Goal: Task Accomplishment & Management: Manage account settings

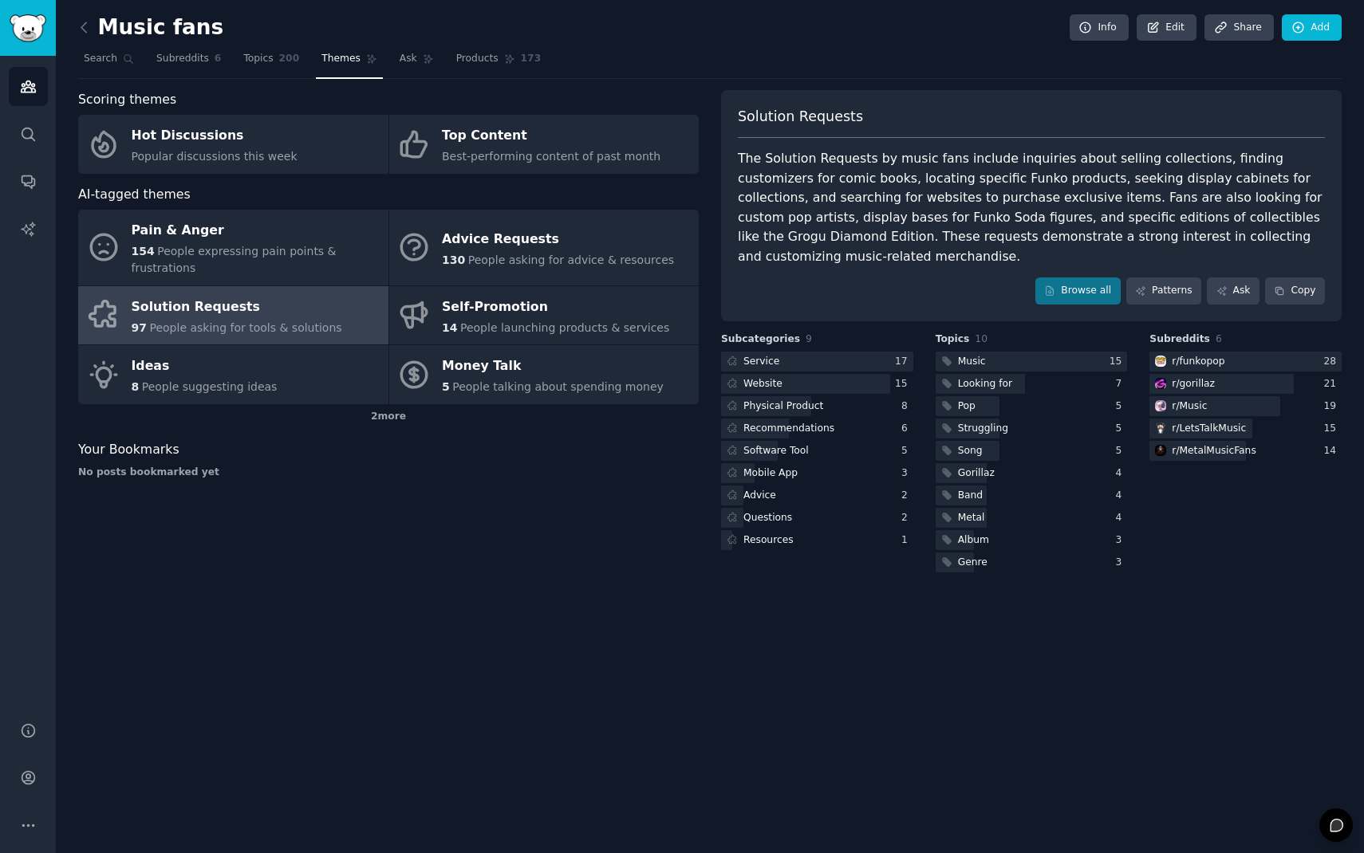
click at [122, 33] on h2 "Music fans" at bounding box center [150, 28] width 145 height 26
click at [88, 30] on icon at bounding box center [84, 27] width 17 height 17
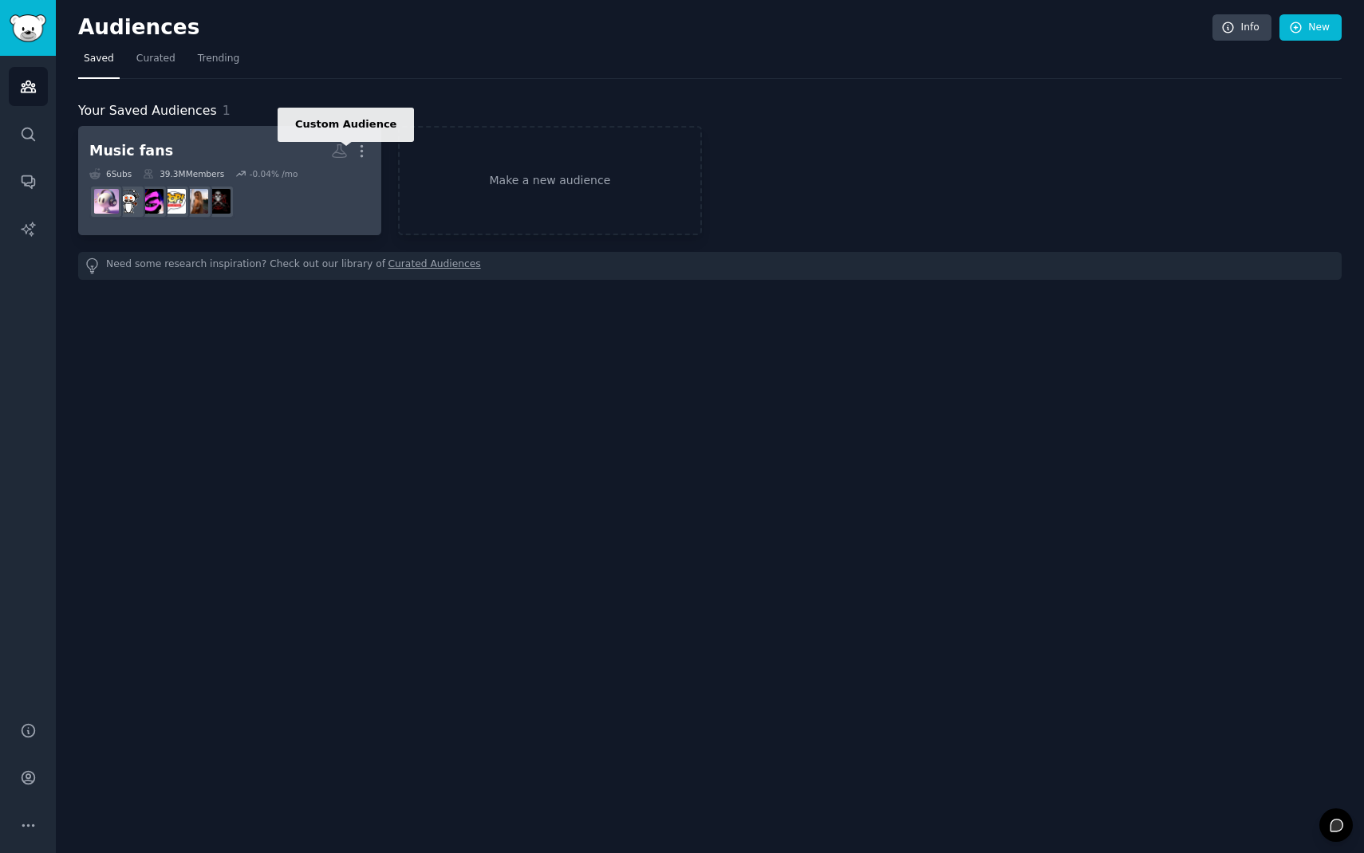
click at [339, 156] on icon at bounding box center [339, 151] width 17 height 17
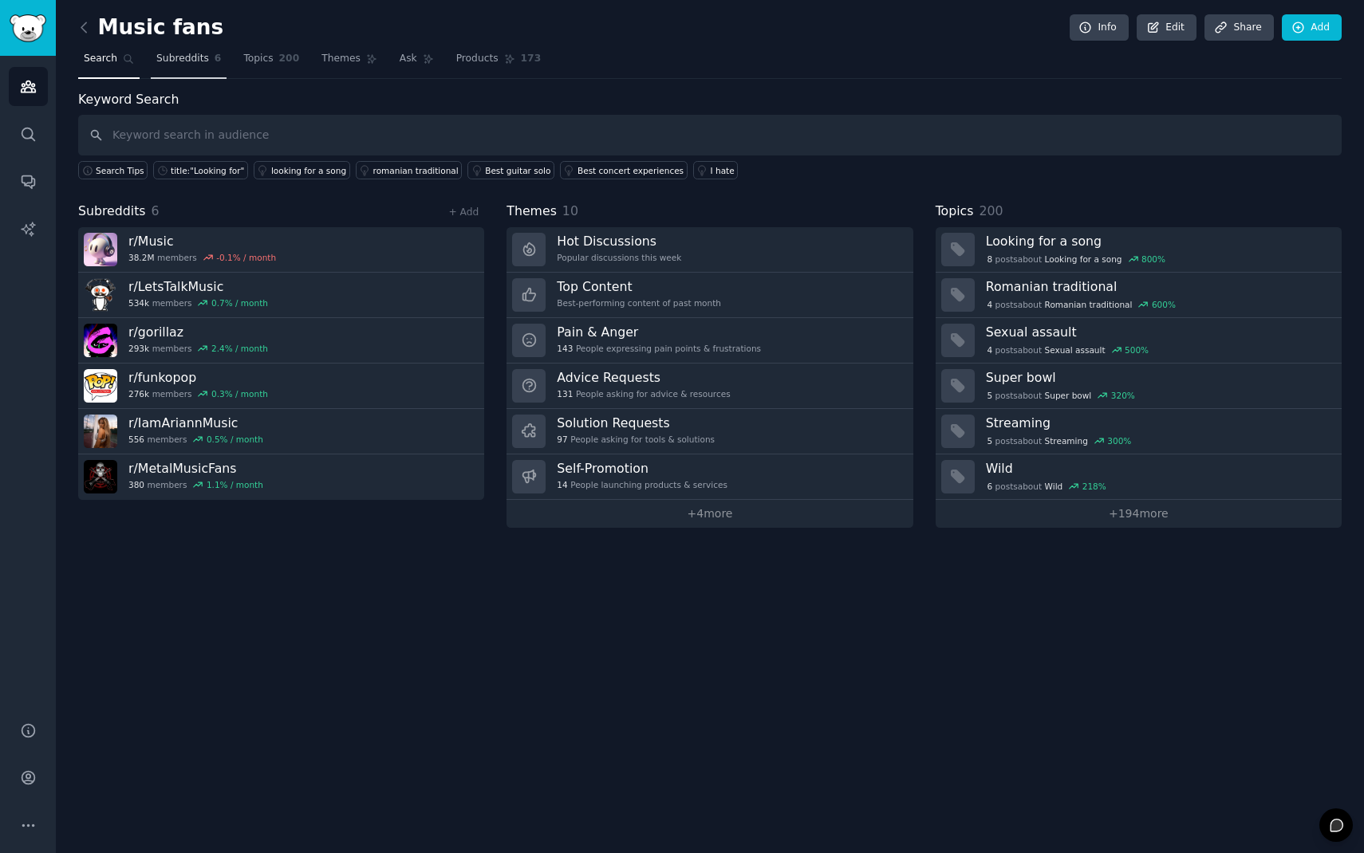
click at [184, 65] on span "Subreddits" at bounding box center [182, 59] width 53 height 14
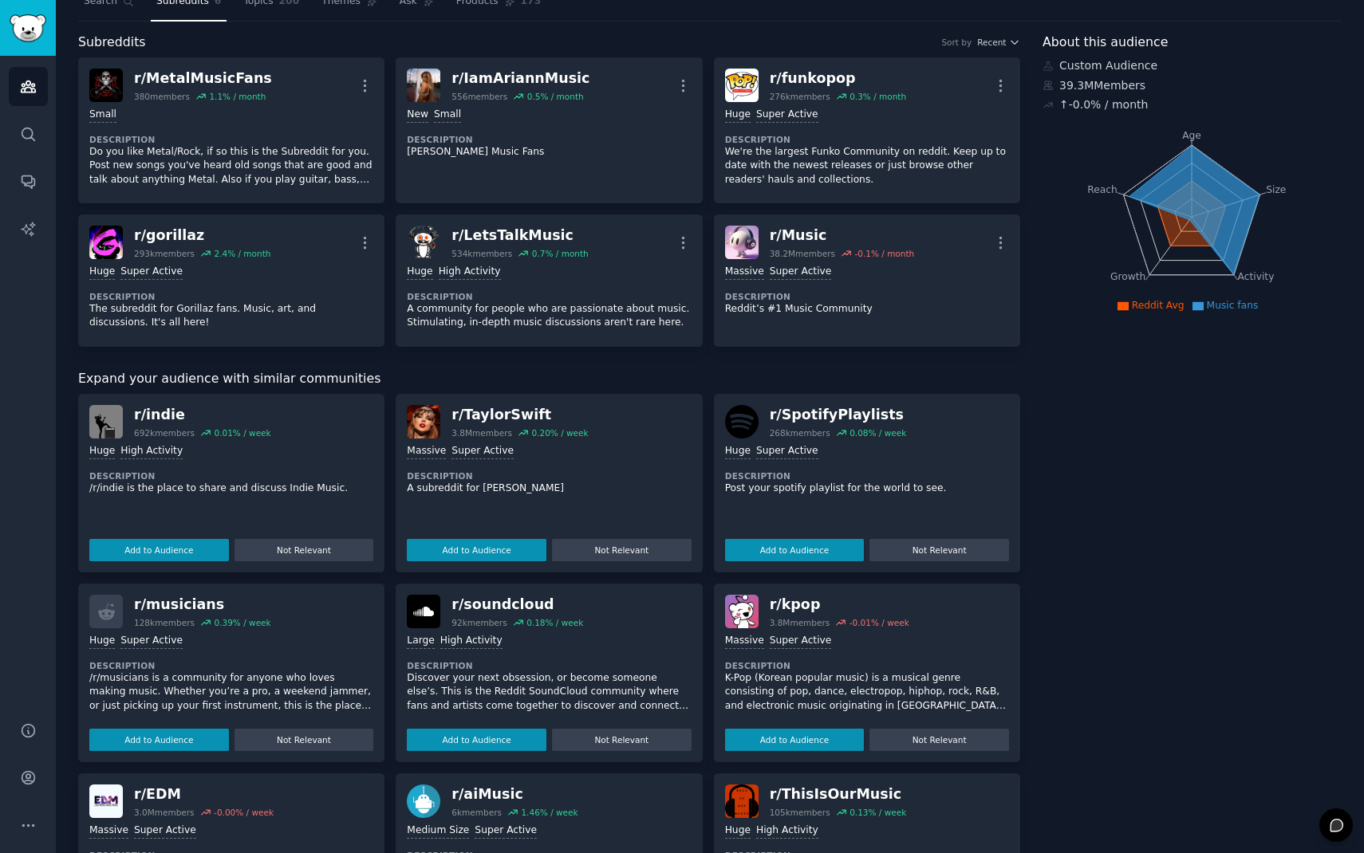
scroll to position [61, 0]
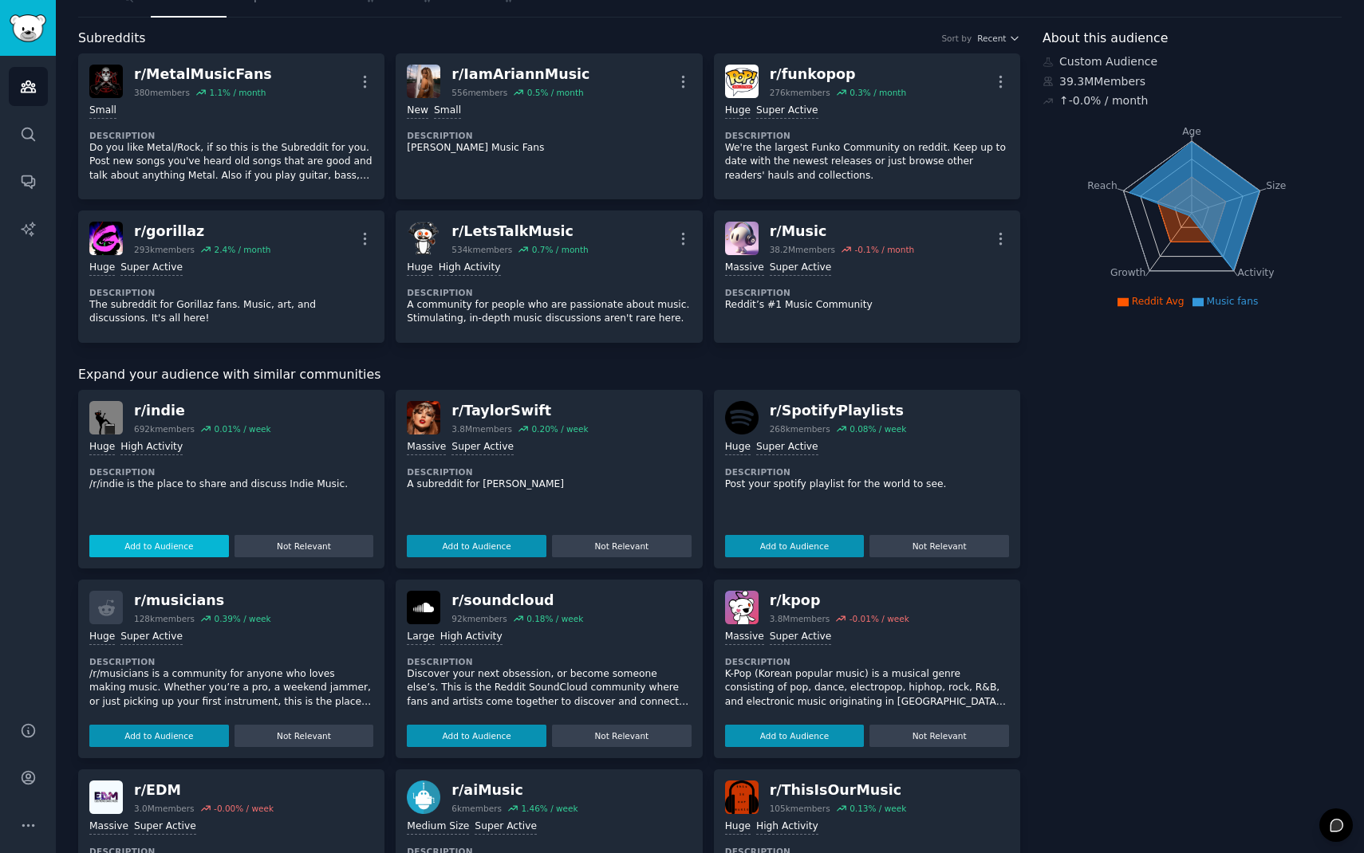
click at [183, 545] on button "Add to Audience" at bounding box center [159, 546] width 140 height 22
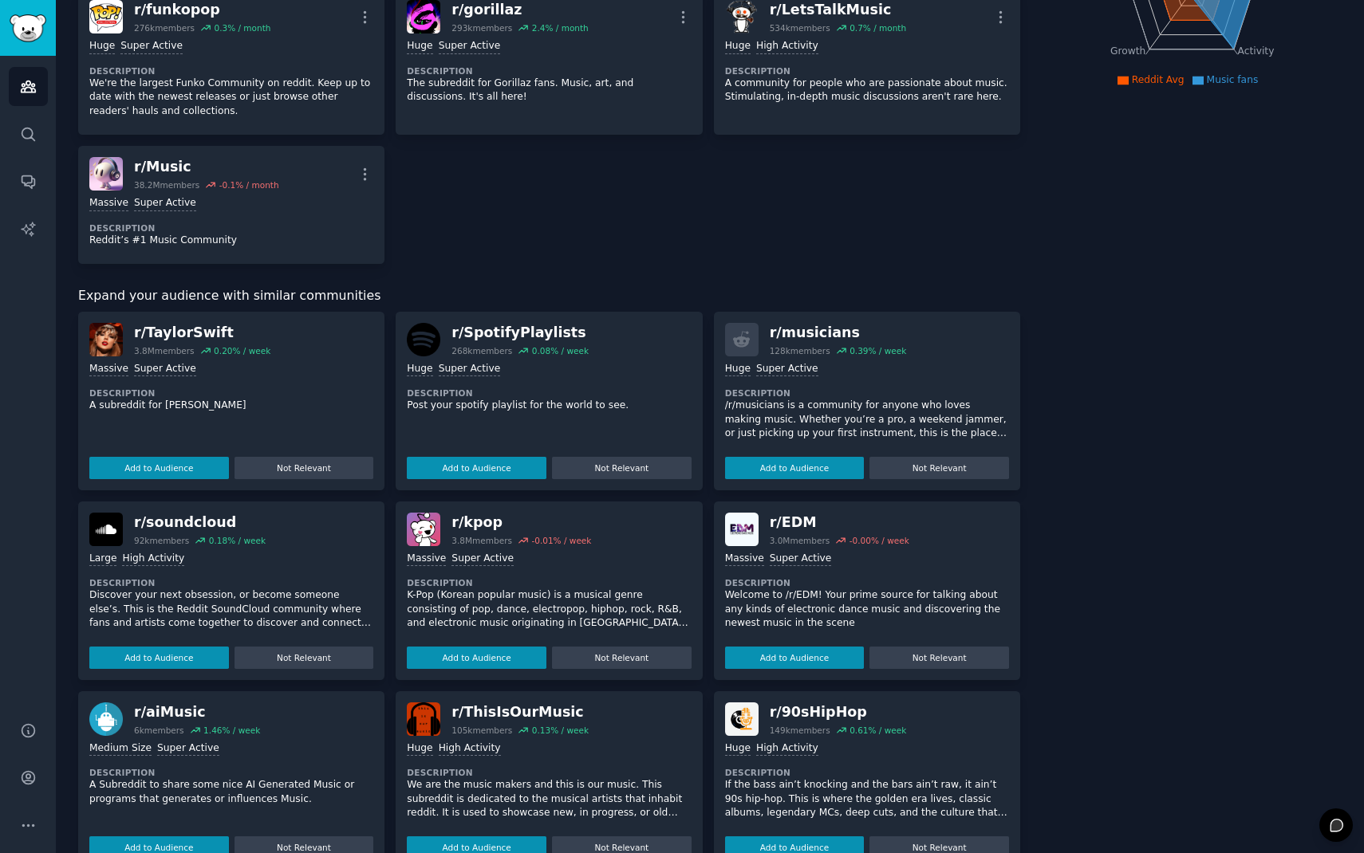
scroll to position [271, 0]
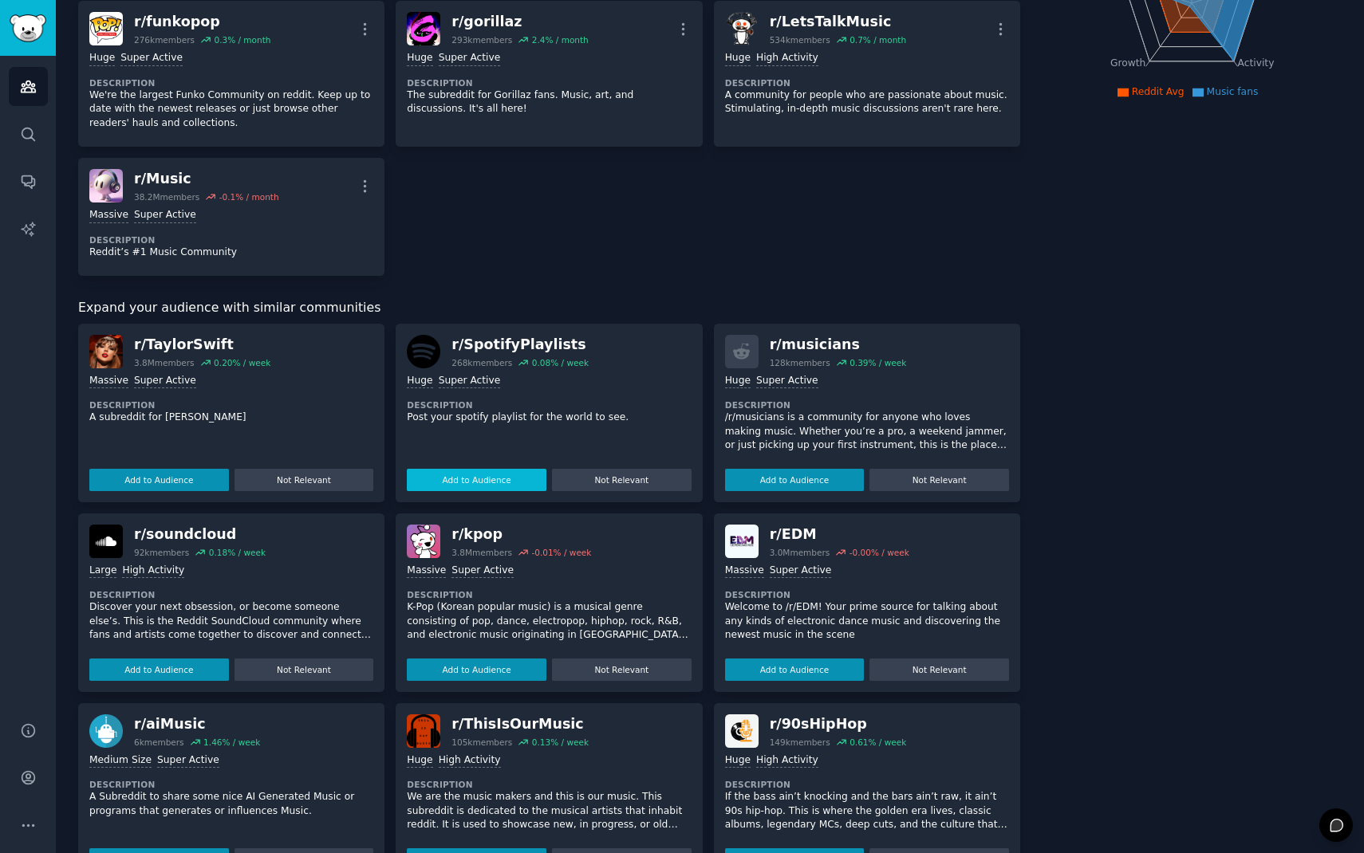
click at [494, 479] on button "Add to Audience" at bounding box center [477, 480] width 140 height 22
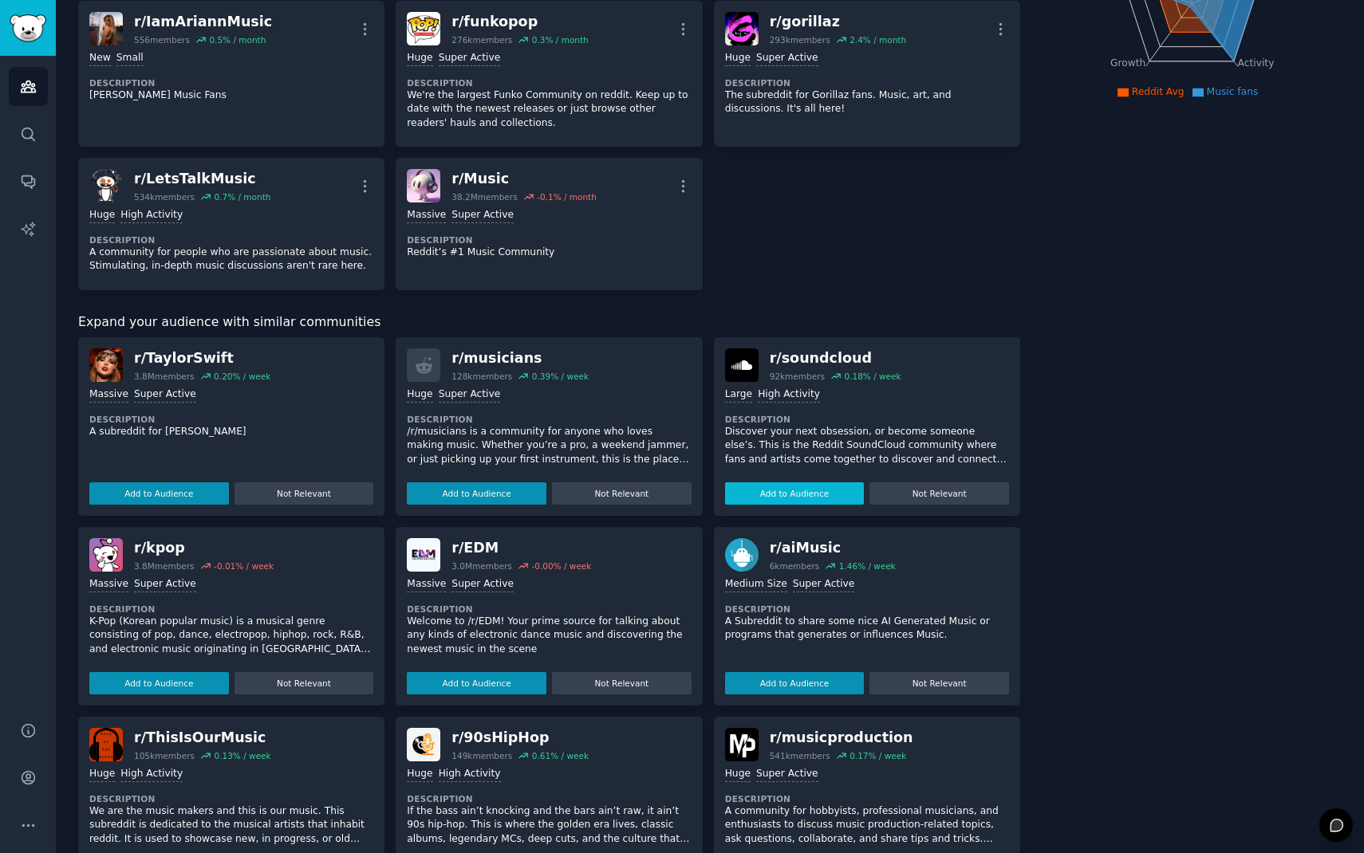
click at [816, 492] on button "Add to Audience" at bounding box center [795, 494] width 140 height 22
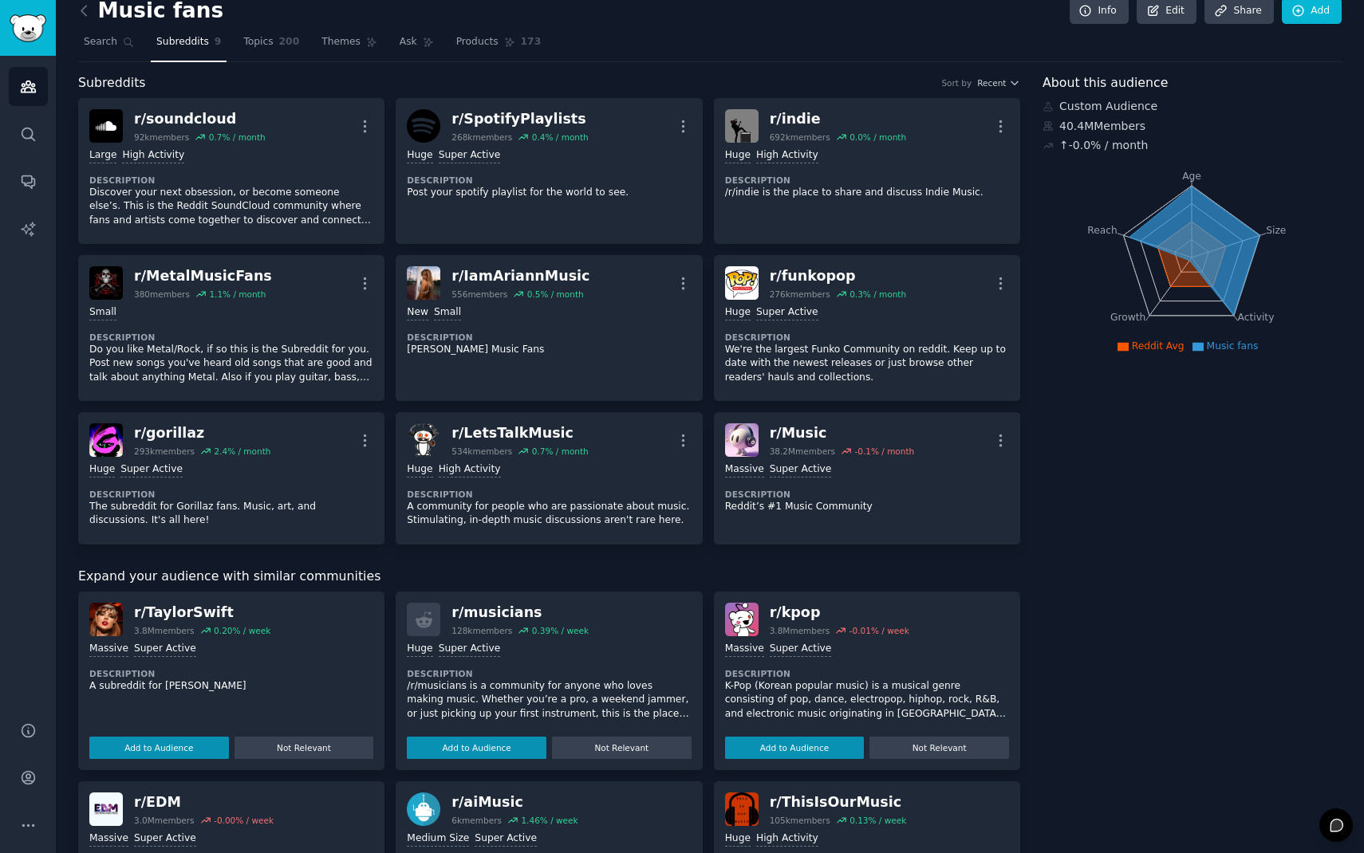
scroll to position [0, 0]
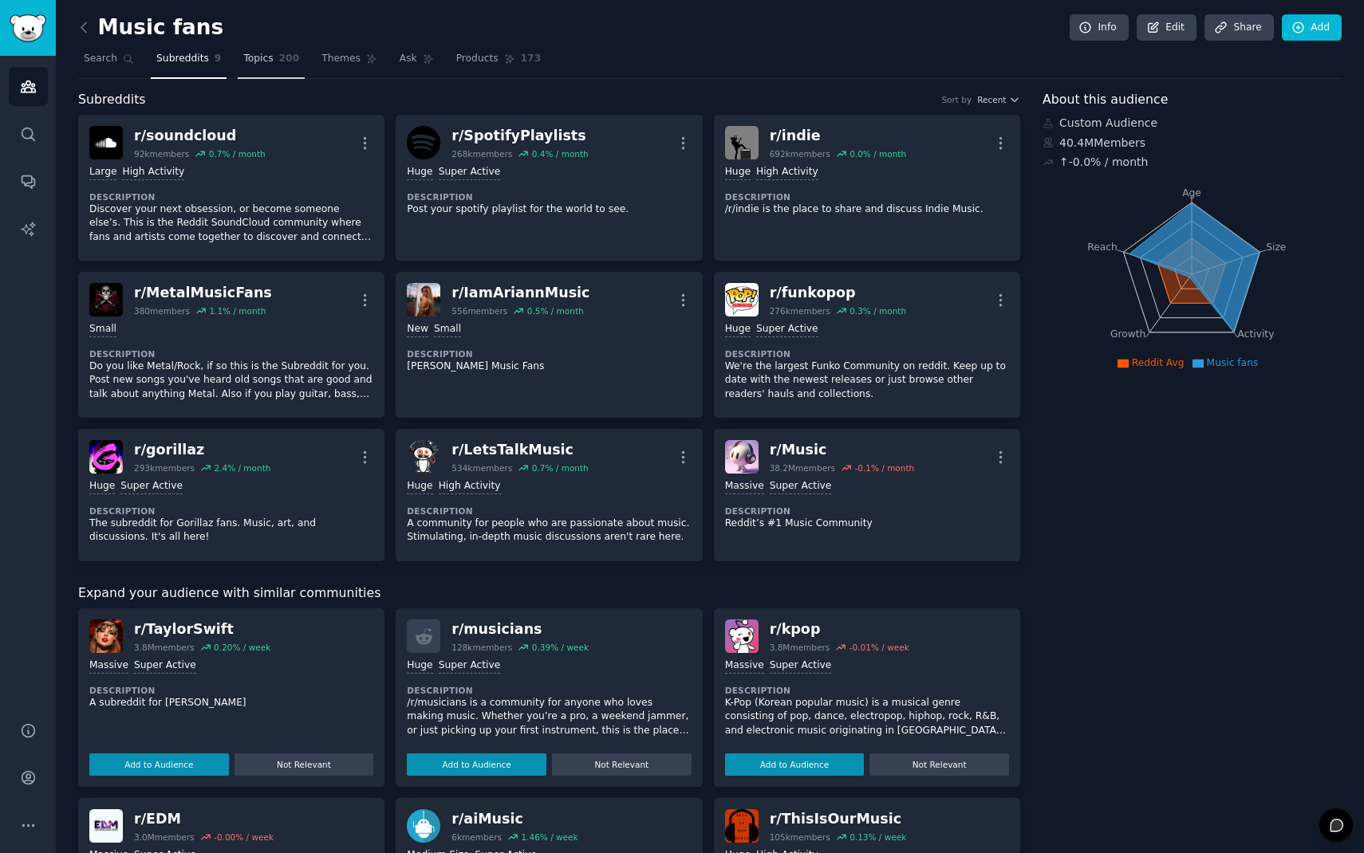
click at [264, 62] on span "Topics" at bounding box center [258, 59] width 30 height 14
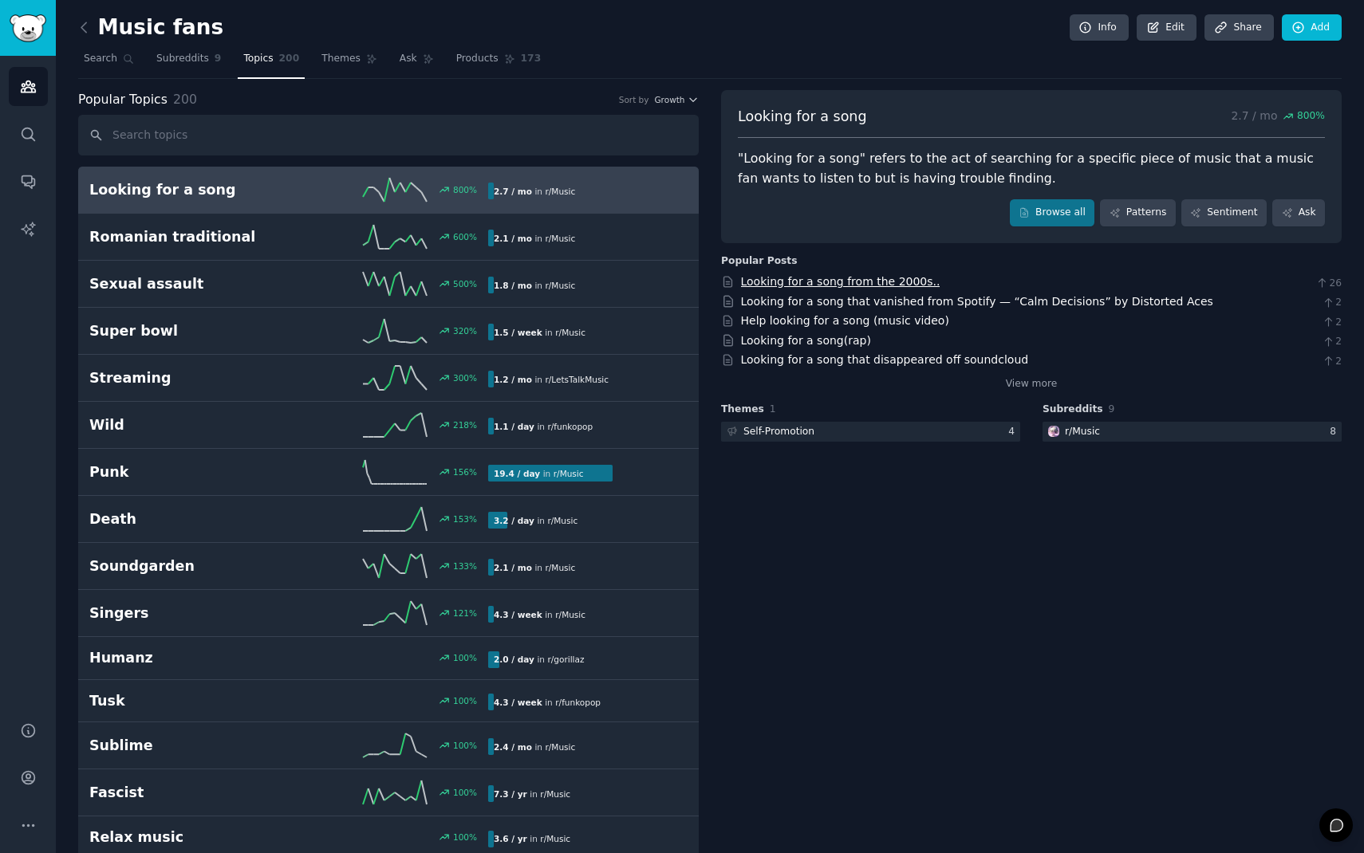
click at [859, 283] on link "Looking for a song from the 2000s.." at bounding box center [840, 281] width 199 height 13
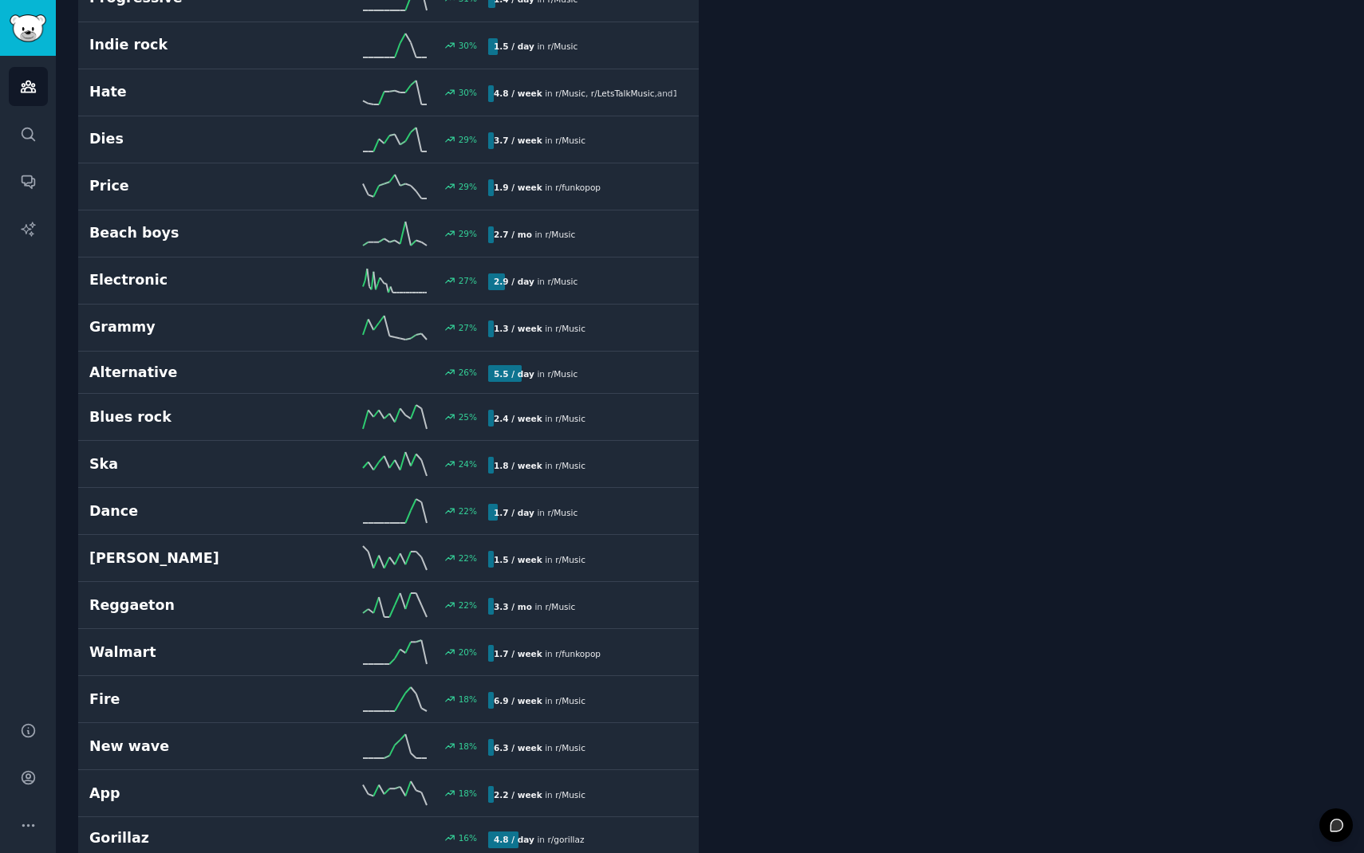
scroll to position [2557, 0]
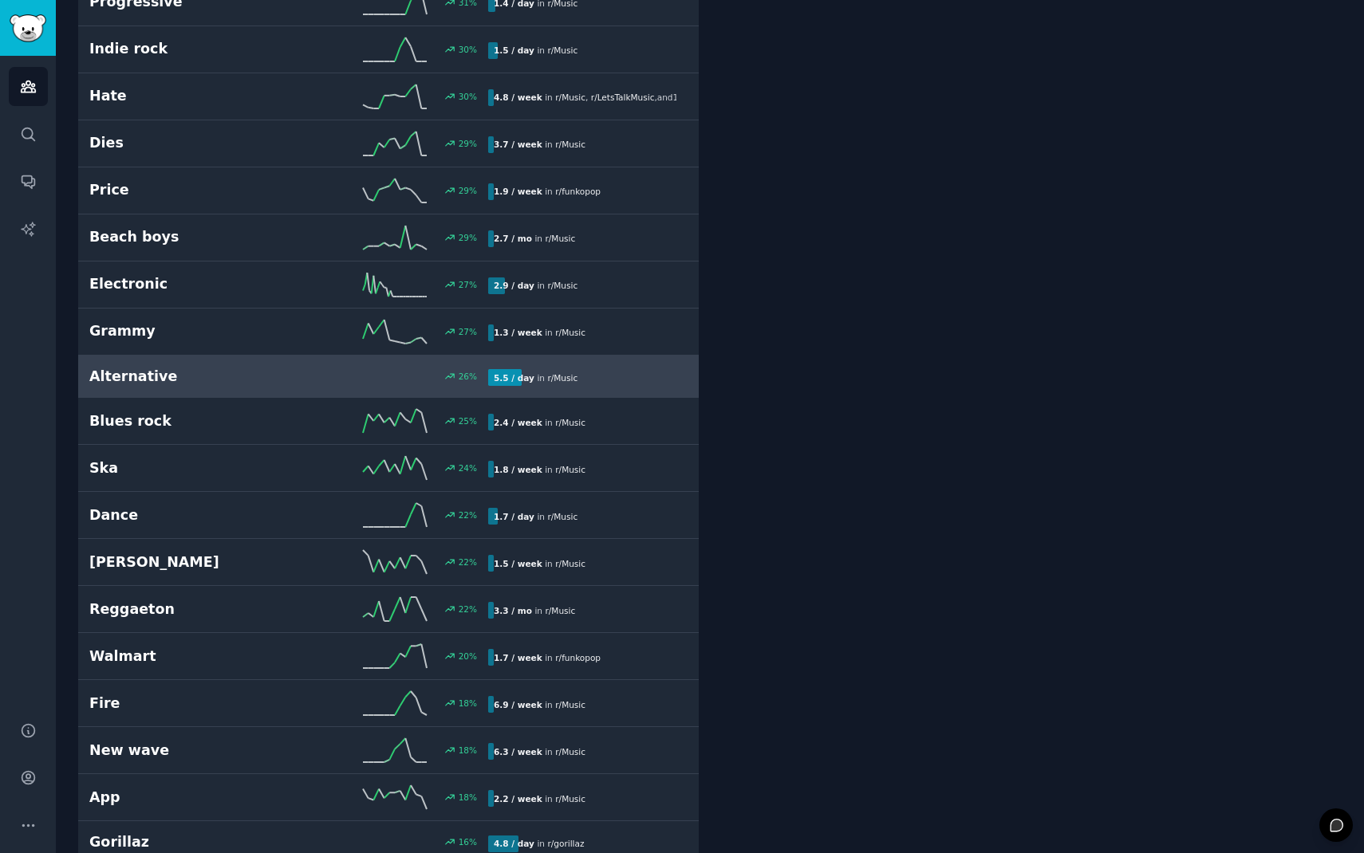
click at [640, 371] on div "5.5 / day in r/ Music" at bounding box center [582, 377] width 188 height 17
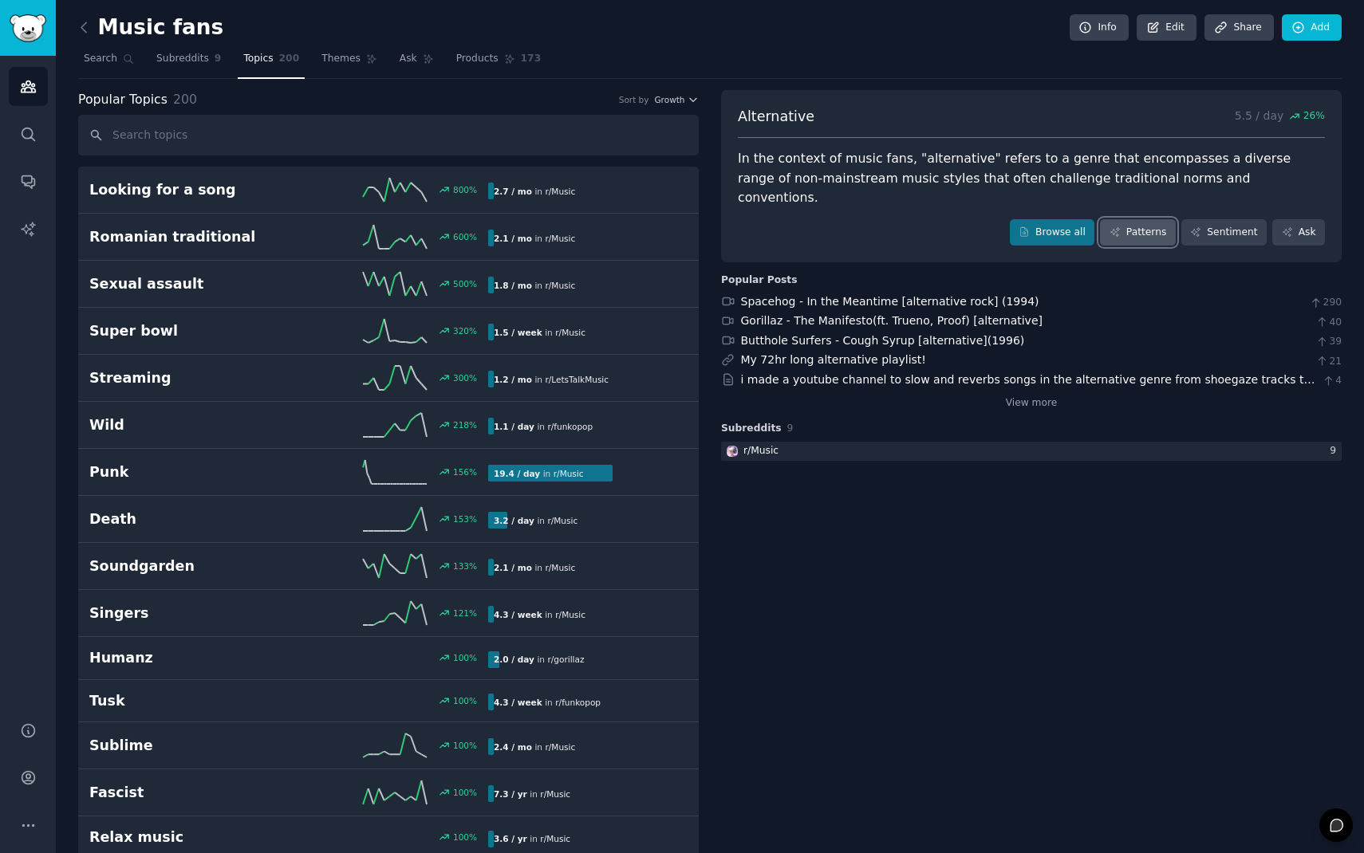
click at [1125, 219] on link "Patterns" at bounding box center [1137, 232] width 75 height 27
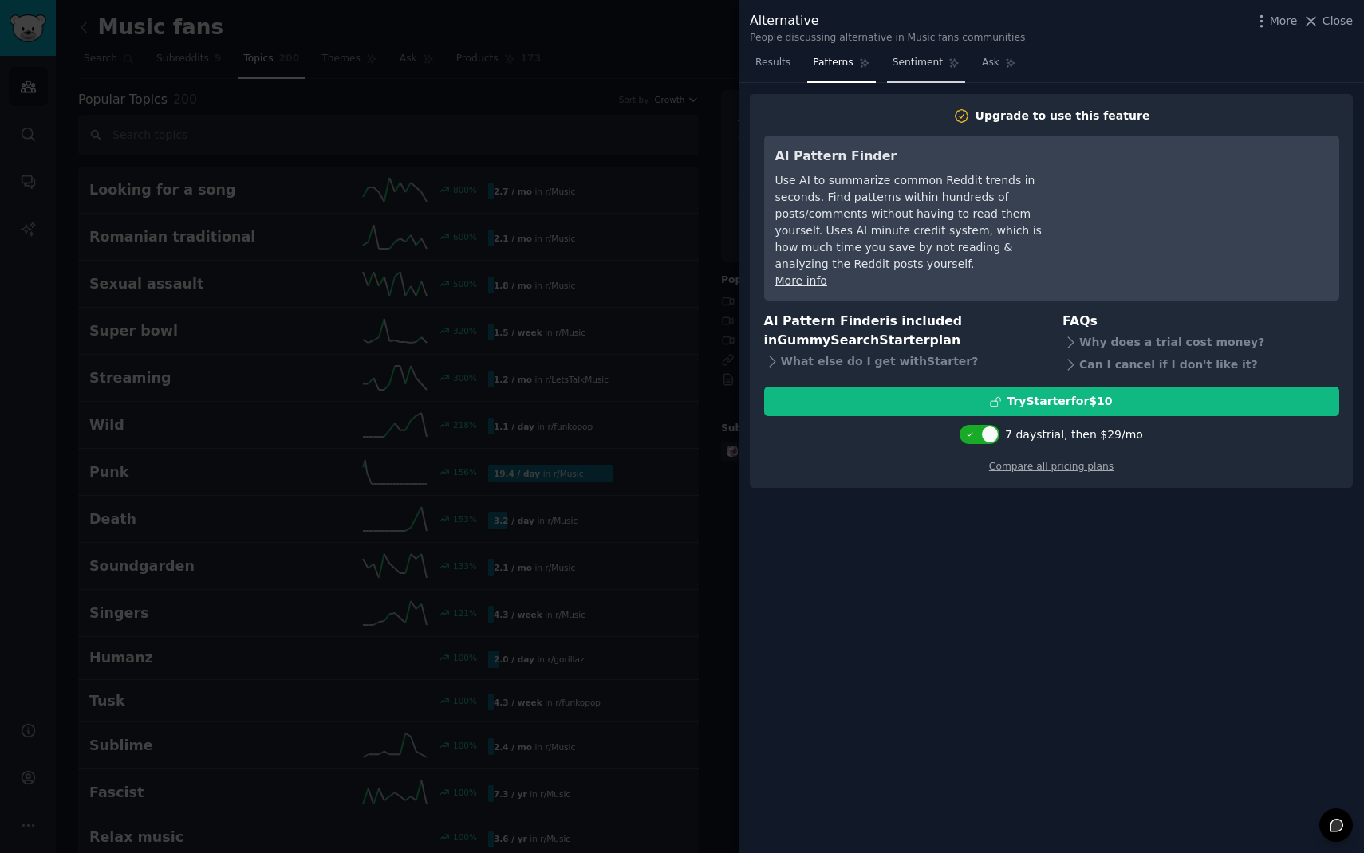
click at [901, 70] on link "Sentiment" at bounding box center [926, 66] width 78 height 33
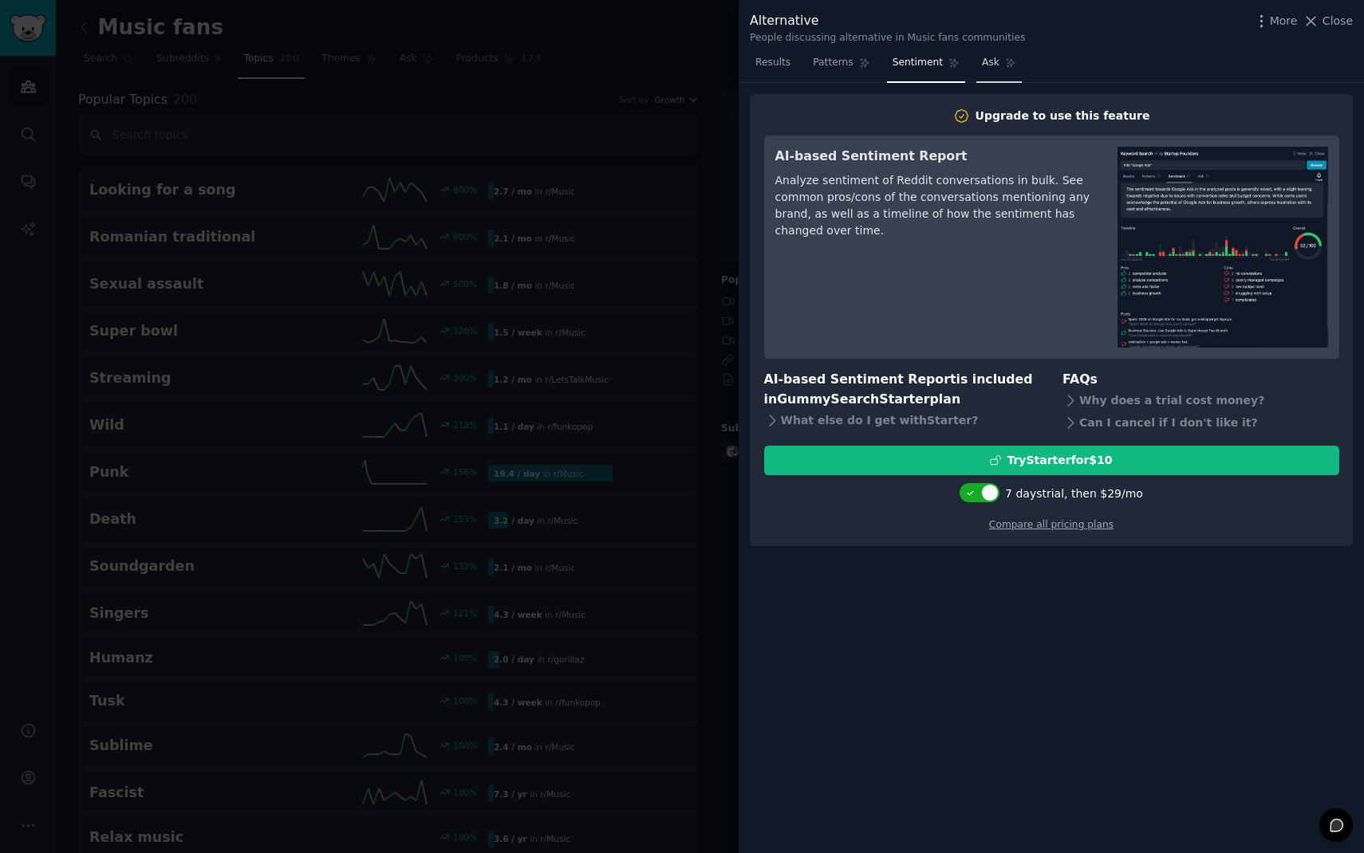
click at [999, 67] on link "Ask" at bounding box center [998, 66] width 45 height 33
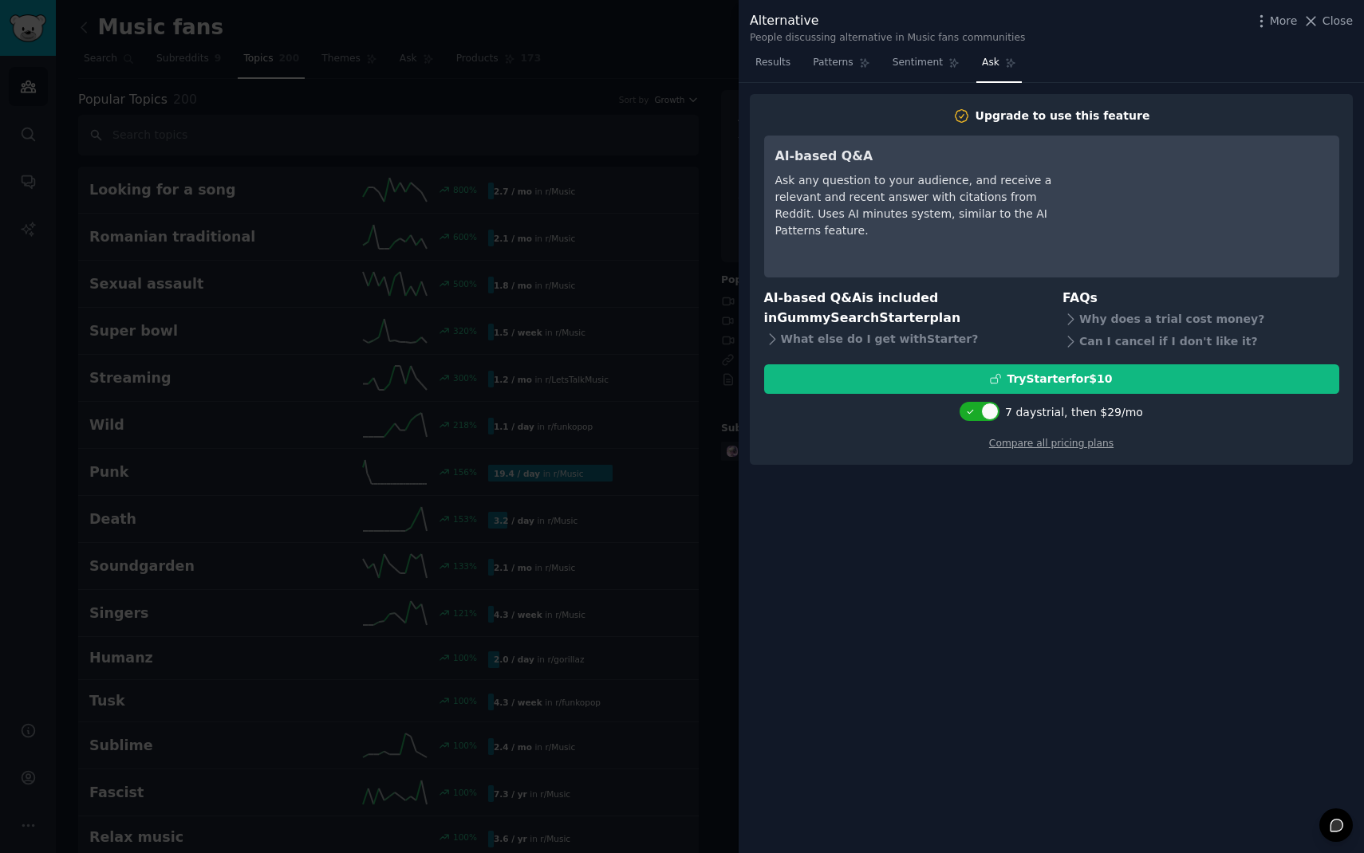
click at [692, 145] on div at bounding box center [682, 426] width 1364 height 853
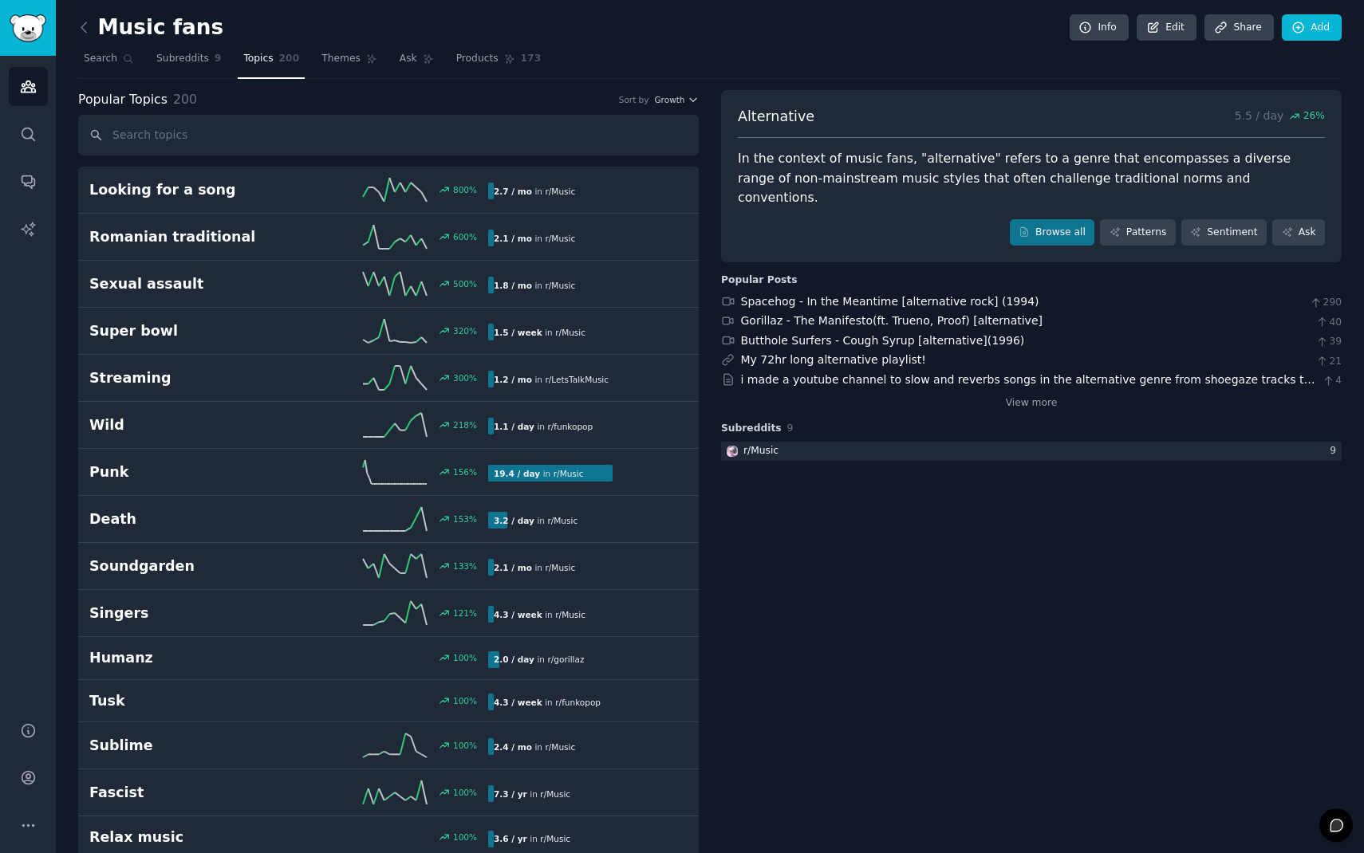
click at [78, 37] on link at bounding box center [88, 28] width 20 height 26
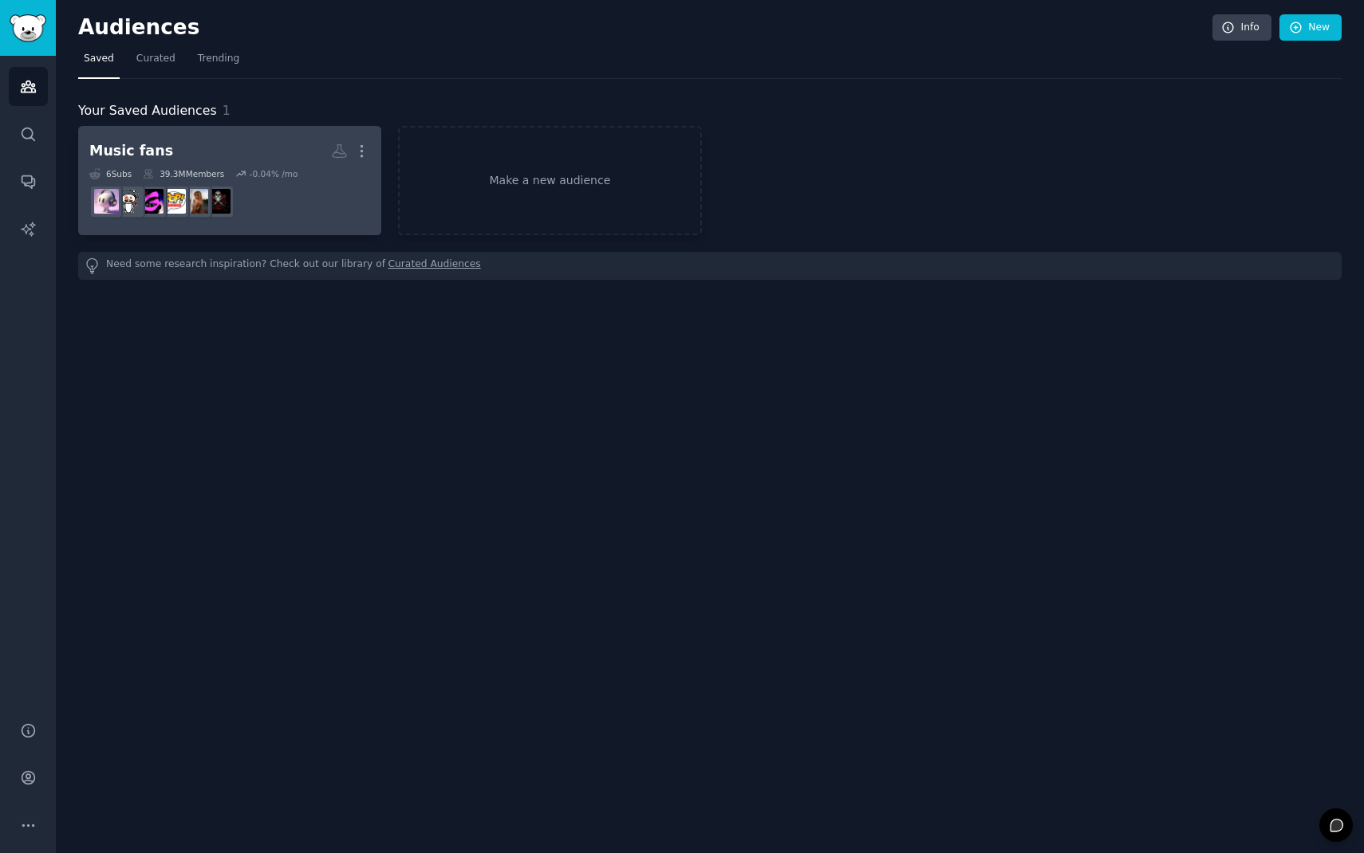
click at [186, 152] on h2 "Music fans More" at bounding box center [229, 151] width 281 height 28
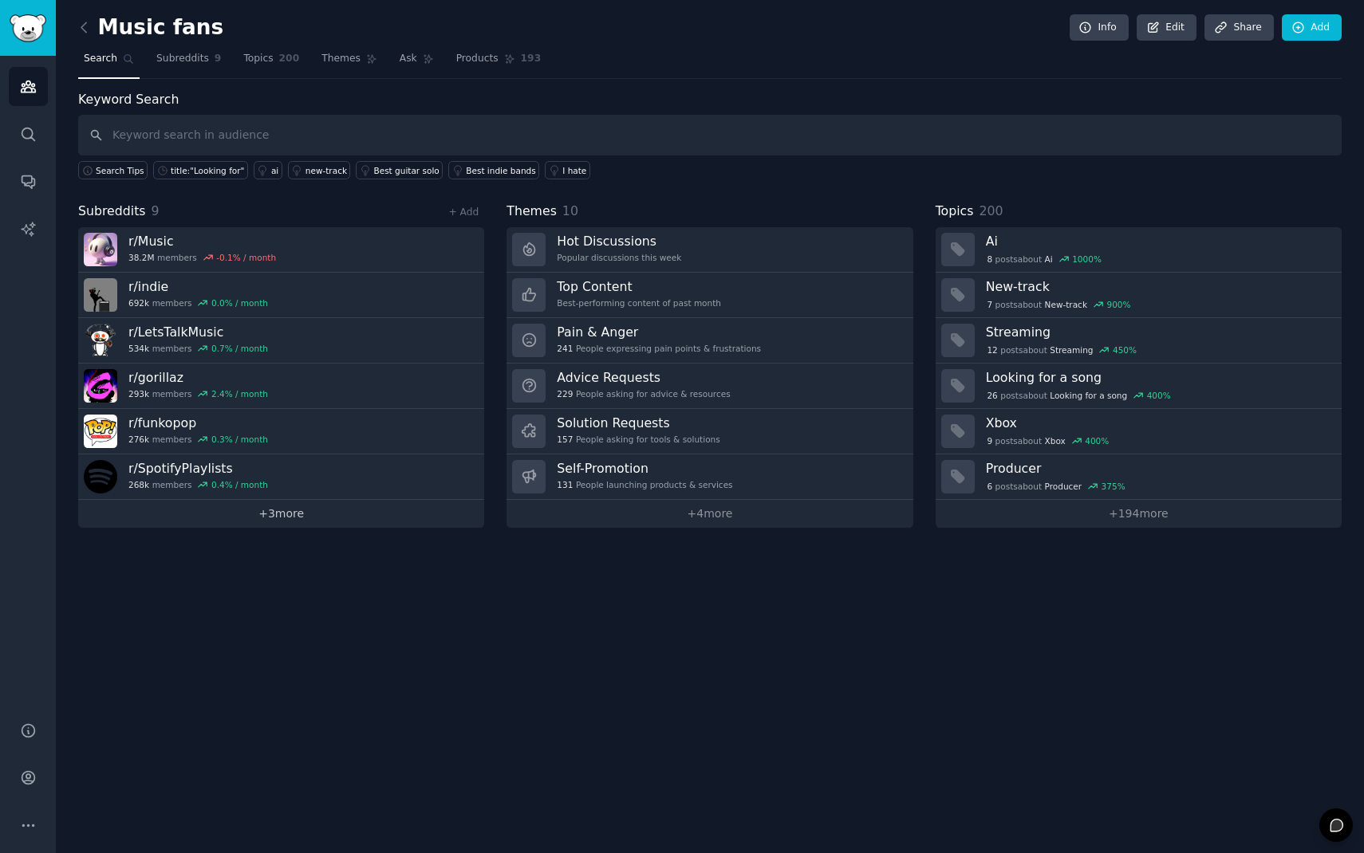
click at [270, 519] on link "+ 3 more" at bounding box center [281, 514] width 406 height 28
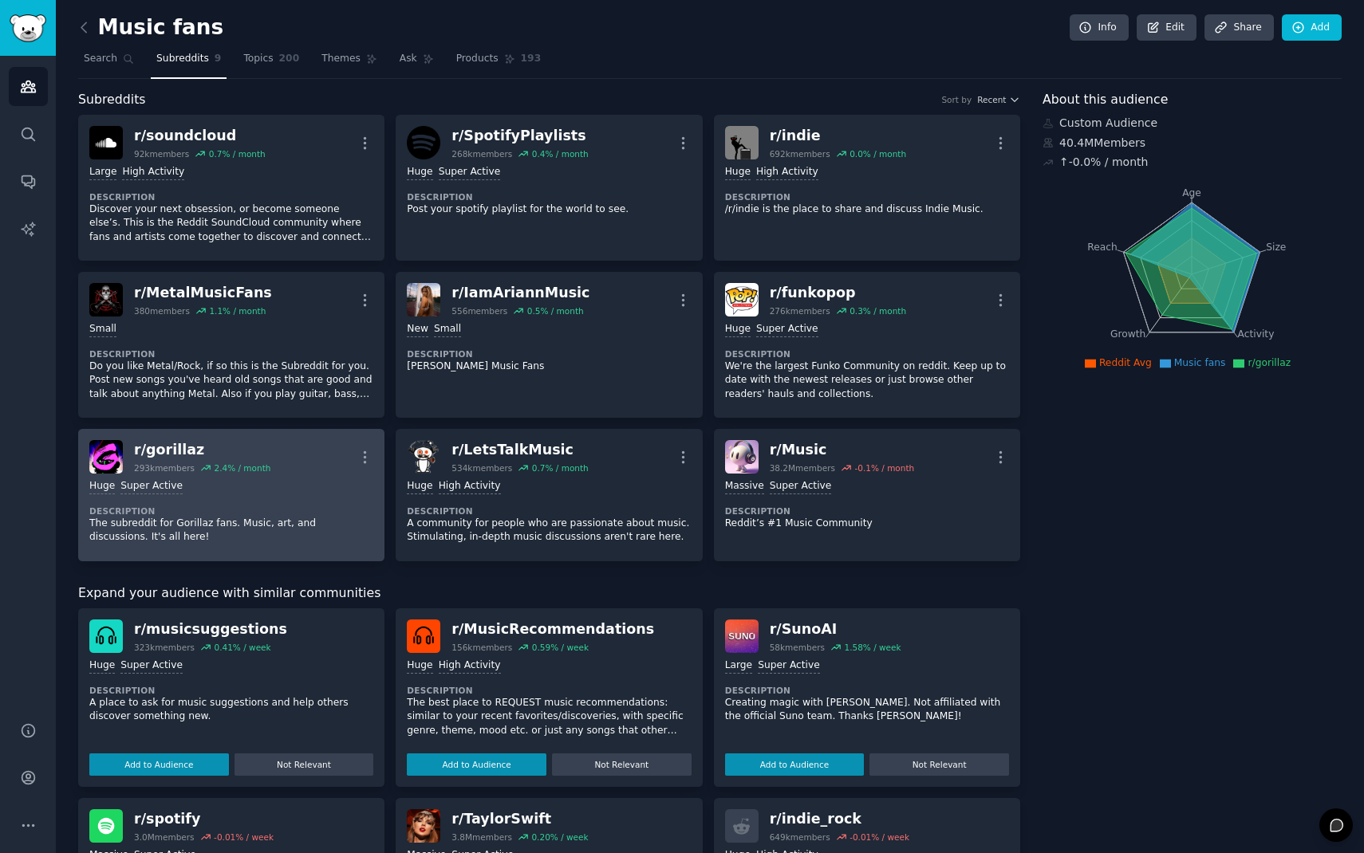
click at [325, 473] on div "r/ gorillaz 293k members 2.4 % / month More" at bounding box center [231, 457] width 284 height 34
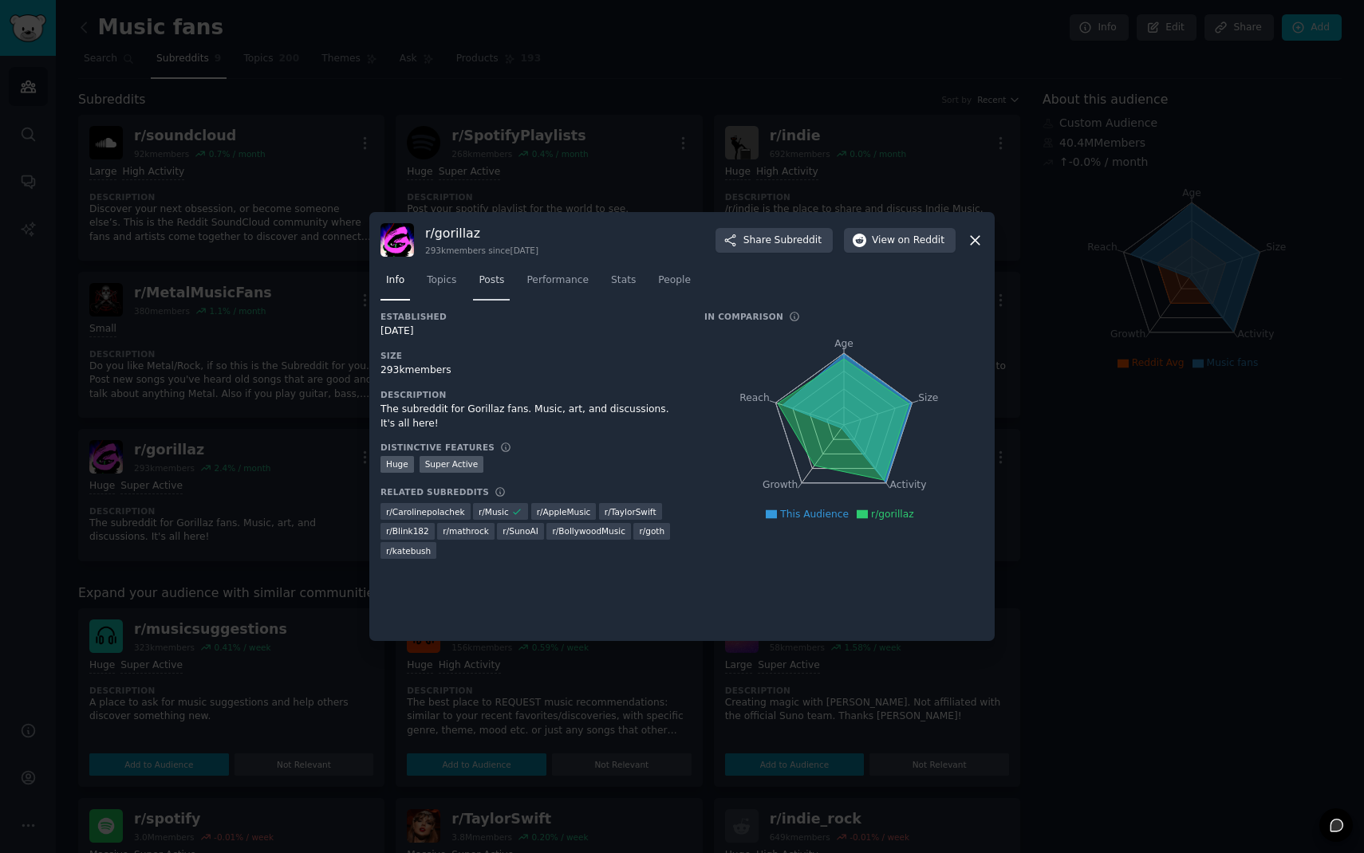
click at [498, 282] on span "Posts" at bounding box center [492, 281] width 26 height 14
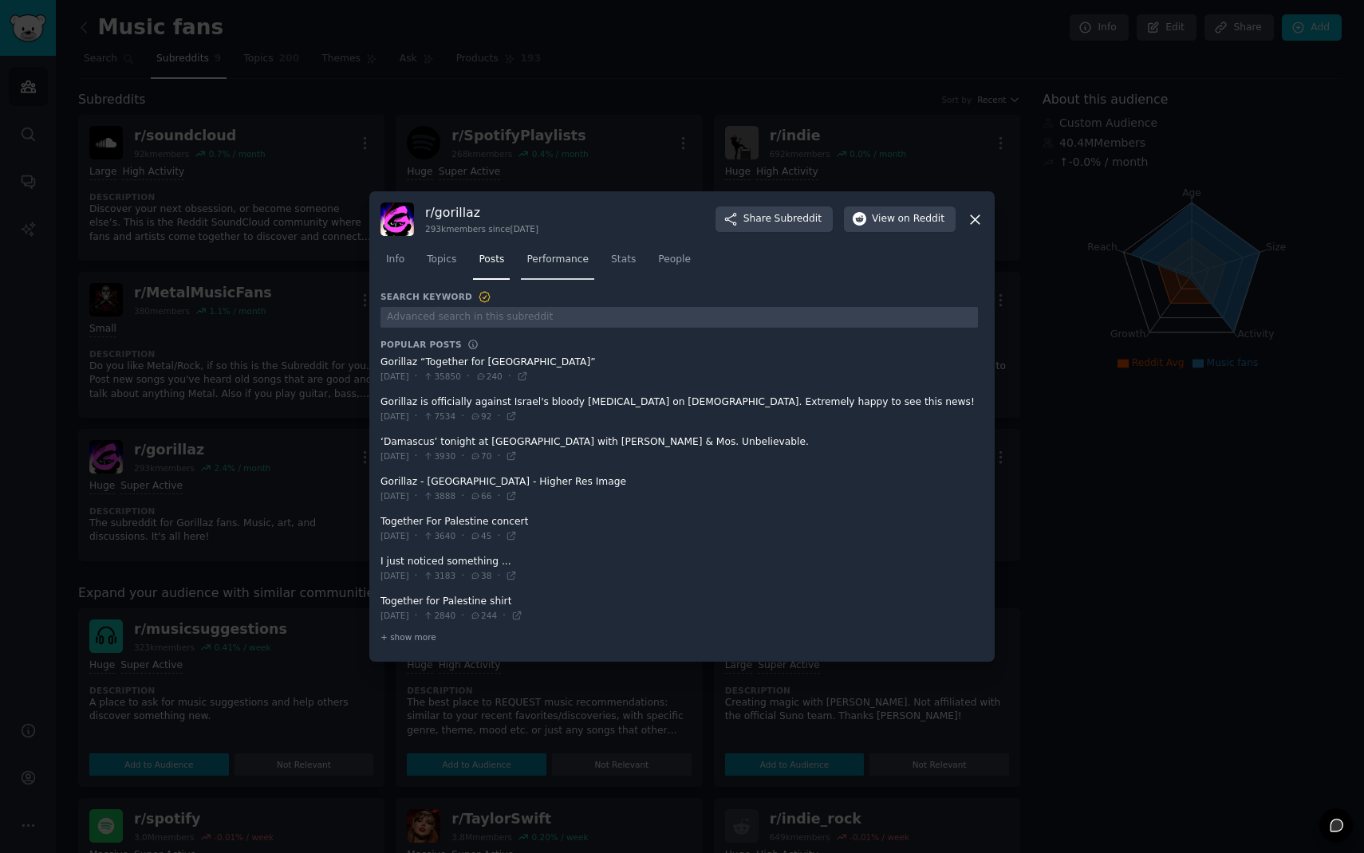
click at [557, 270] on link "Performance" at bounding box center [557, 263] width 73 height 33
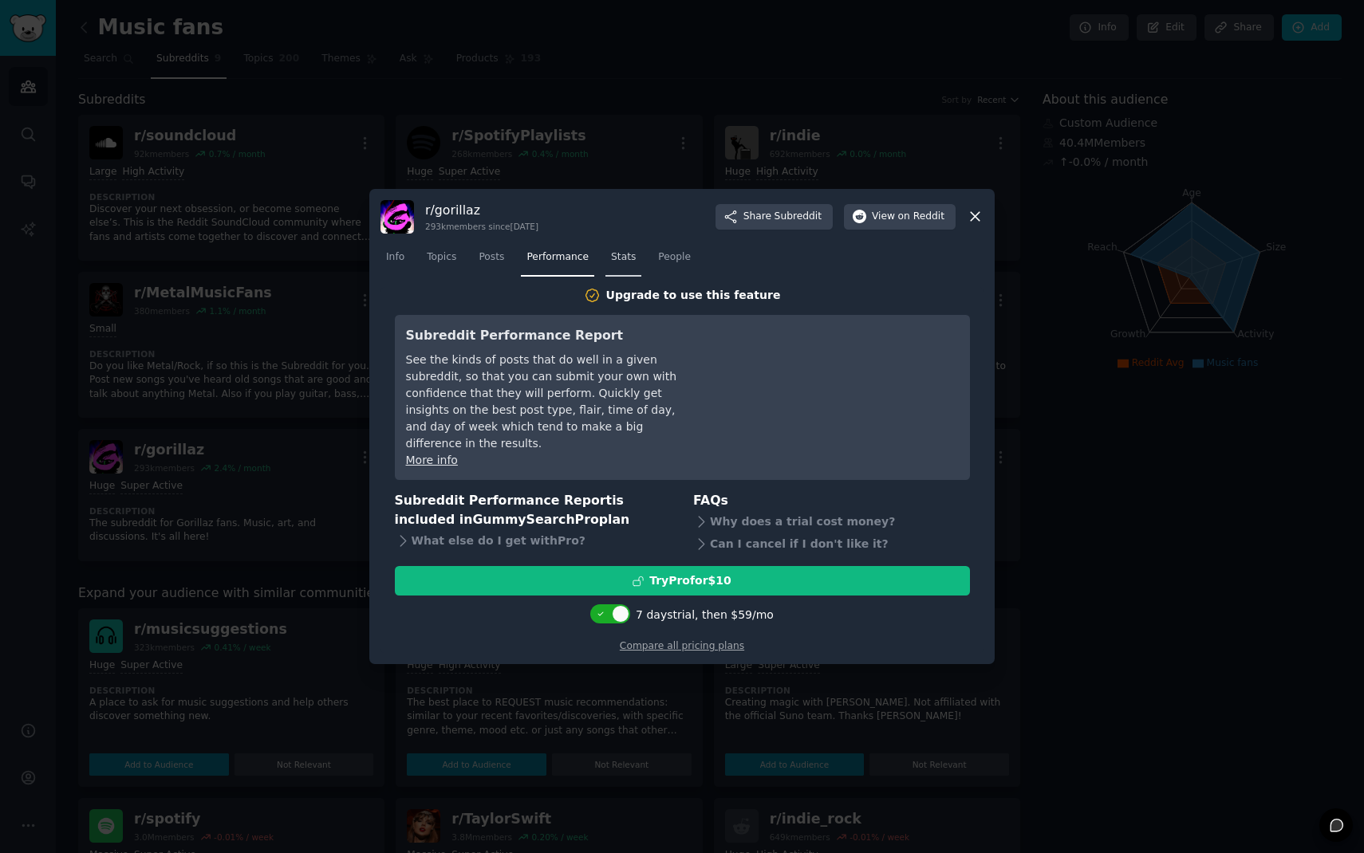
click at [623, 263] on span "Stats" at bounding box center [623, 257] width 25 height 14
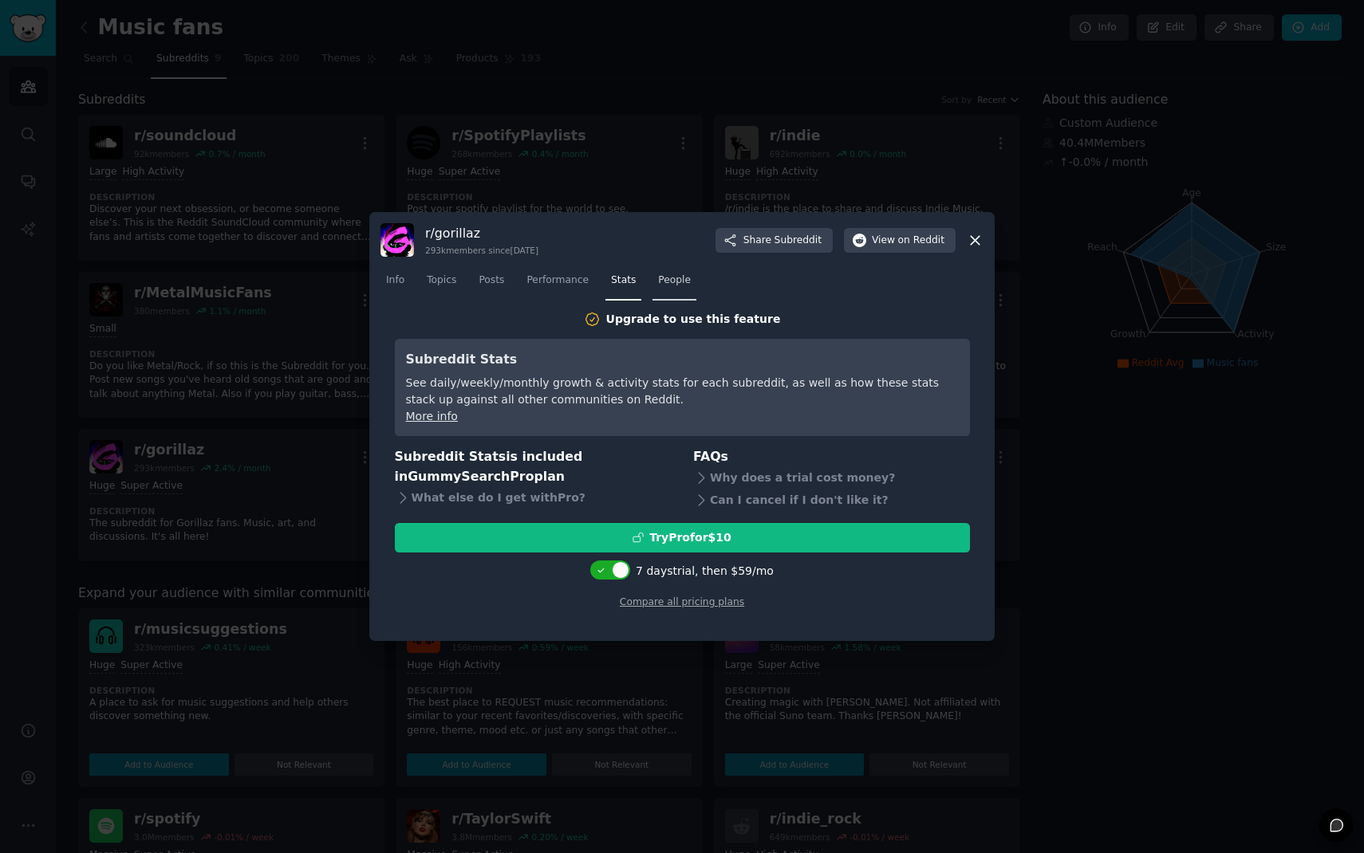
click at [684, 284] on span "People" at bounding box center [674, 281] width 33 height 14
click at [621, 287] on span "Stats" at bounding box center [623, 281] width 25 height 14
click at [563, 287] on link "Performance" at bounding box center [557, 284] width 73 height 33
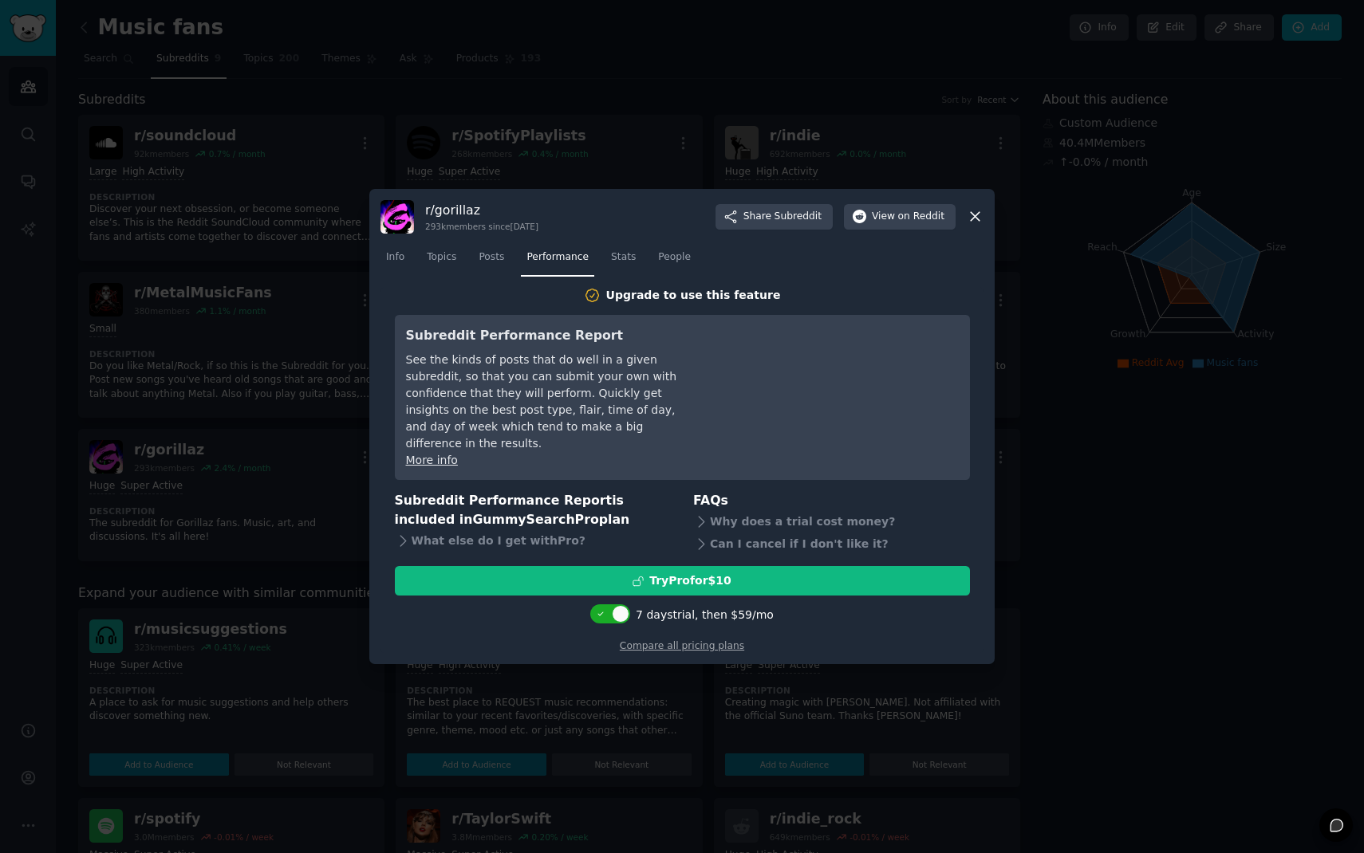
click at [972, 222] on icon at bounding box center [975, 217] width 9 height 9
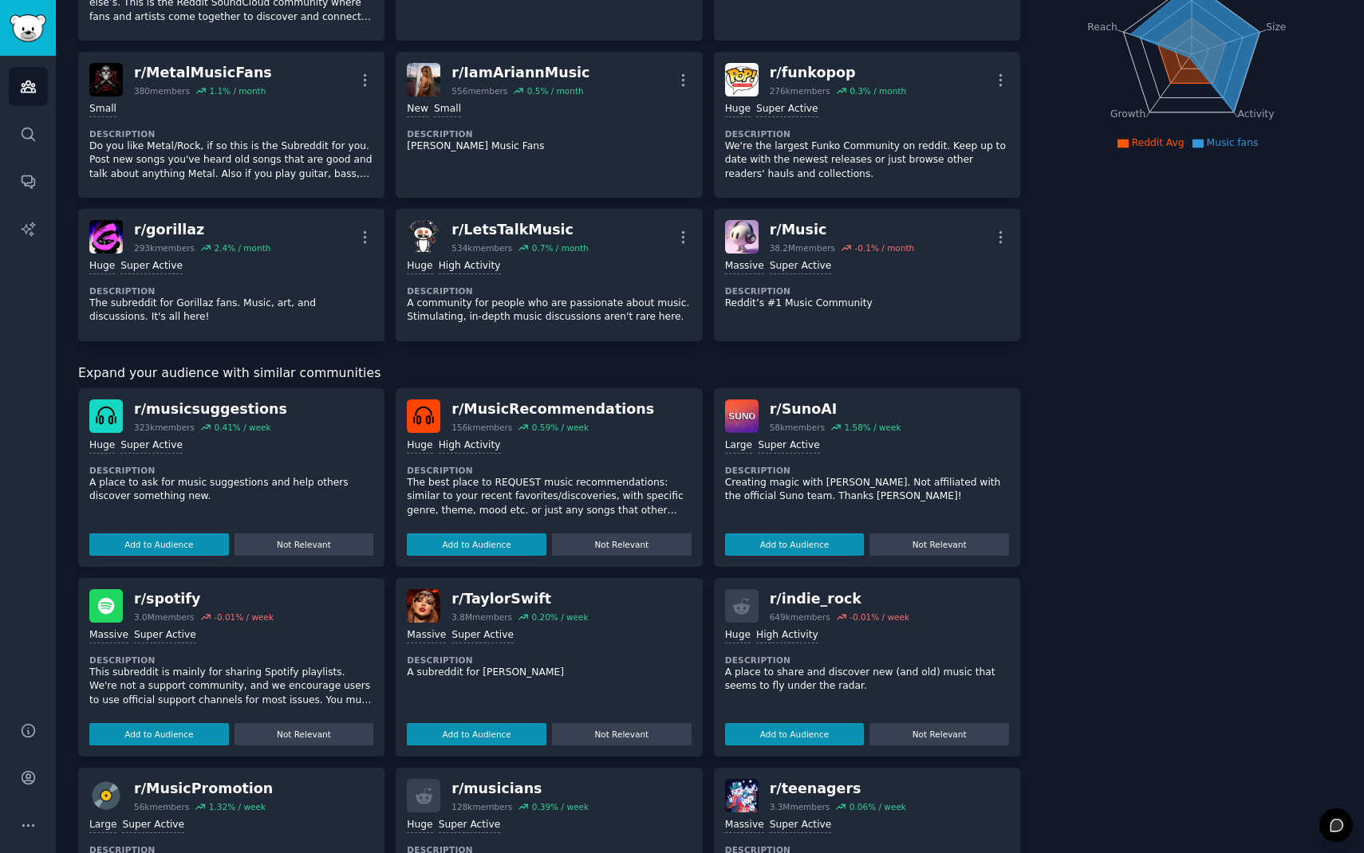
scroll to position [221, 0]
click at [191, 546] on button "Add to Audience" at bounding box center [159, 544] width 140 height 22
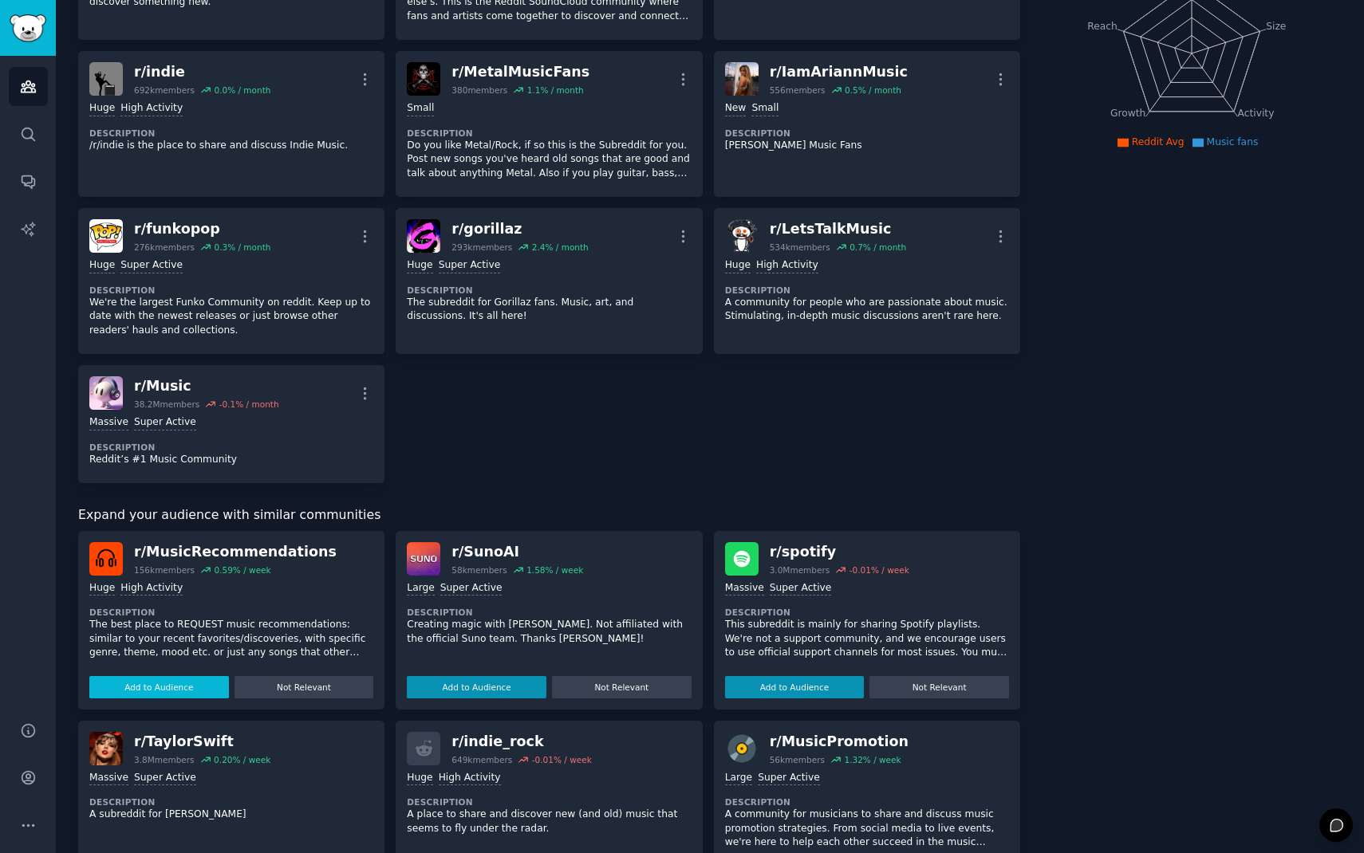
click at [186, 545] on div "r/ MusicRecommendations 156k members 0.59 % / week Huge High Activity Descripti…" at bounding box center [231, 620] width 306 height 179
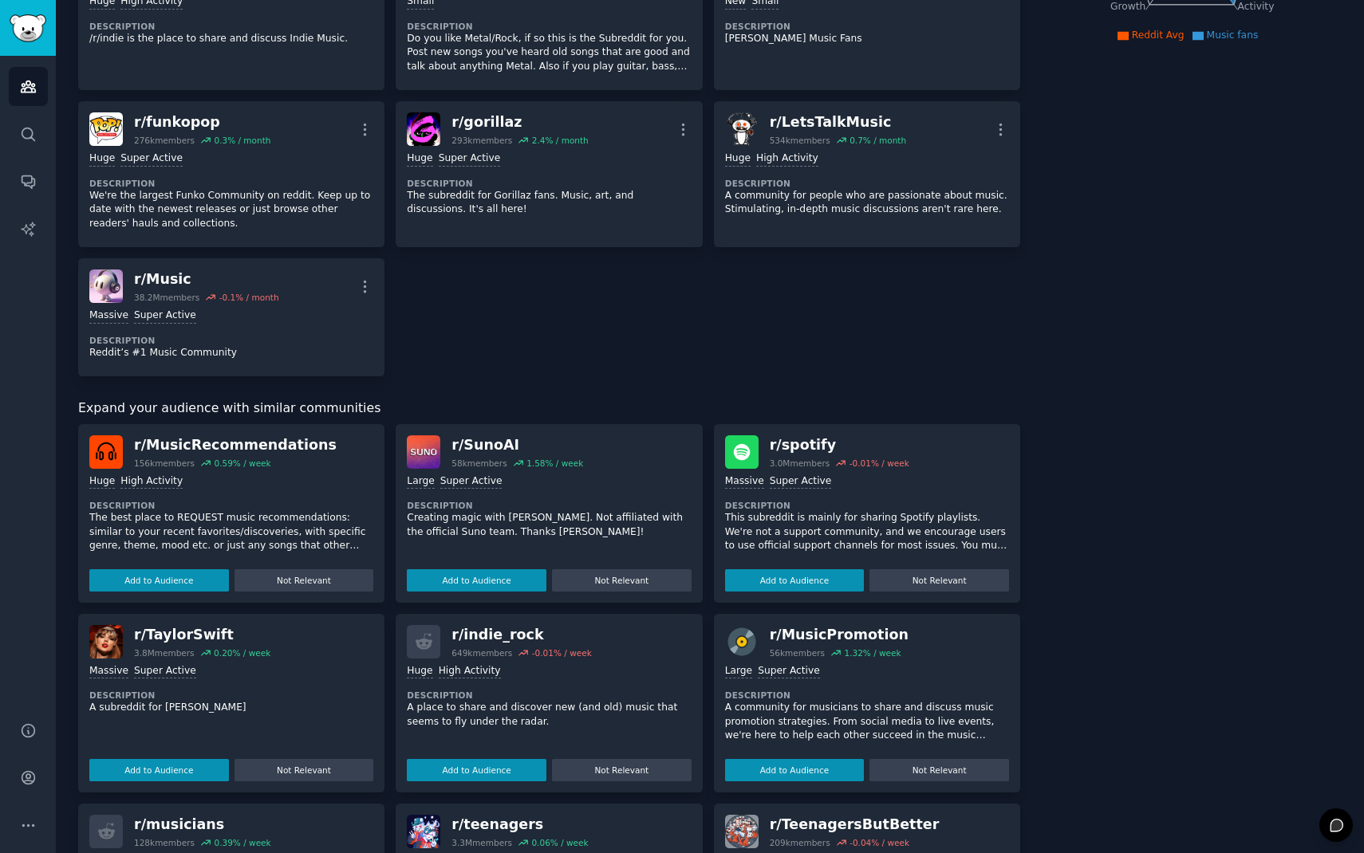
scroll to position [330, 0]
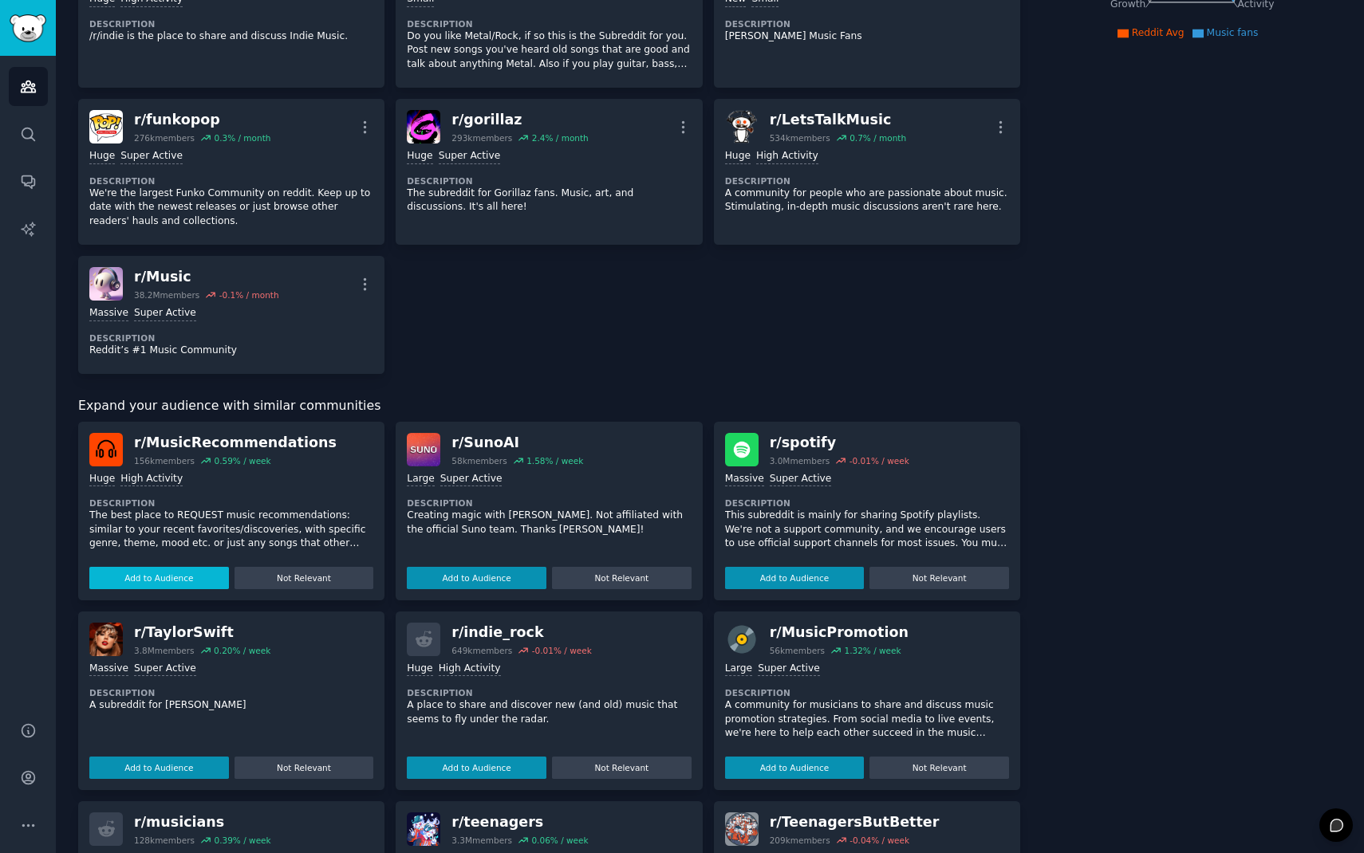
click at [186, 573] on button "Add to Audience" at bounding box center [159, 578] width 140 height 22
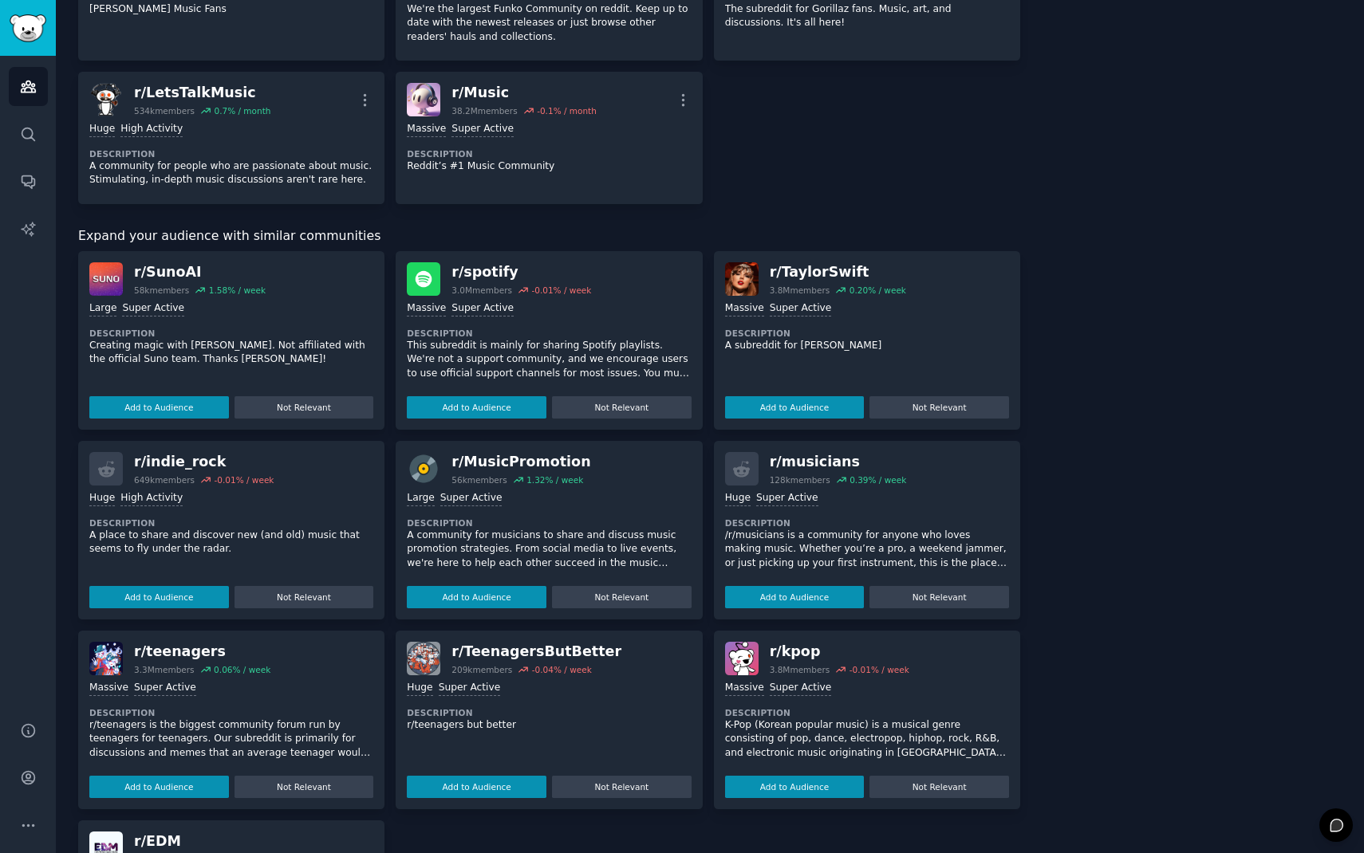
scroll to position [517, 0]
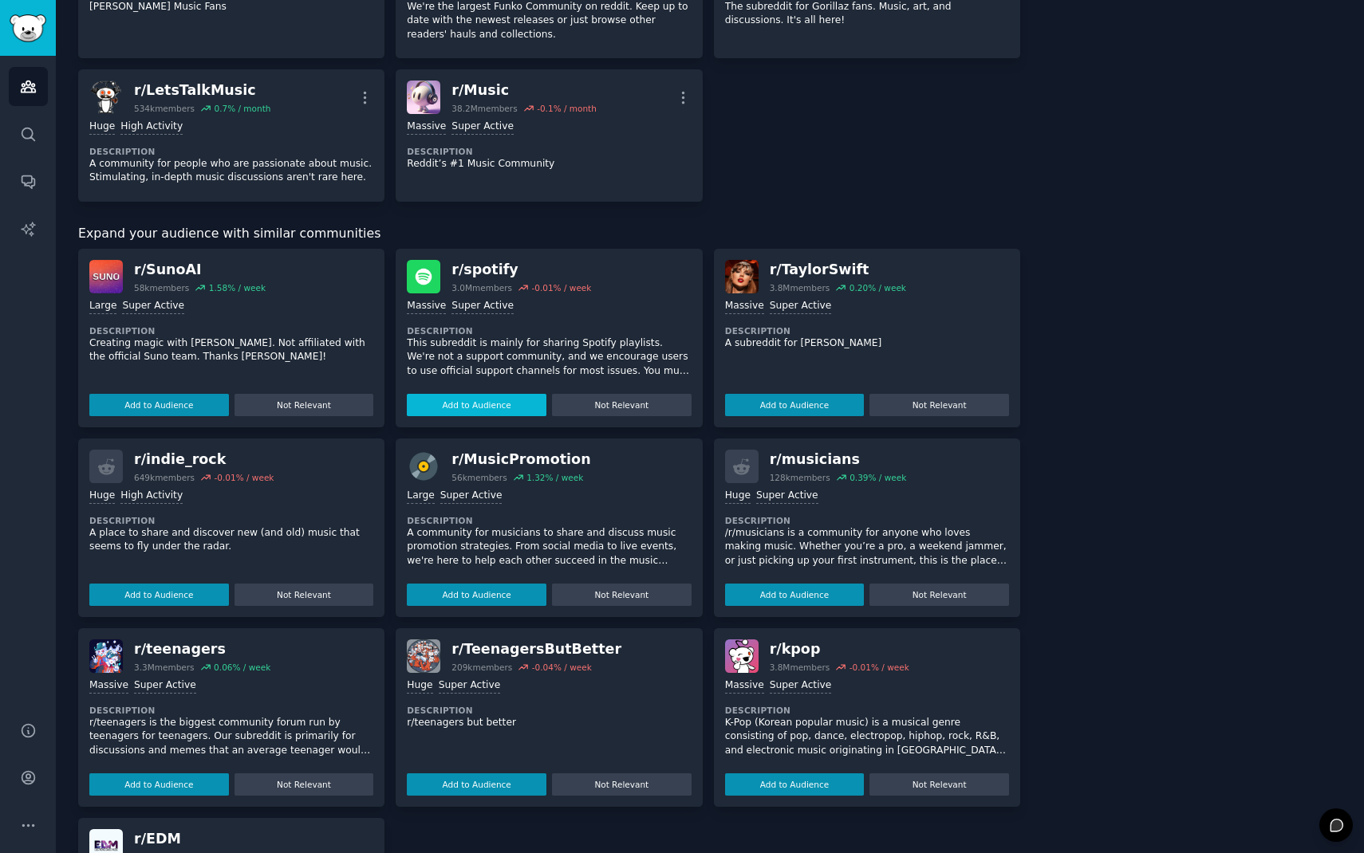
click at [475, 401] on button "Add to Audience" at bounding box center [477, 405] width 140 height 22
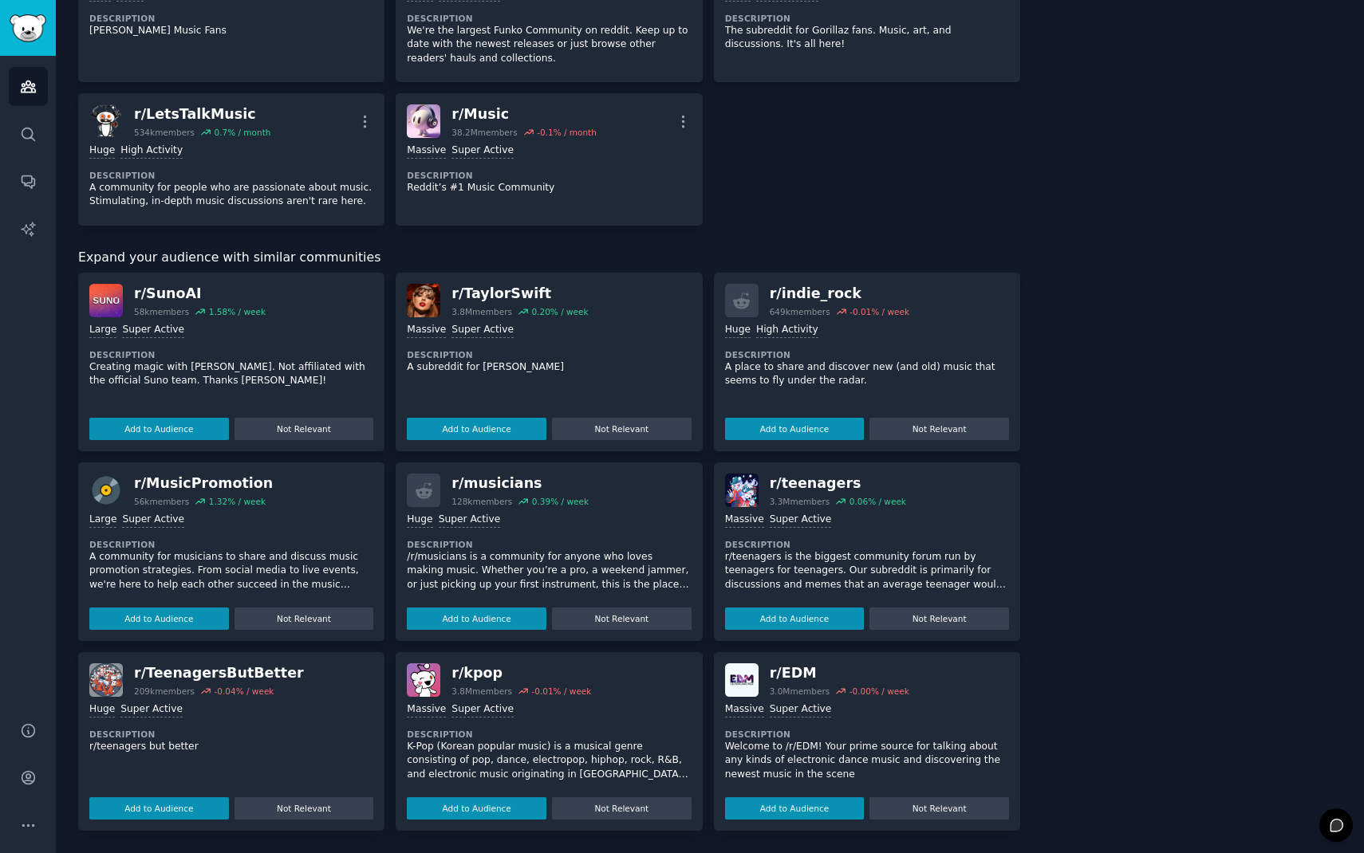
scroll to position [493, 0]
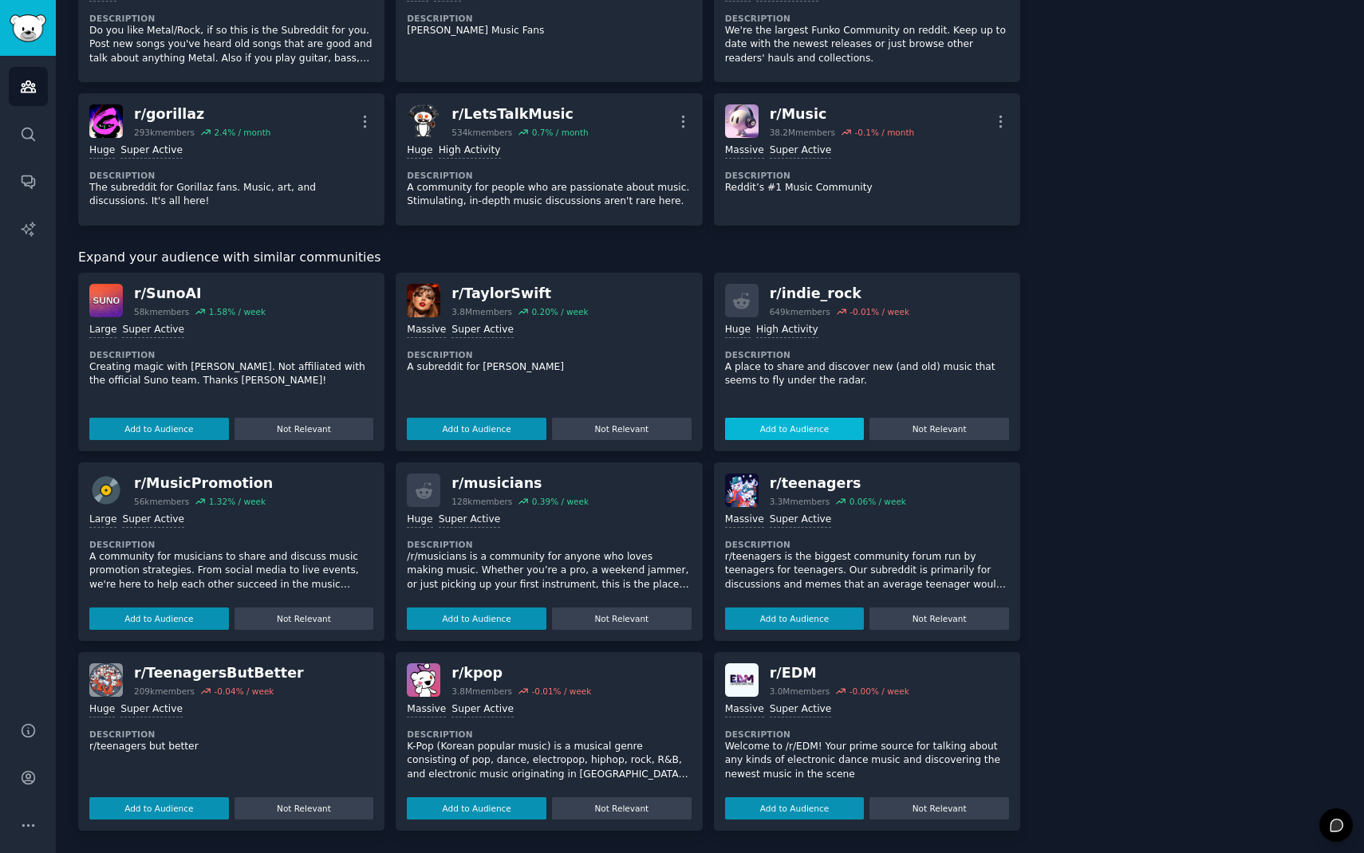
click at [779, 424] on button "Add to Audience" at bounding box center [795, 429] width 140 height 22
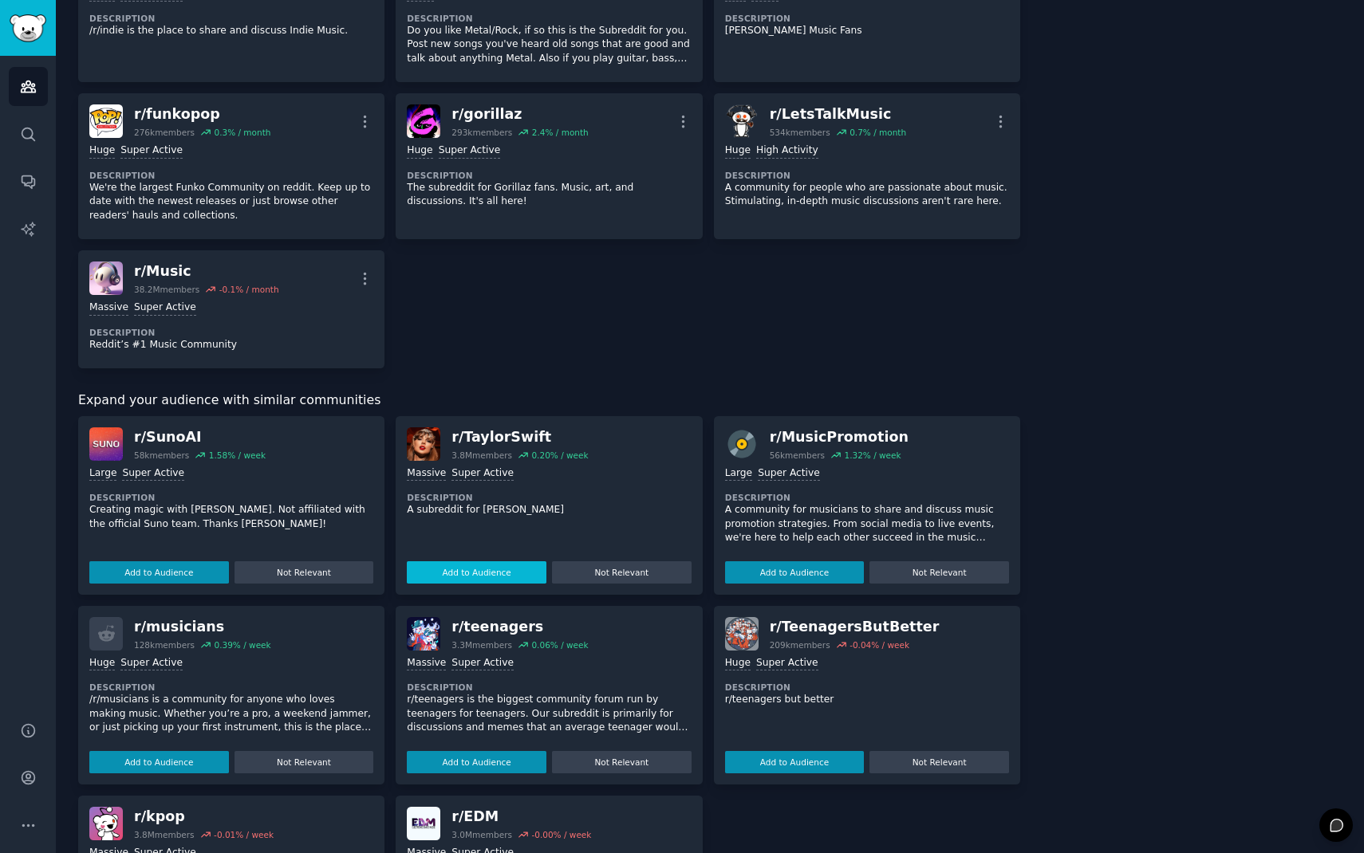
click at [510, 571] on button "Add to Audience" at bounding box center [477, 573] width 140 height 22
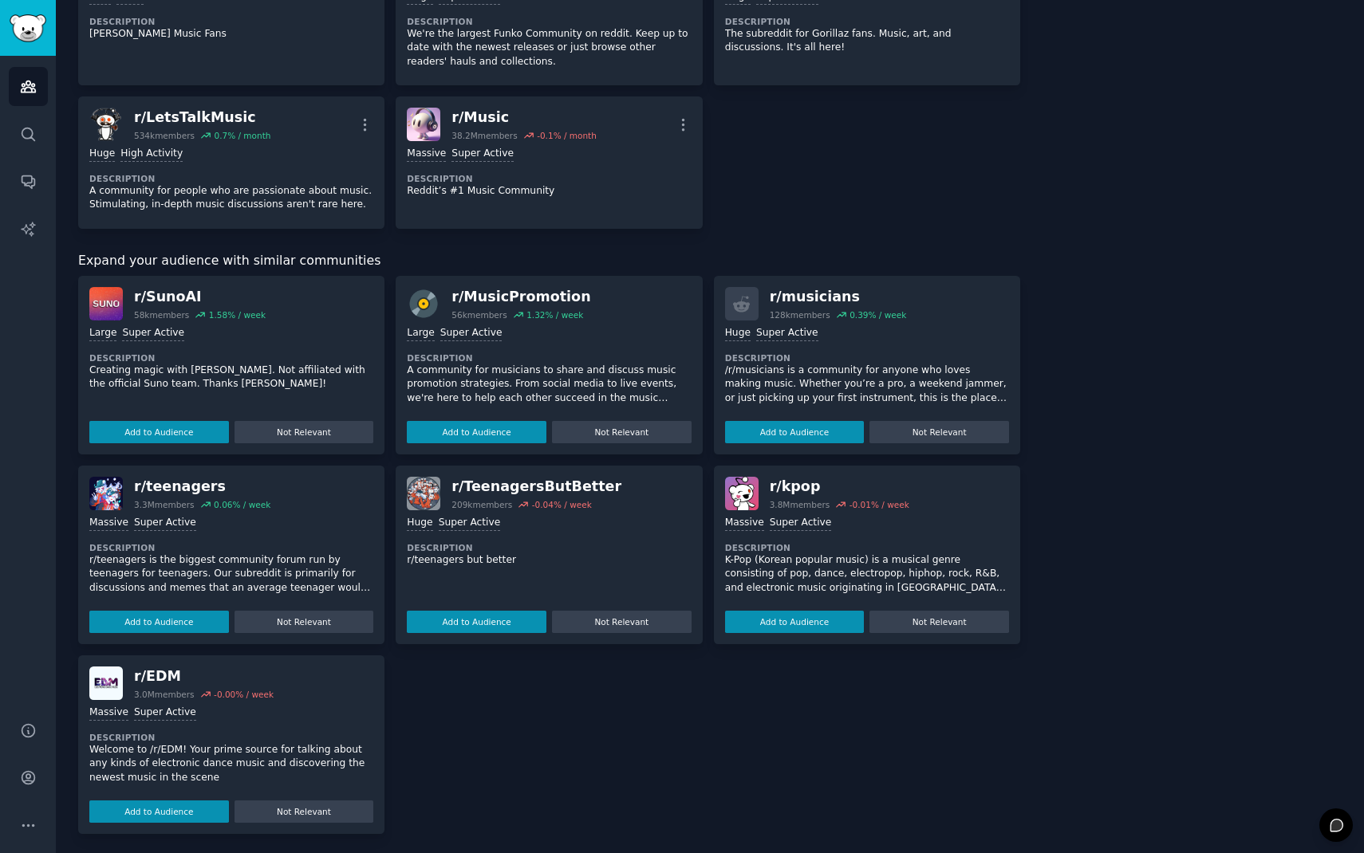
scroll to position [650, 0]
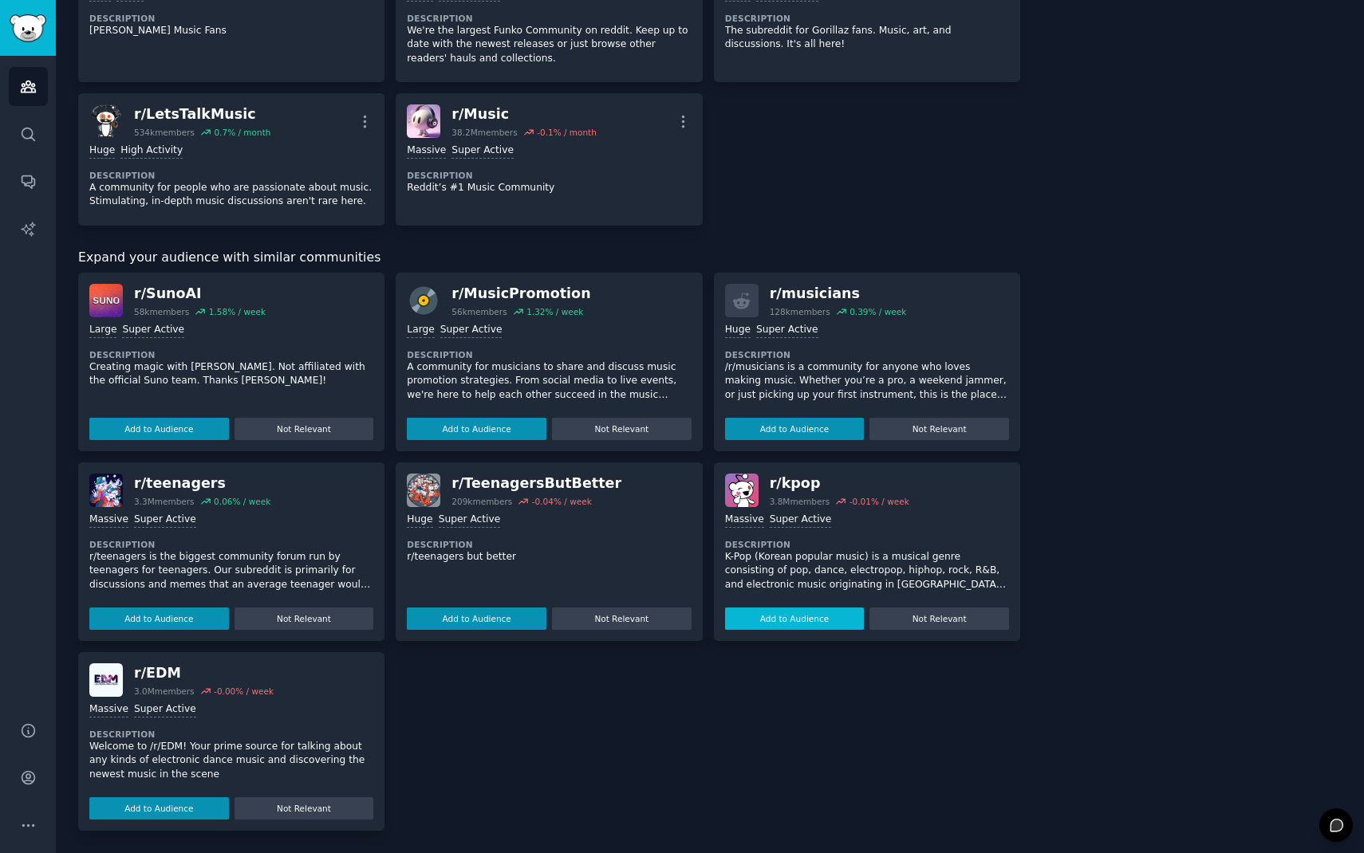
click at [811, 623] on button "Add to Audience" at bounding box center [795, 619] width 140 height 22
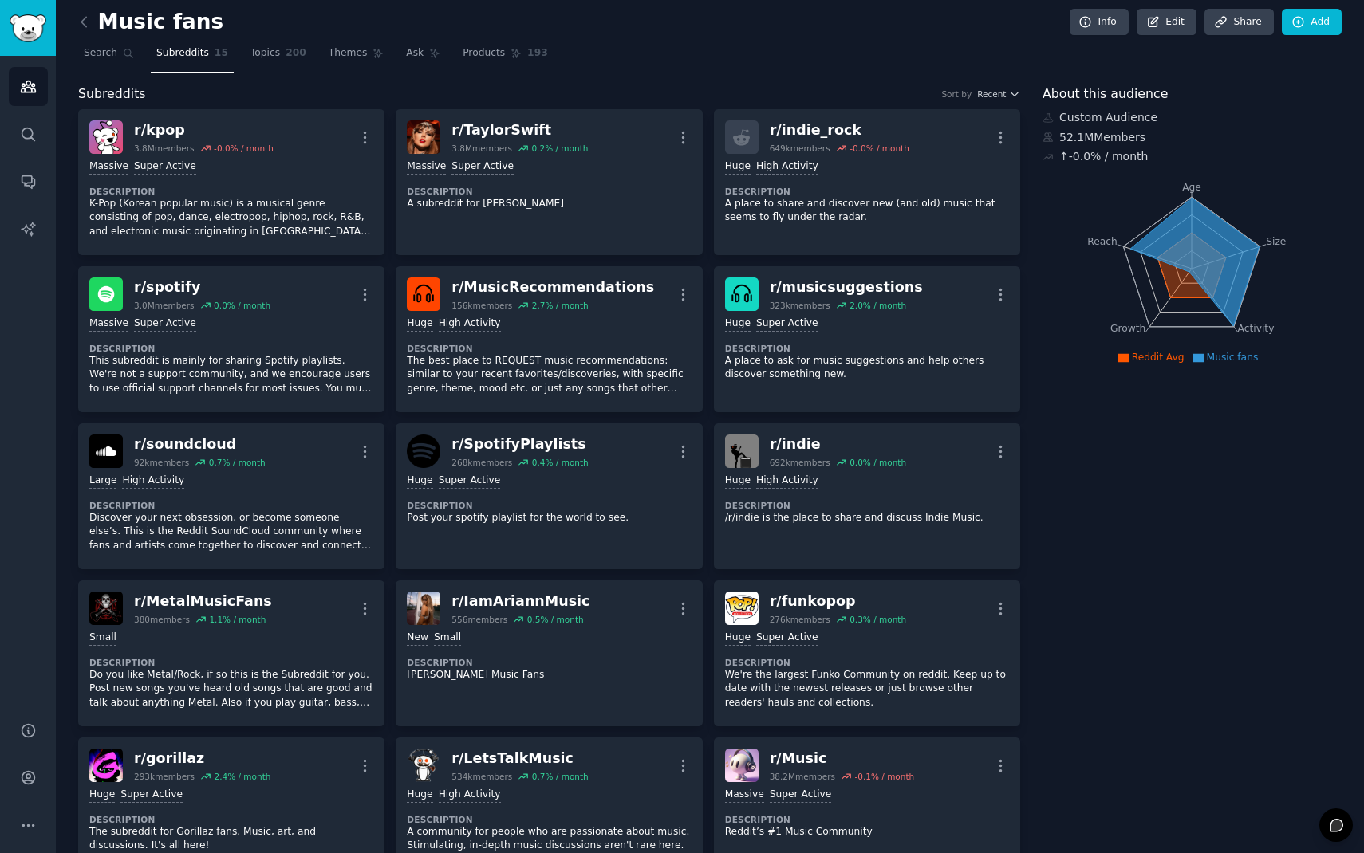
scroll to position [0, 0]
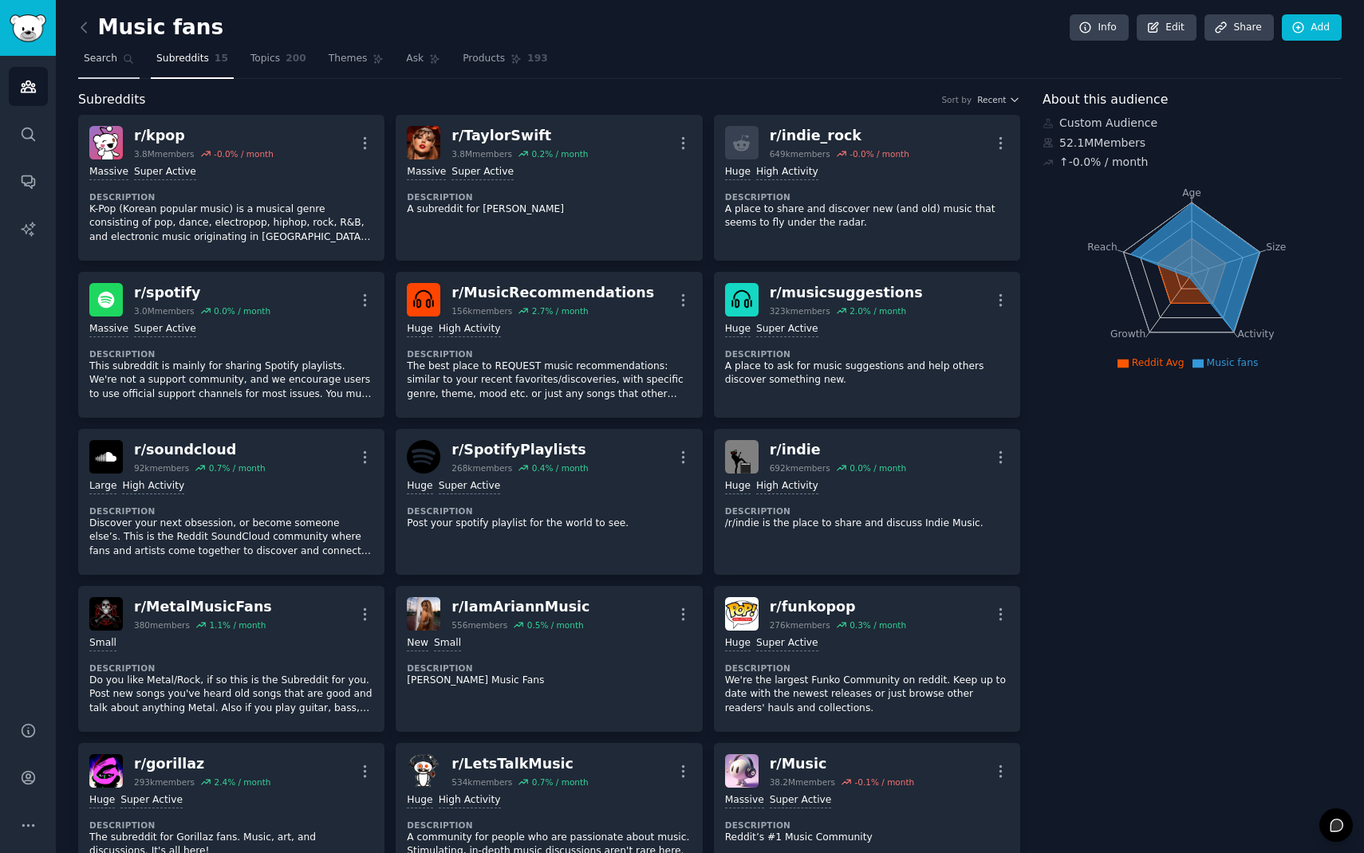
click at [112, 61] on span "Search" at bounding box center [101, 59] width 34 height 14
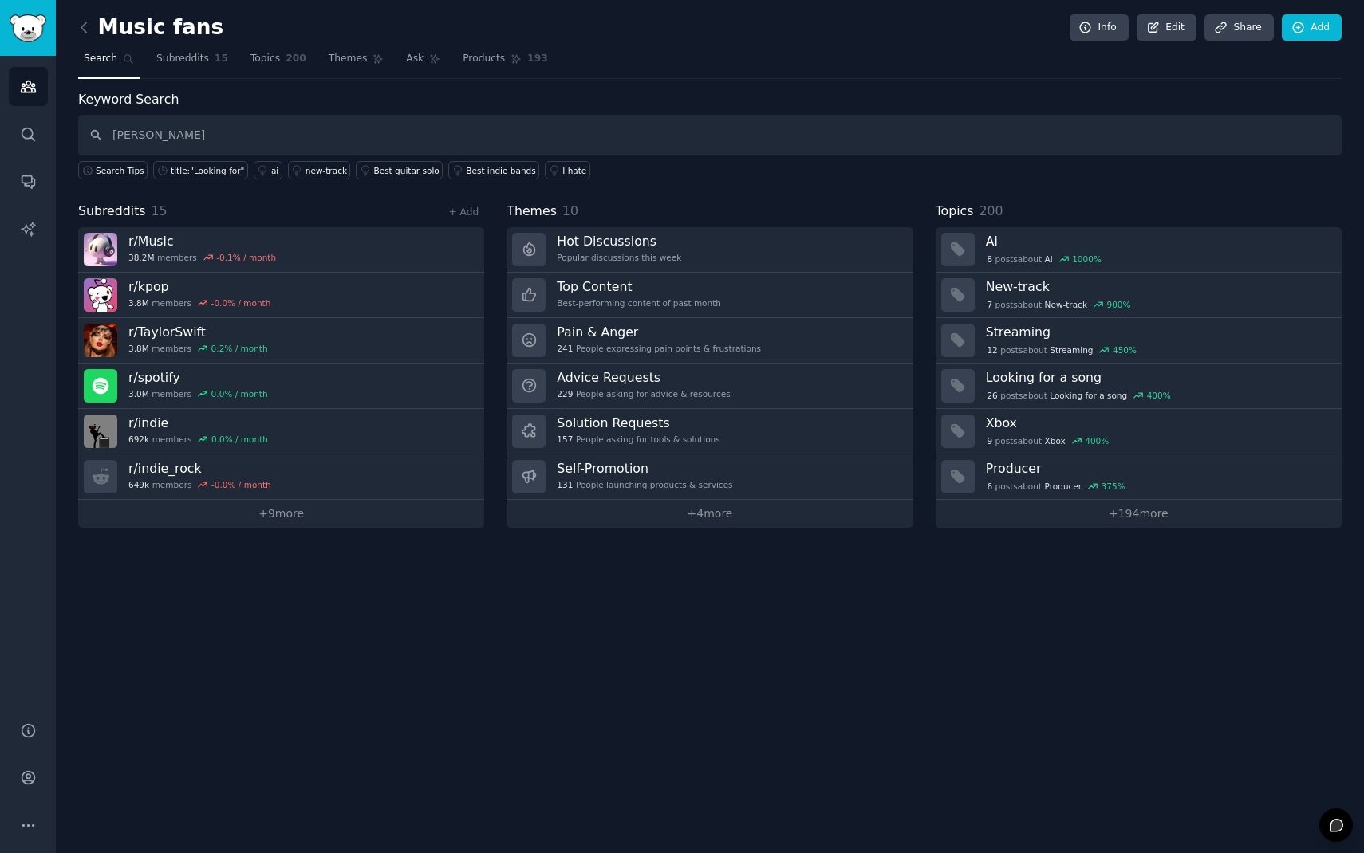
type input "[PERSON_NAME]"
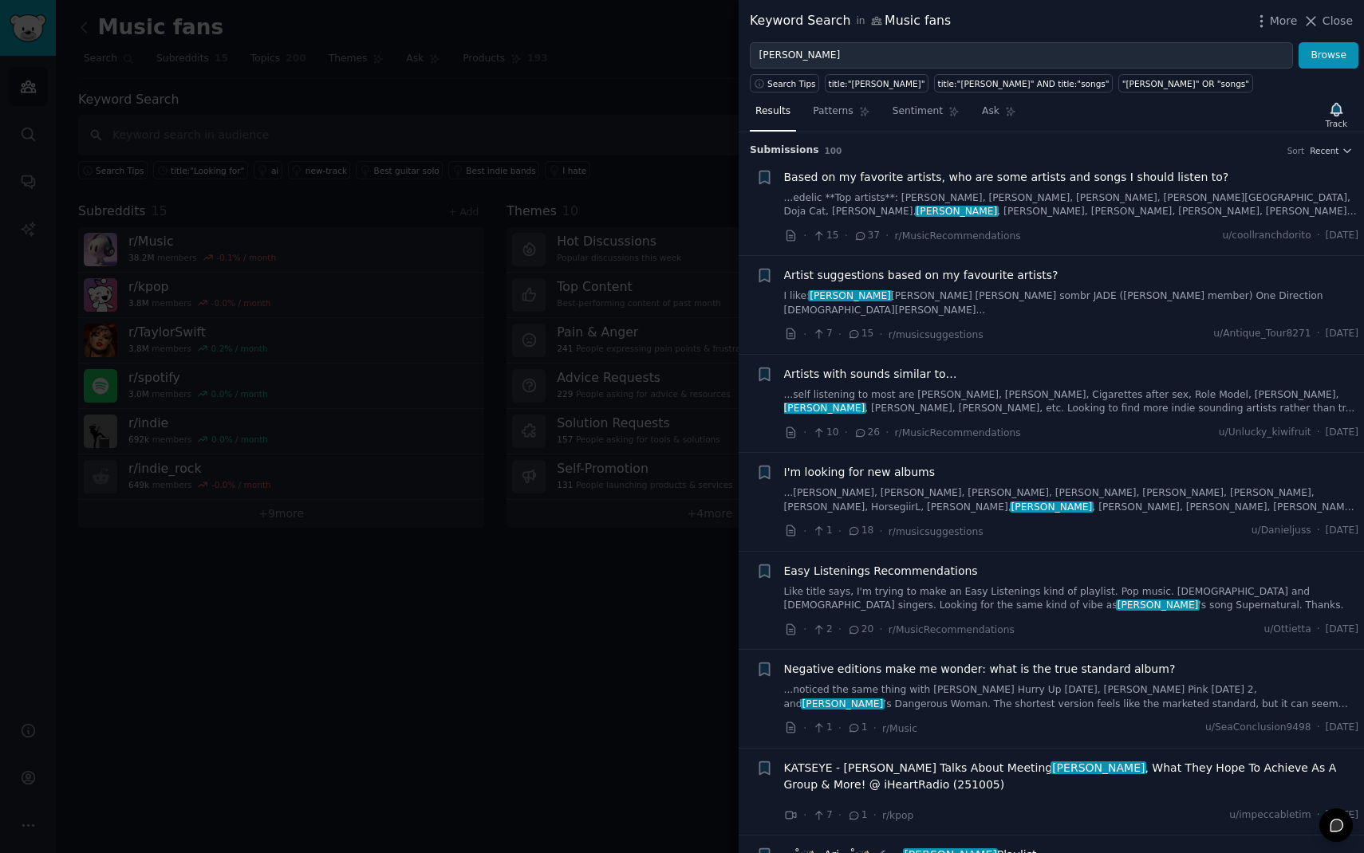
click at [899, 464] on span "I'm looking for new albums" at bounding box center [860, 472] width 152 height 17
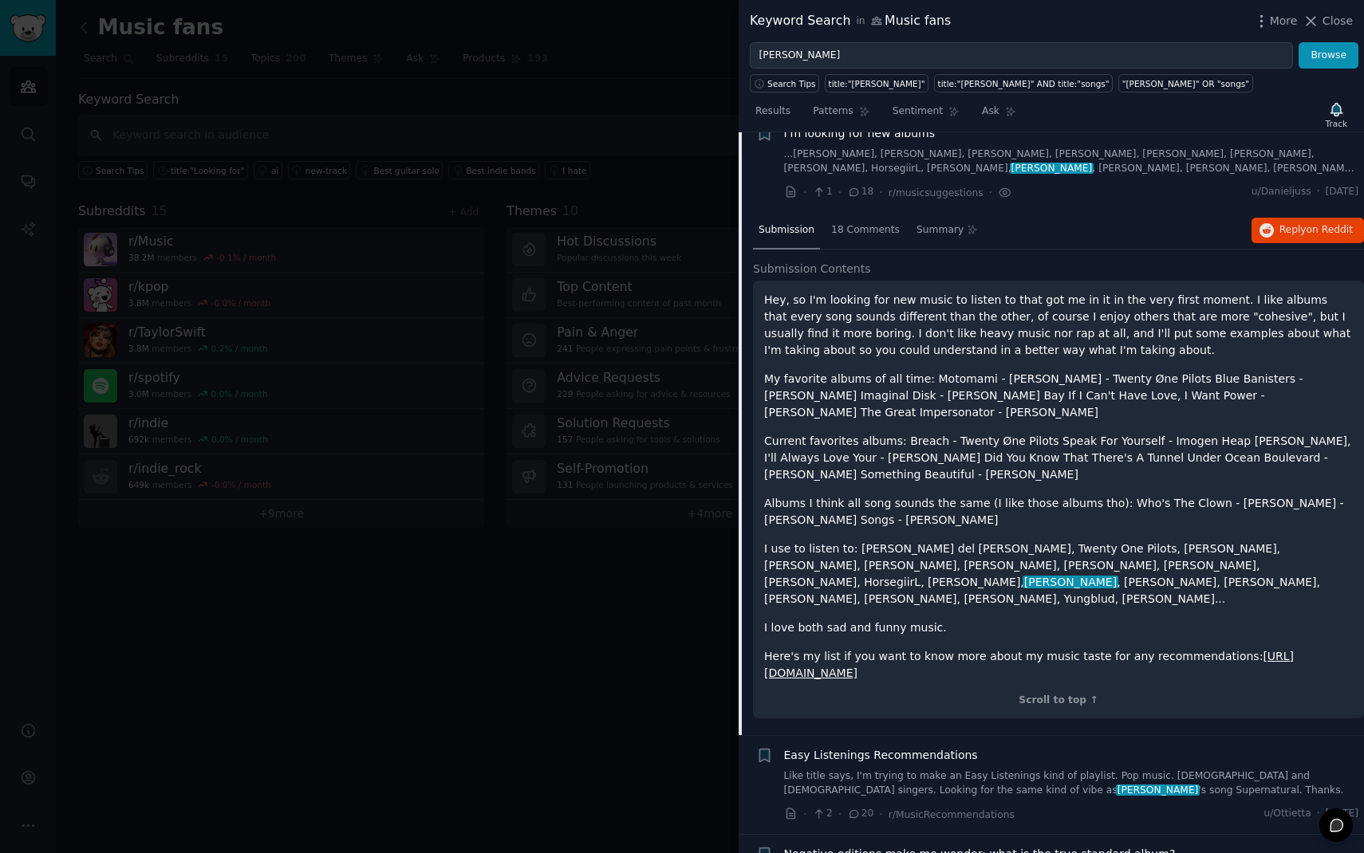
scroll to position [320, 0]
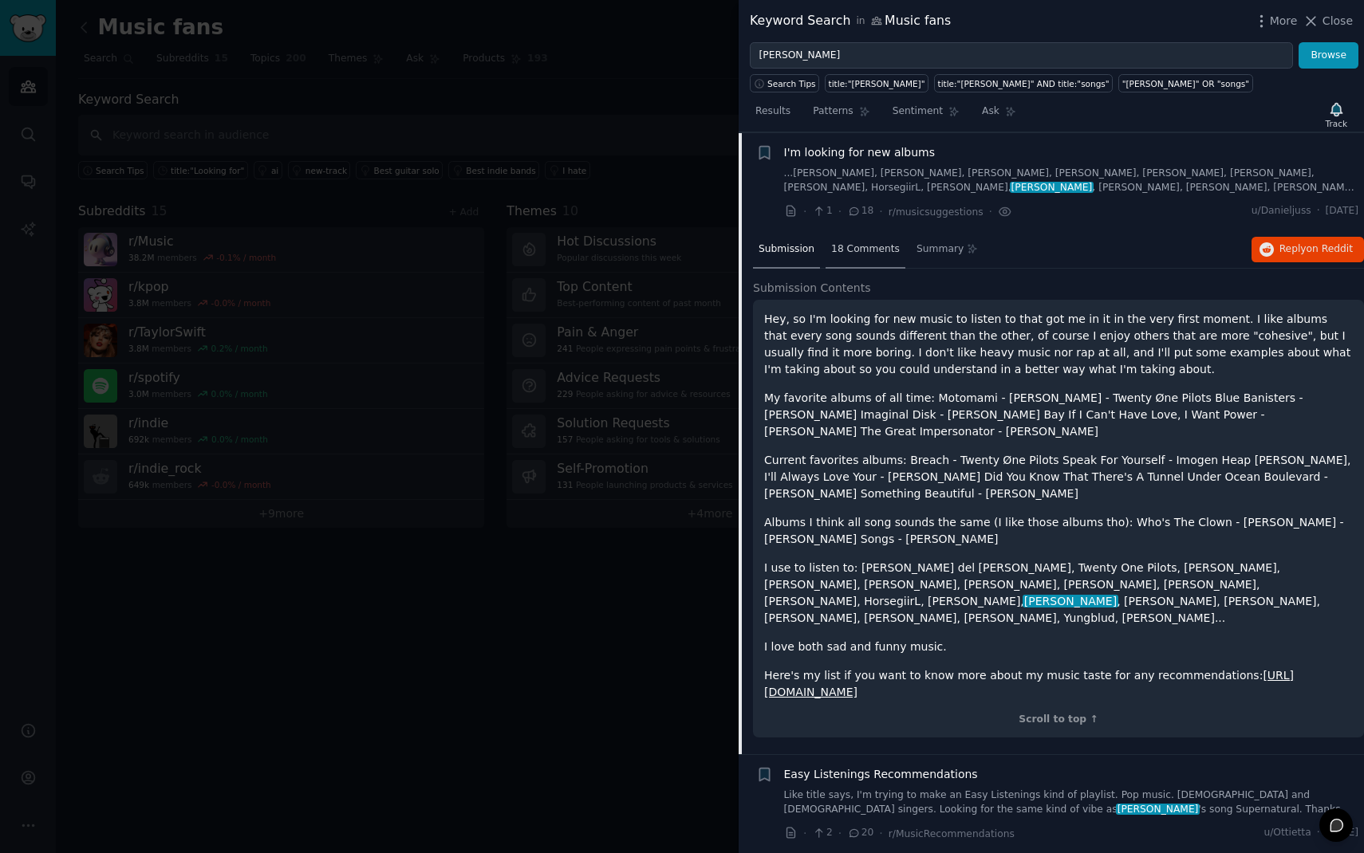
click at [862, 242] on span "18 Comments" at bounding box center [865, 249] width 69 height 14
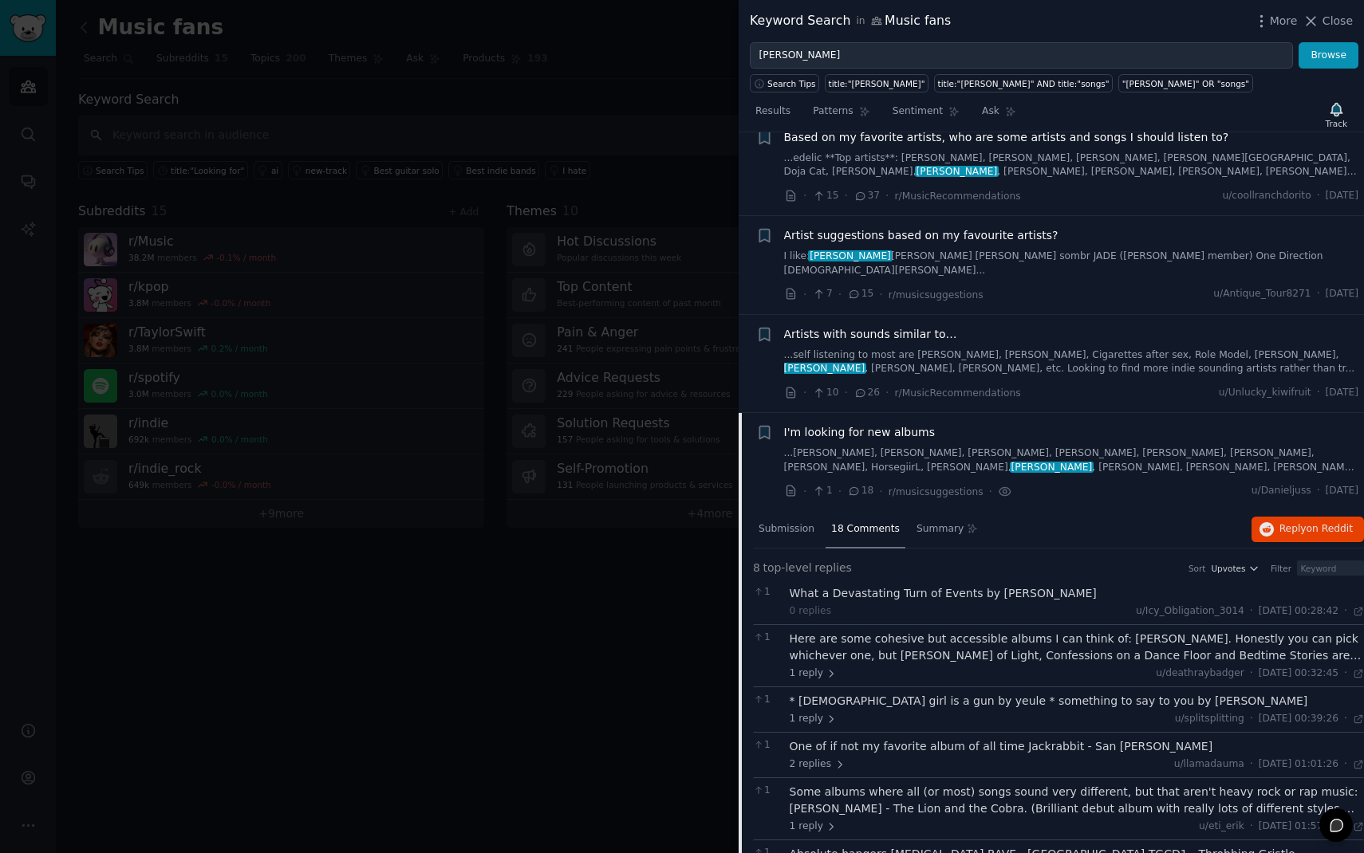
scroll to position [39, 0]
click at [1340, 17] on span "Close" at bounding box center [1337, 21] width 30 height 17
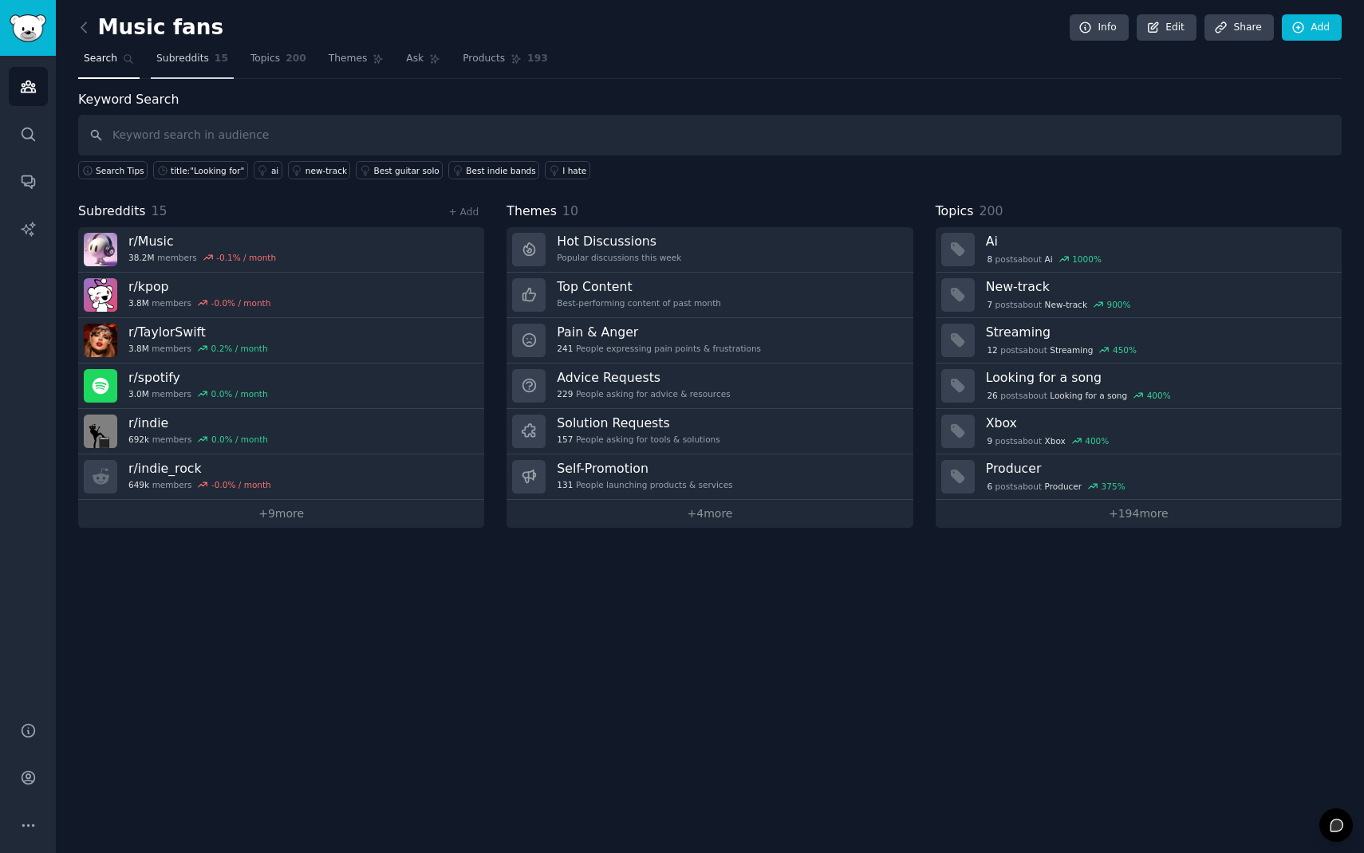
click at [192, 61] on span "Subreddits" at bounding box center [182, 59] width 53 height 14
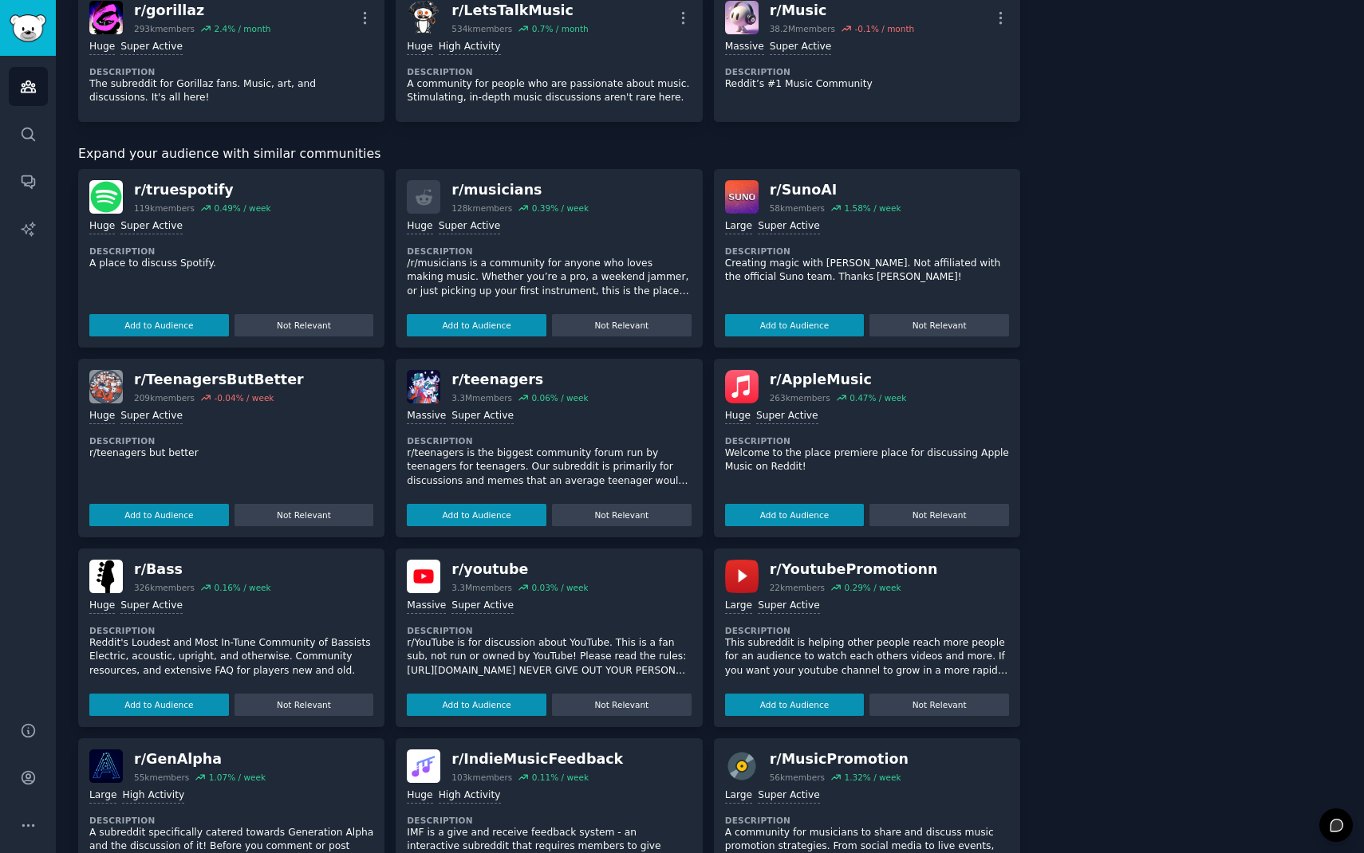
scroll to position [840, 0]
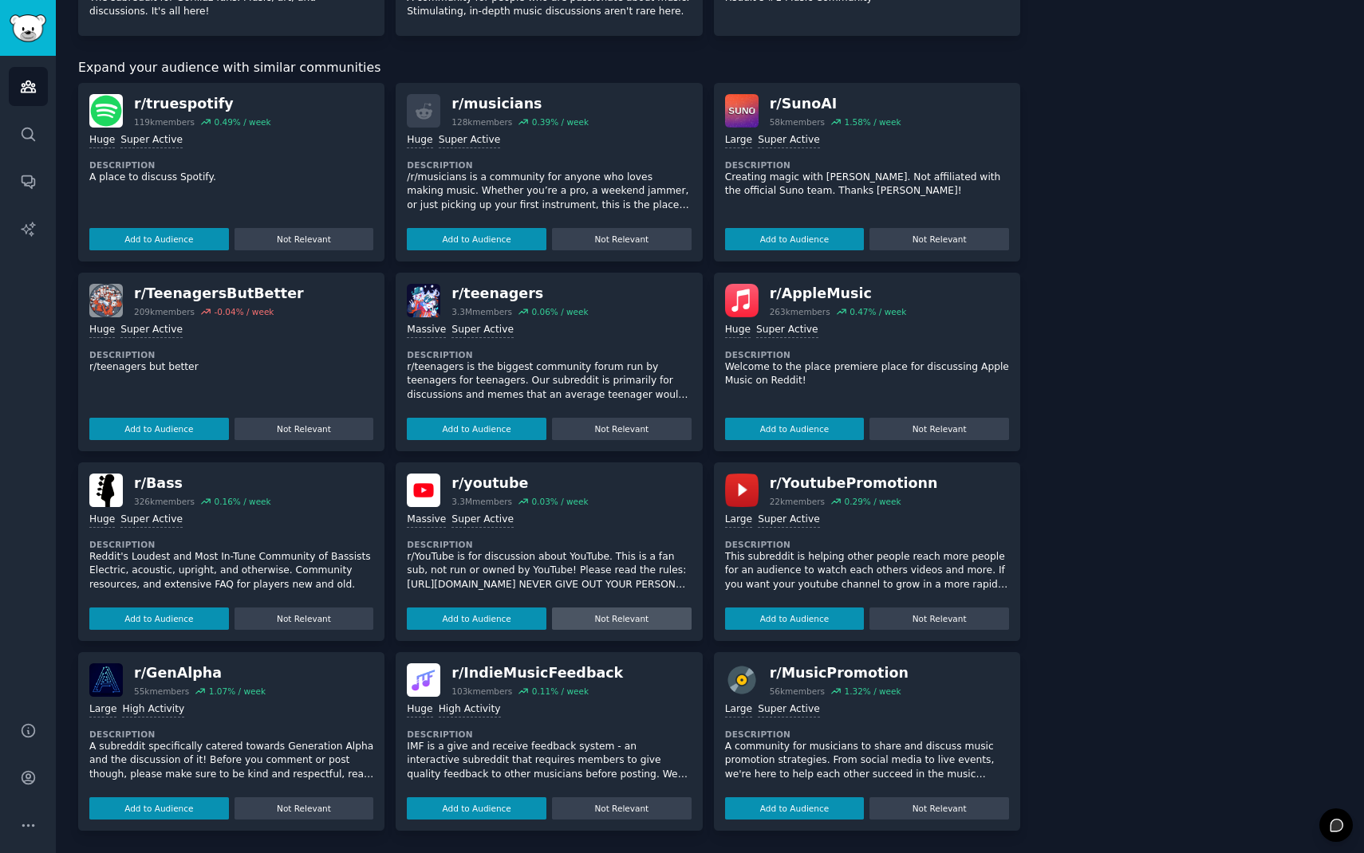
click at [602, 617] on button "Not Relevant" at bounding box center [622, 619] width 140 height 22
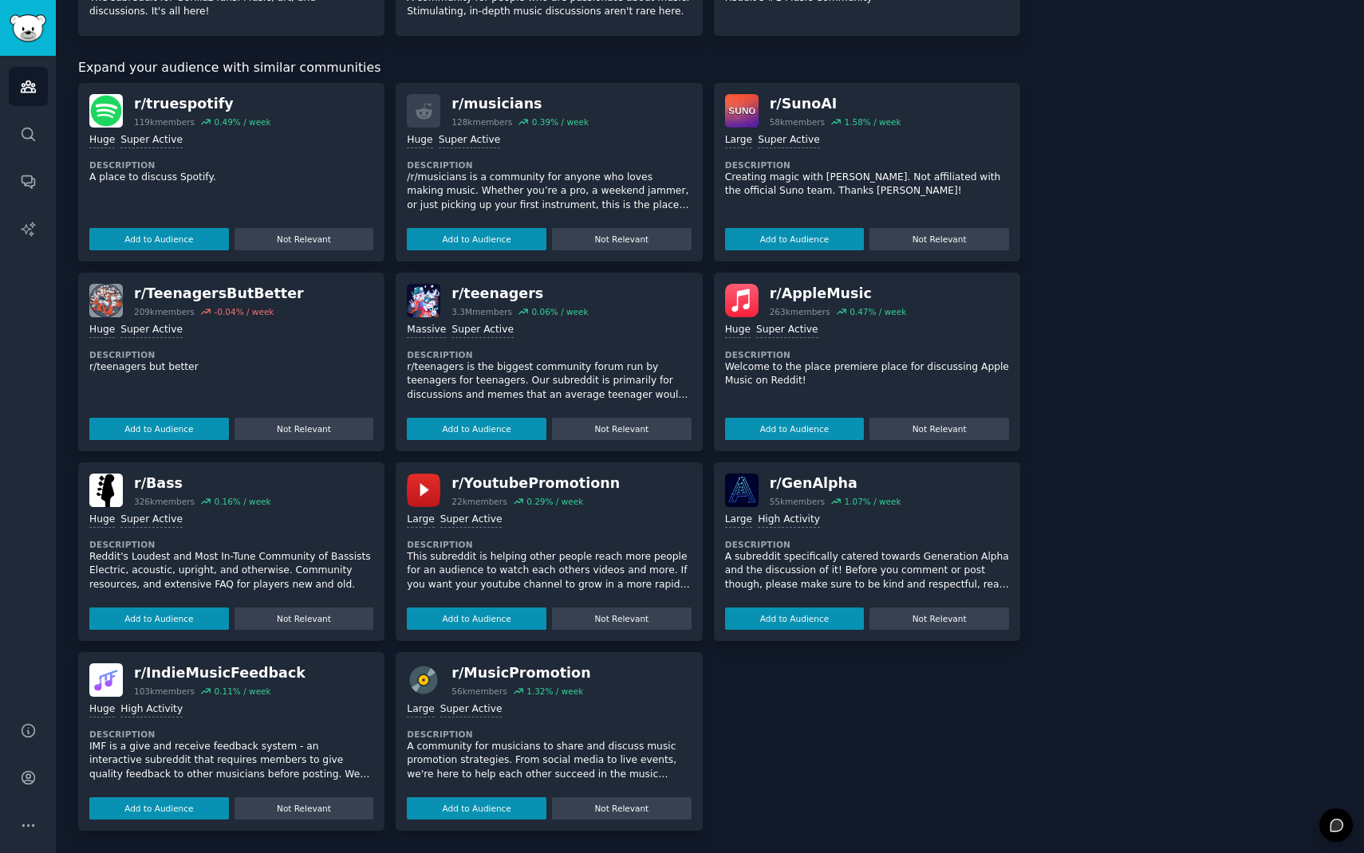
click at [602, 617] on button "Not Relevant" at bounding box center [622, 619] width 140 height 22
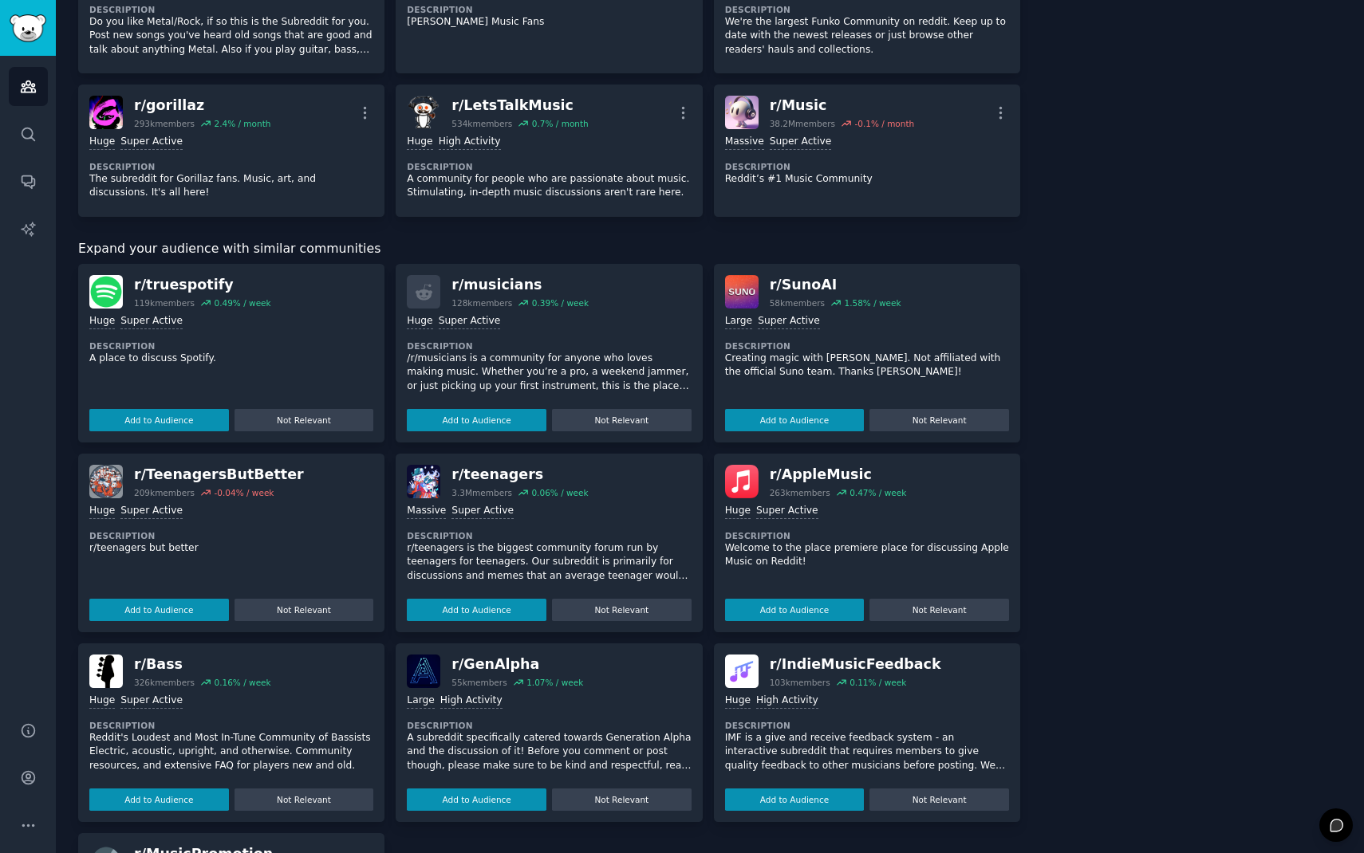
scroll to position [664, 0]
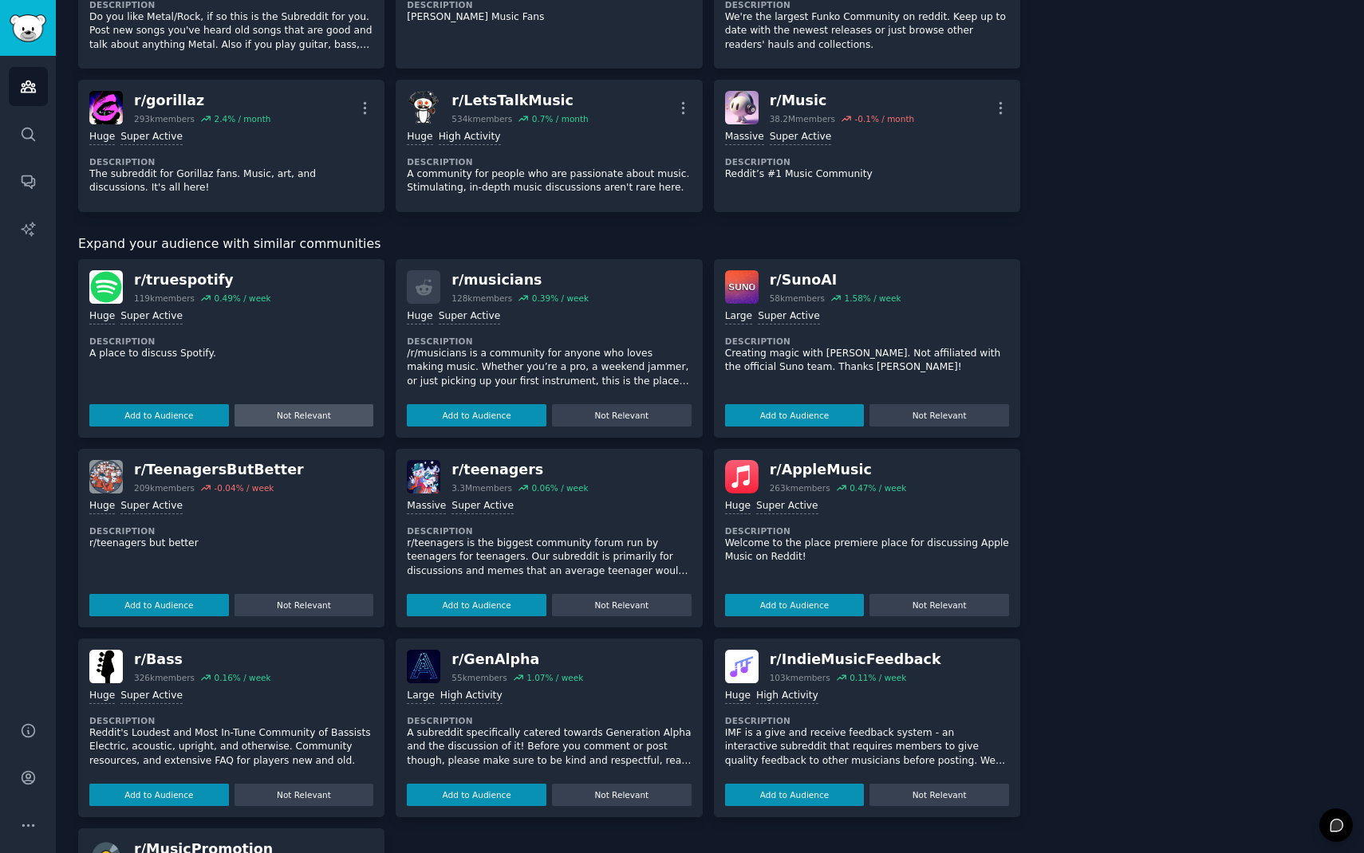
click at [341, 421] on button "Not Relevant" at bounding box center [305, 415] width 140 height 22
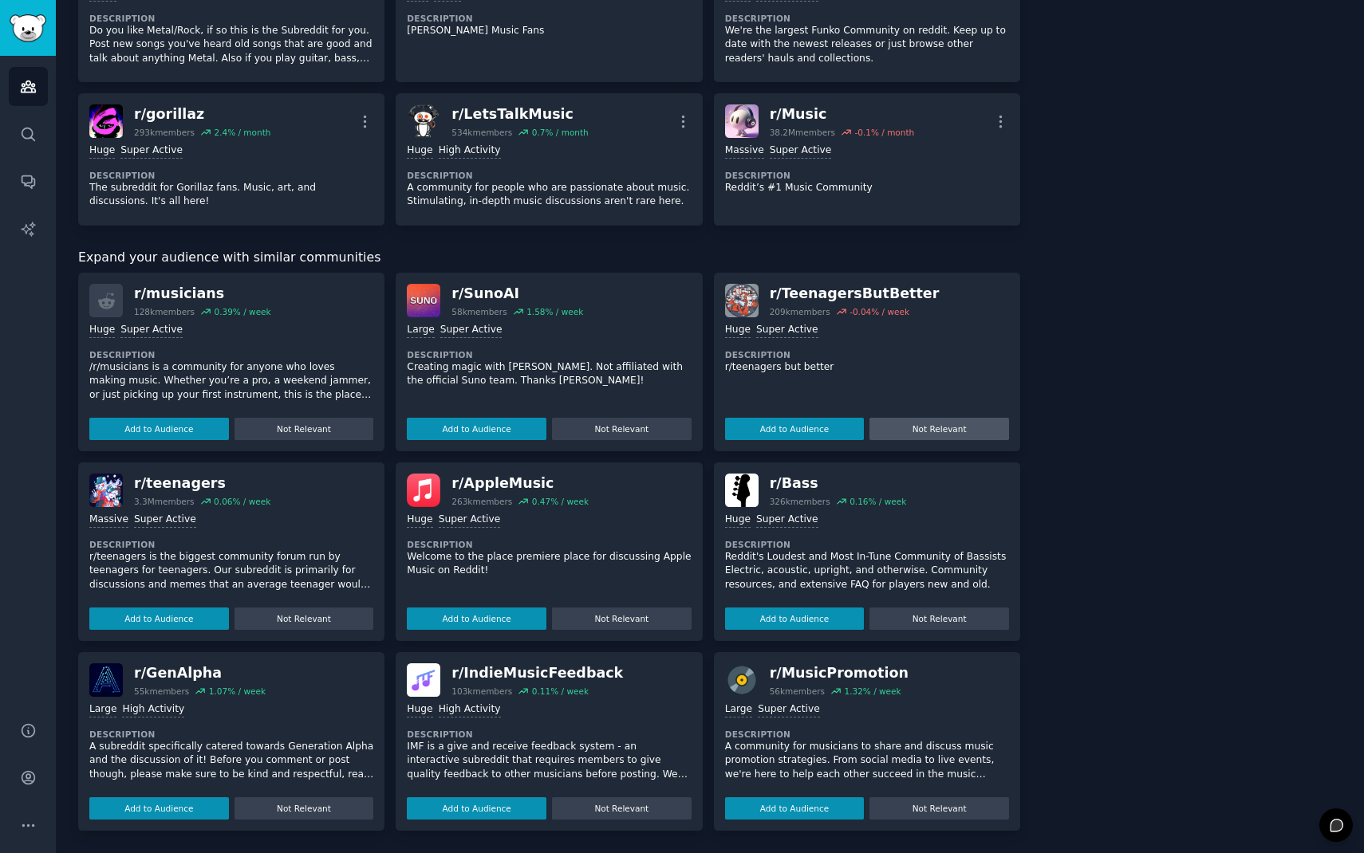
click at [907, 432] on button "Not Relevant" at bounding box center [939, 429] width 140 height 22
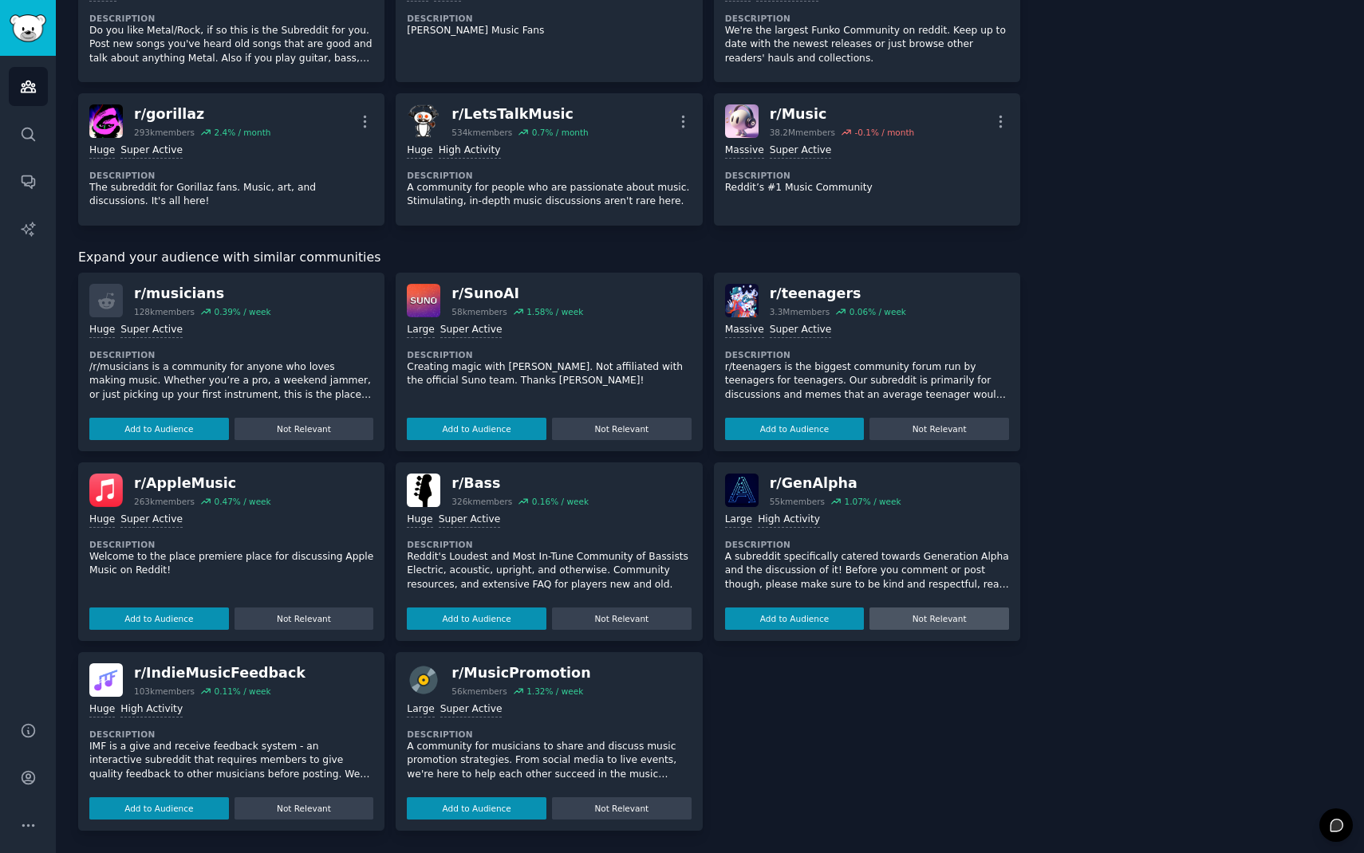
click at [920, 617] on button "Not Relevant" at bounding box center [939, 619] width 140 height 22
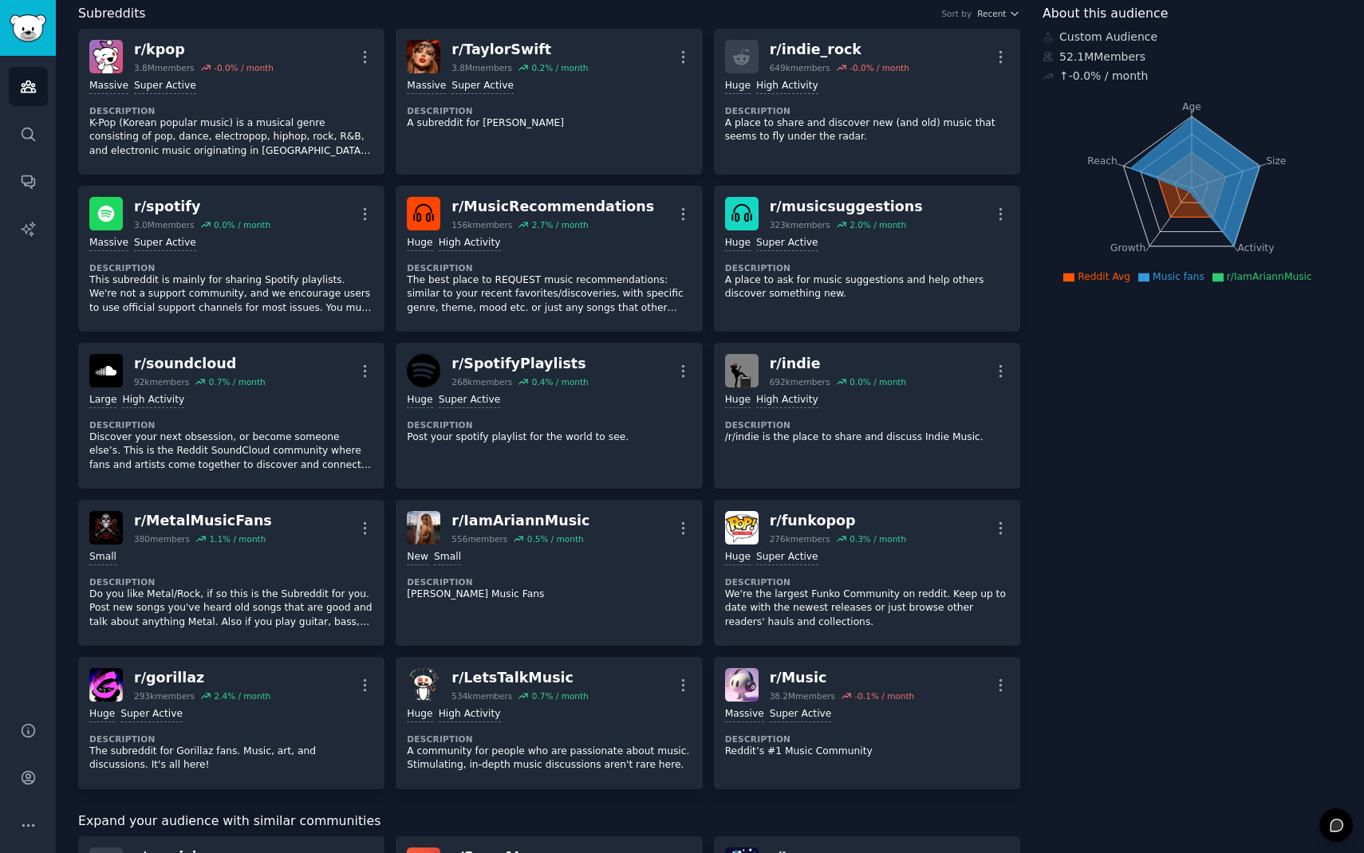
scroll to position [0, 0]
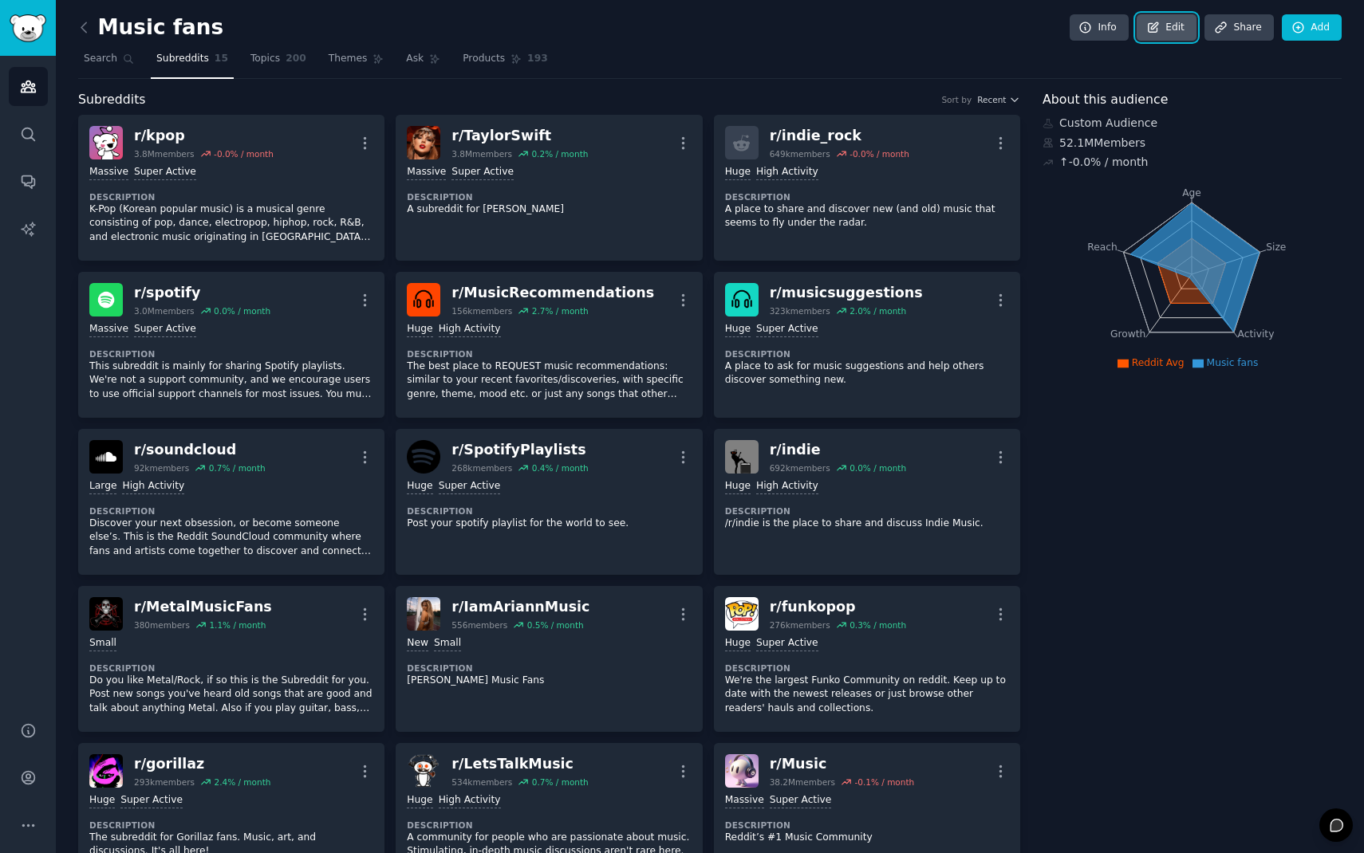
click at [1167, 25] on link "Edit" at bounding box center [1167, 27] width 60 height 27
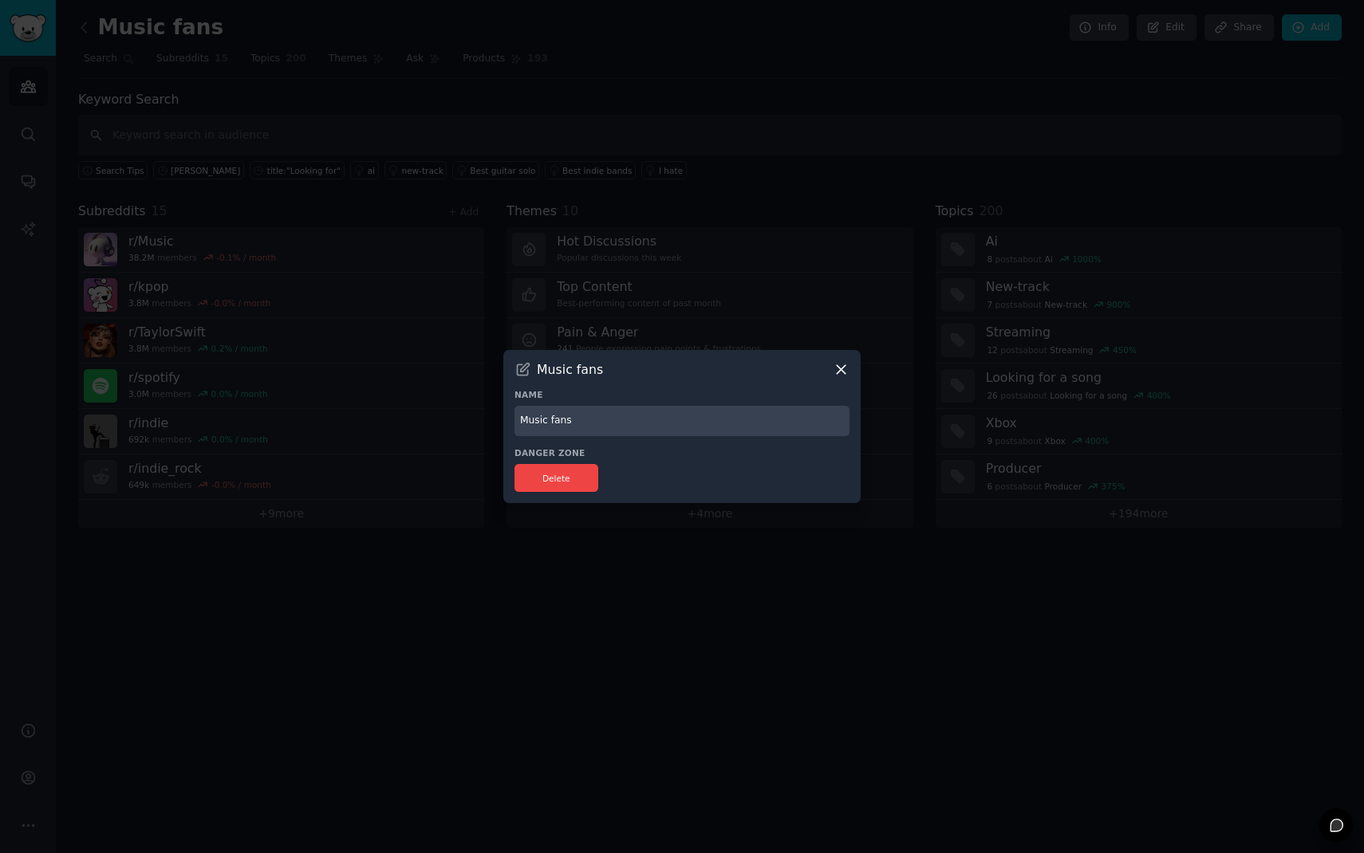
click at [845, 369] on icon at bounding box center [841, 369] width 17 height 17
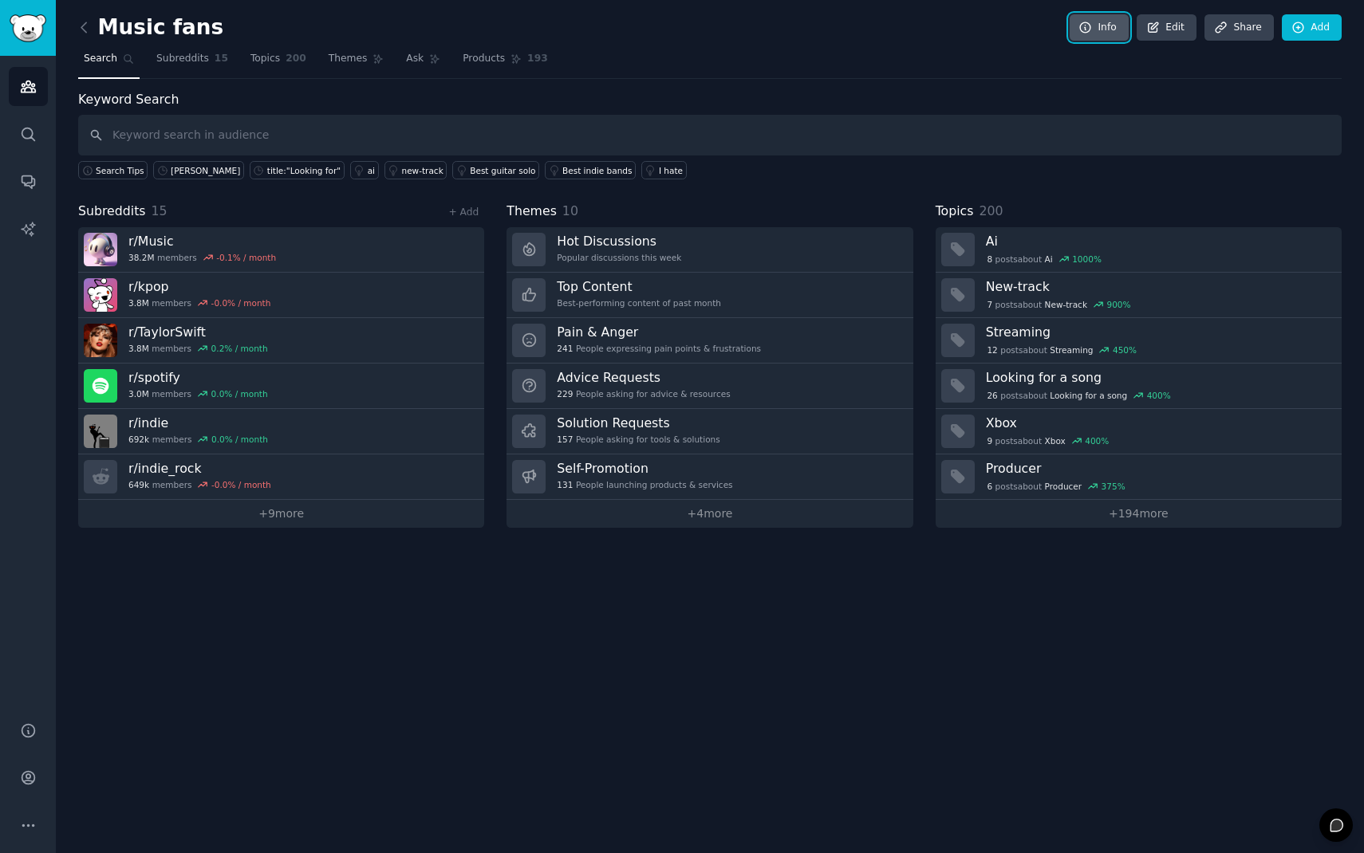
click at [1109, 25] on link "Info" at bounding box center [1099, 27] width 59 height 27
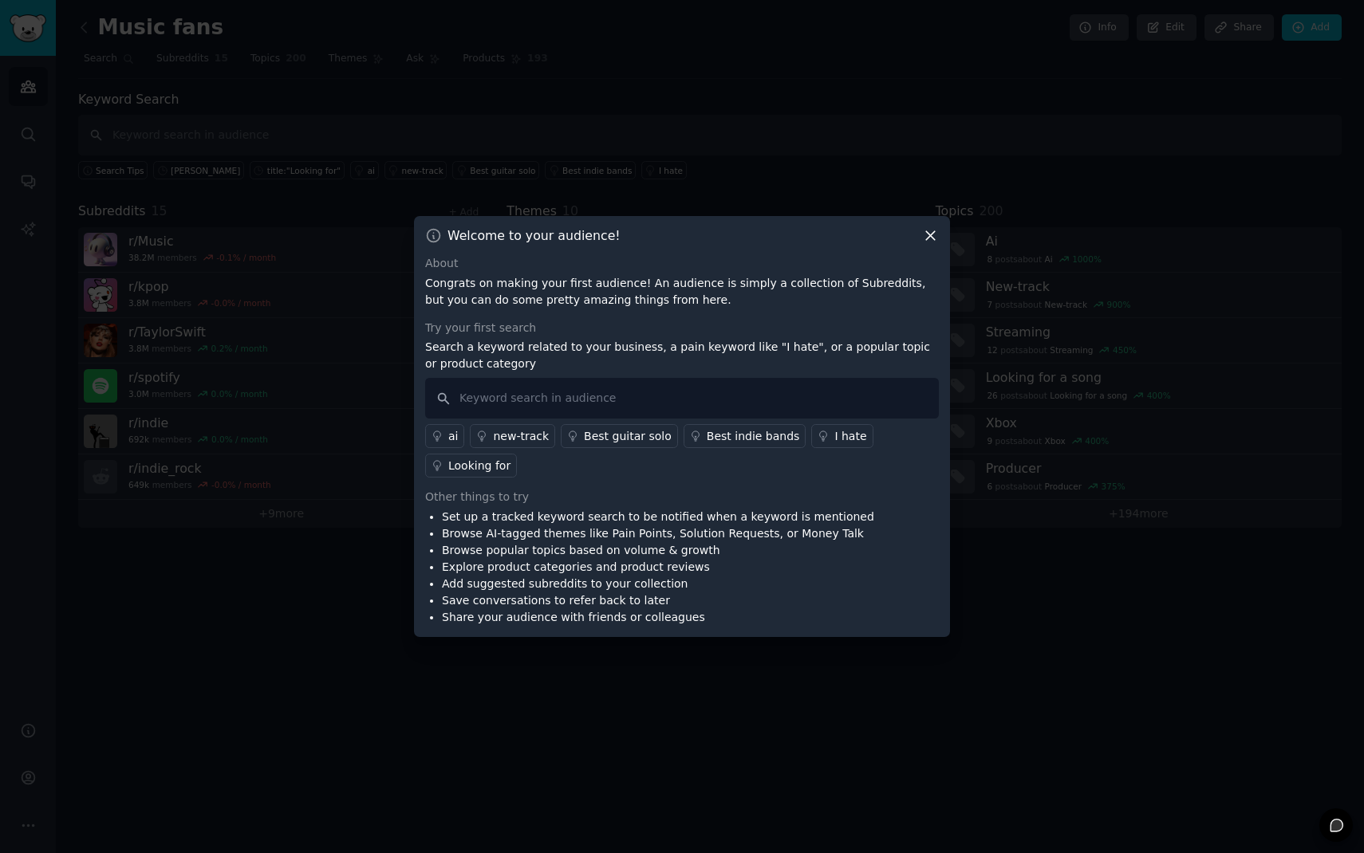
click at [929, 238] on icon at bounding box center [930, 235] width 17 height 17
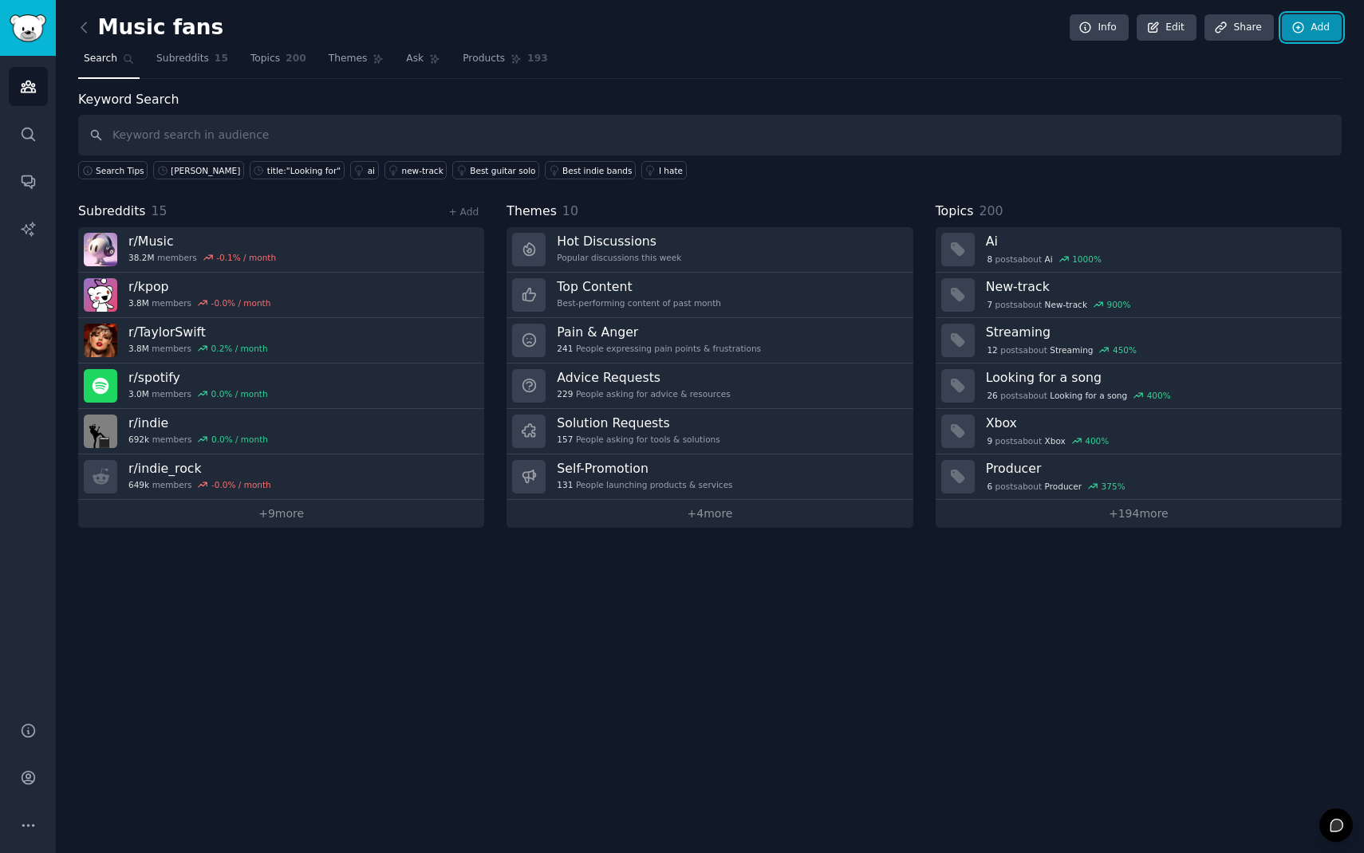
click at [1308, 28] on link "Add" at bounding box center [1312, 27] width 60 height 27
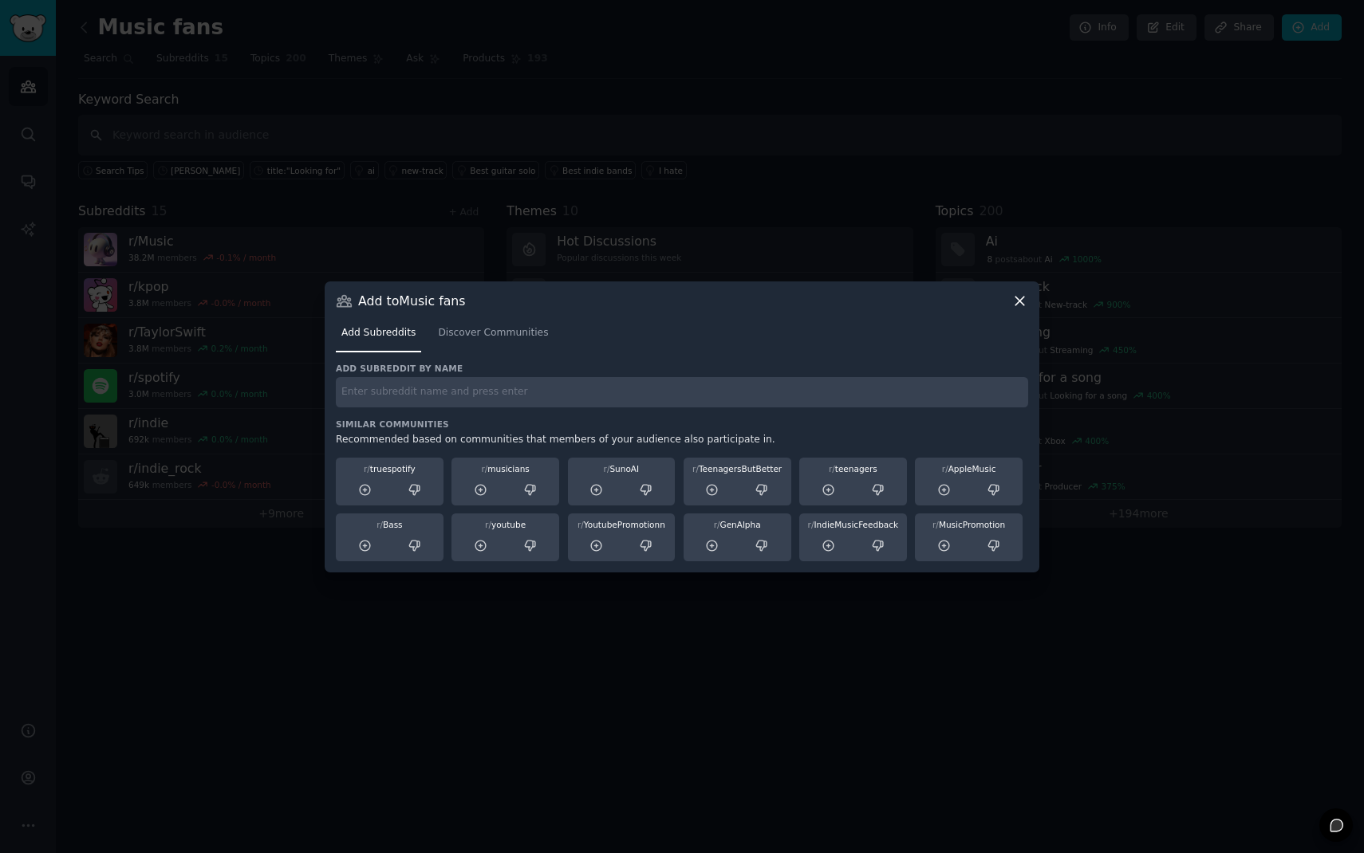
click at [461, 388] on input "text" at bounding box center [682, 392] width 692 height 31
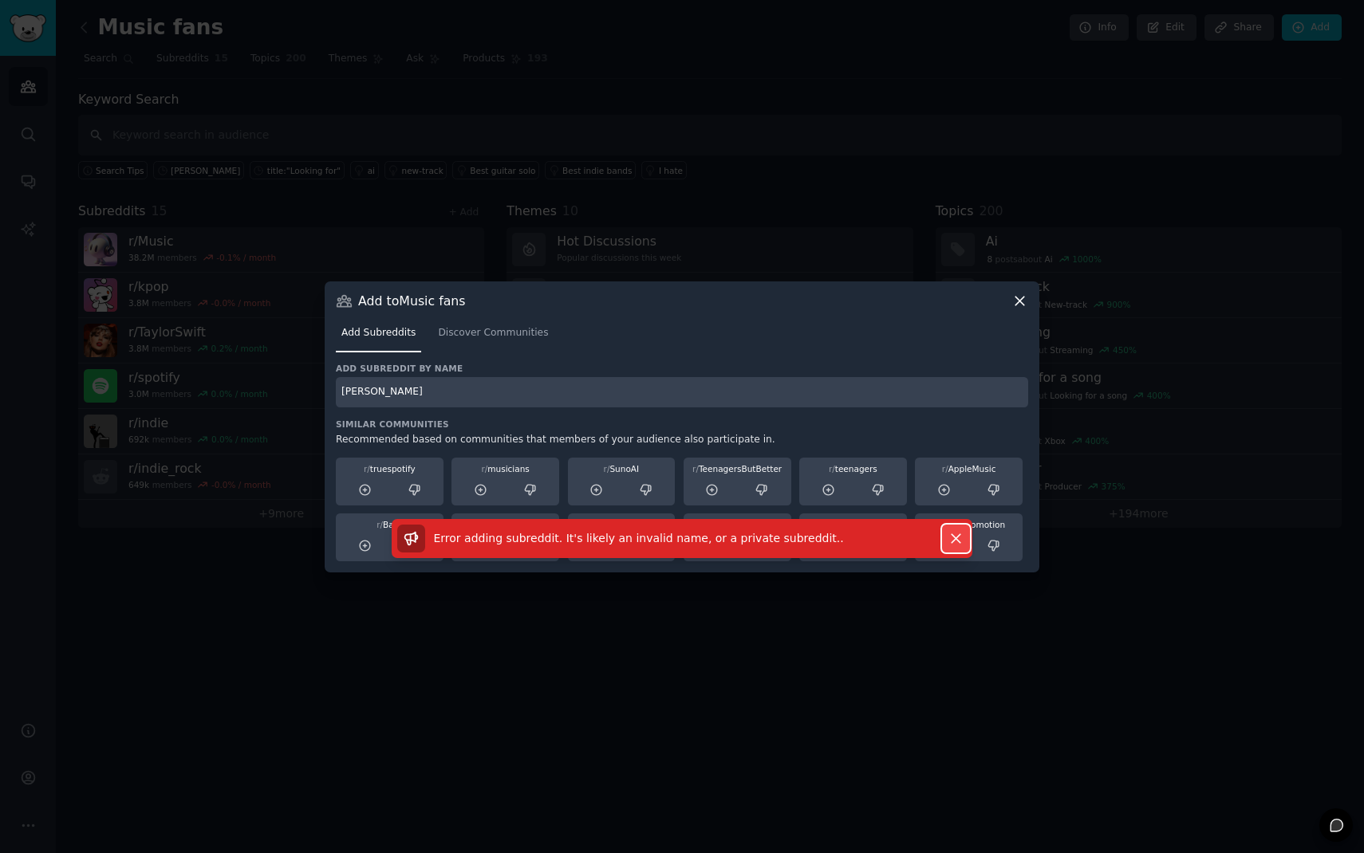
click at [952, 538] on icon "button" at bounding box center [956, 538] width 17 height 17
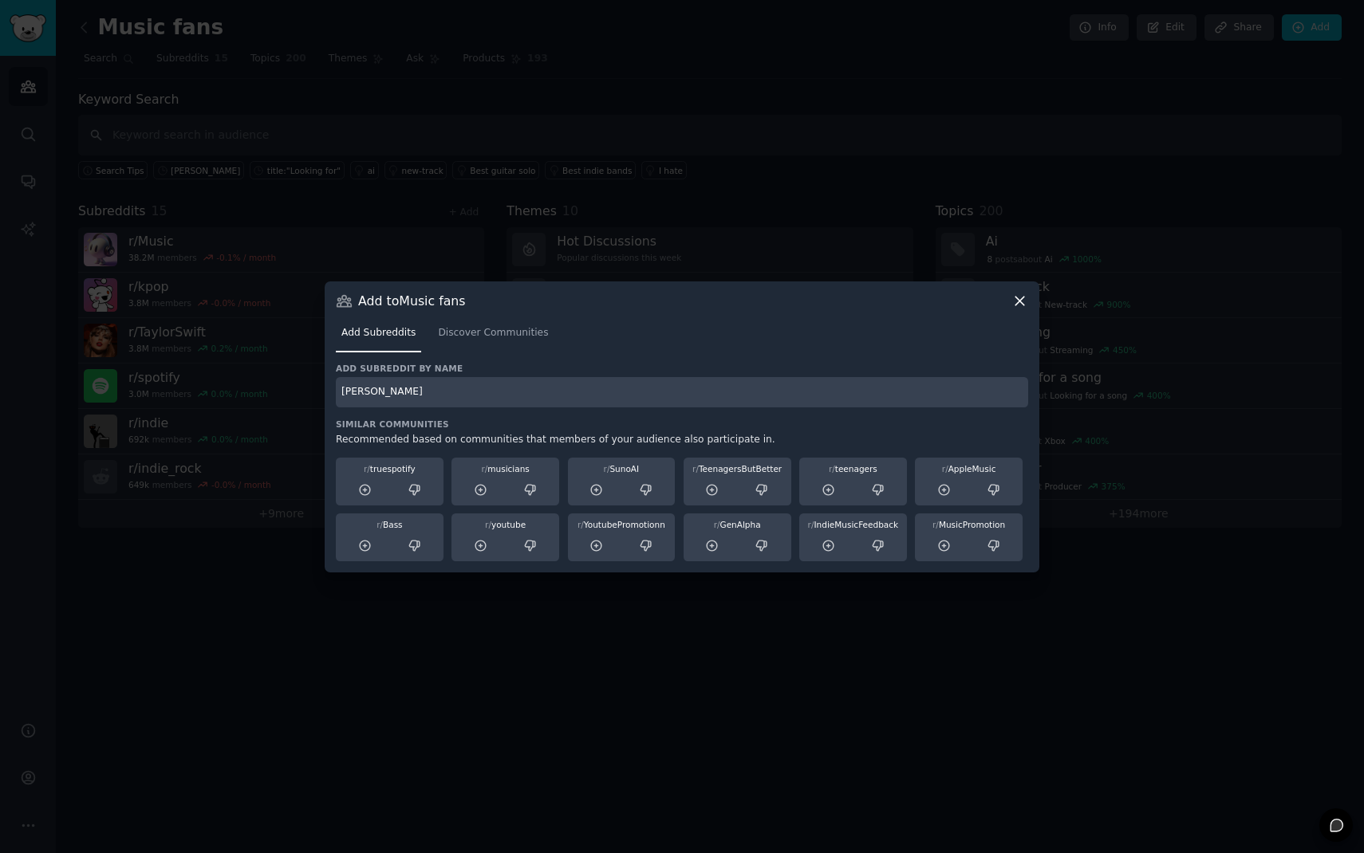
click at [394, 392] on input "[PERSON_NAME]" at bounding box center [682, 392] width 692 height 31
type input "[PERSON_NAME]"
click at [493, 388] on input "[PERSON_NAME]" at bounding box center [682, 392] width 692 height 31
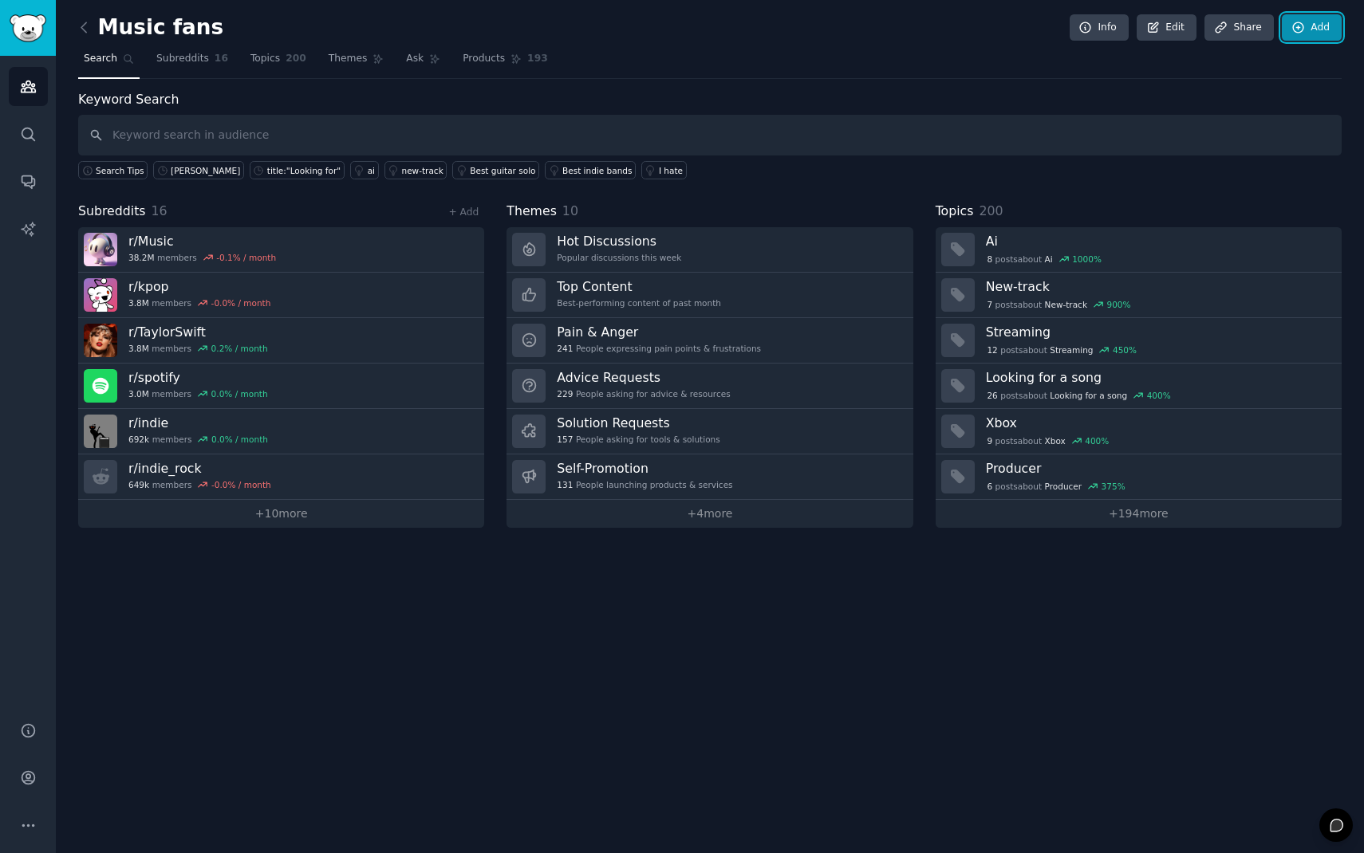
click at [1321, 25] on link "Add" at bounding box center [1312, 27] width 60 height 27
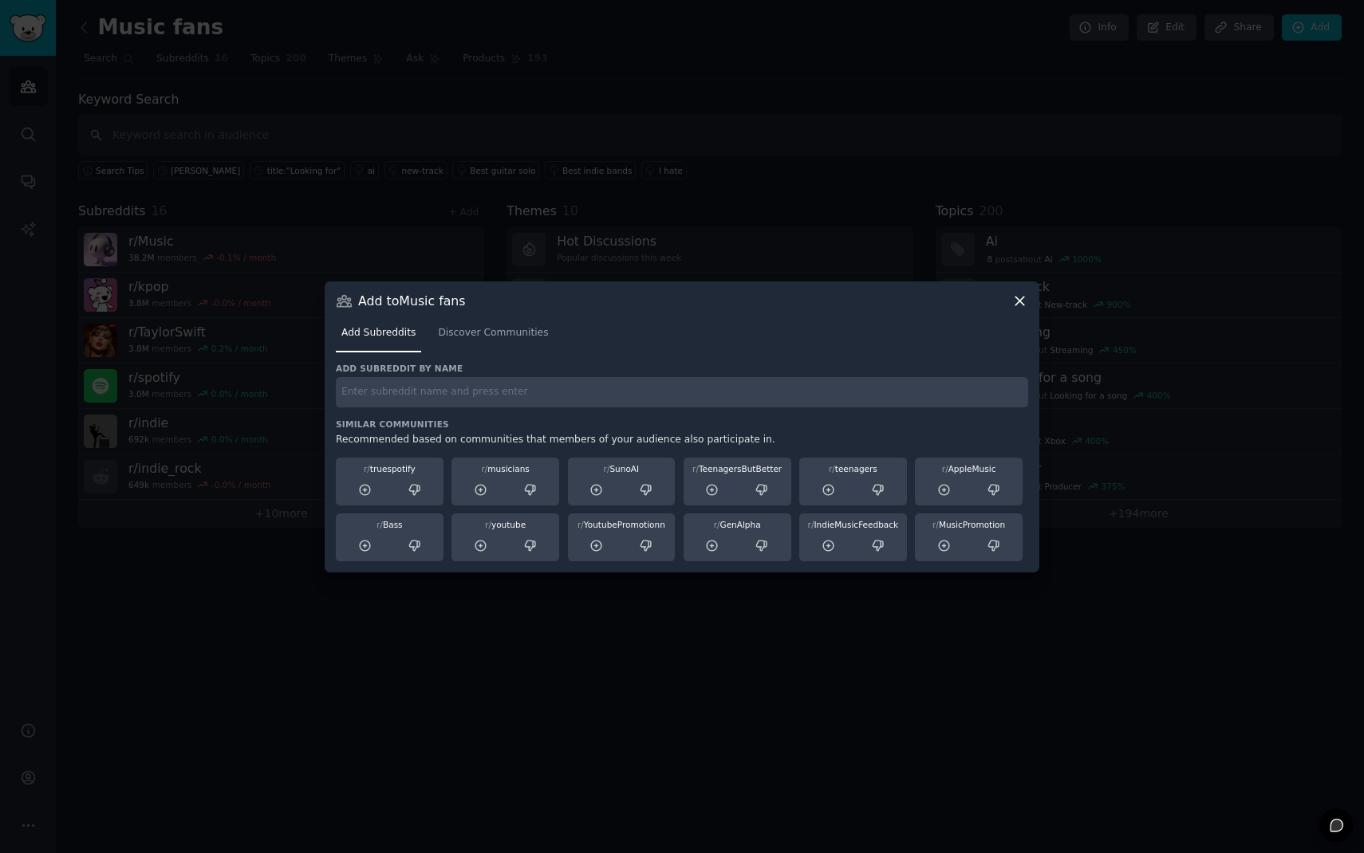
click at [469, 391] on input "text" at bounding box center [682, 392] width 692 height 31
paste input "ArianaGrande"
type input "ArianaGrande"
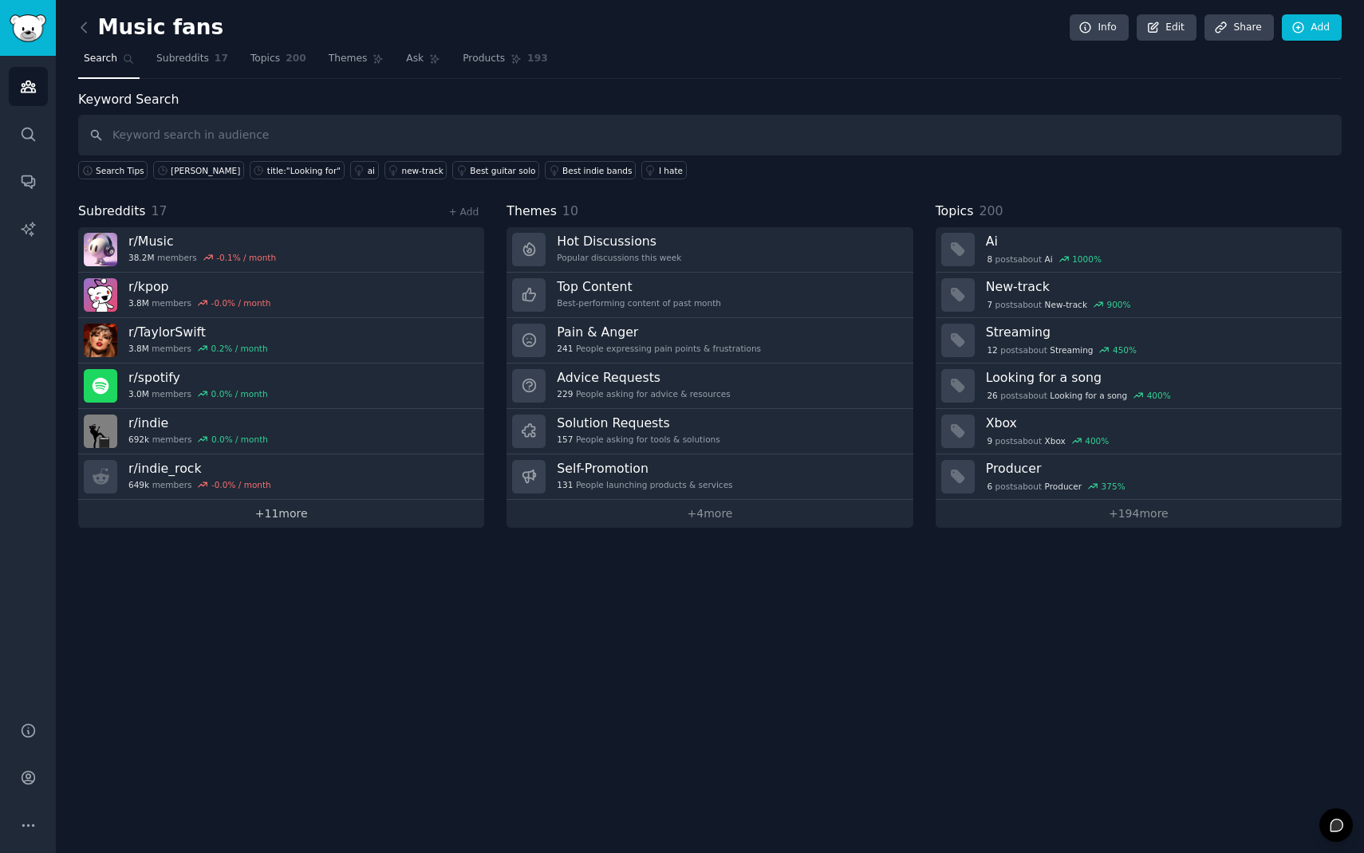
click at [321, 507] on link "+ 11 more" at bounding box center [281, 514] width 406 height 28
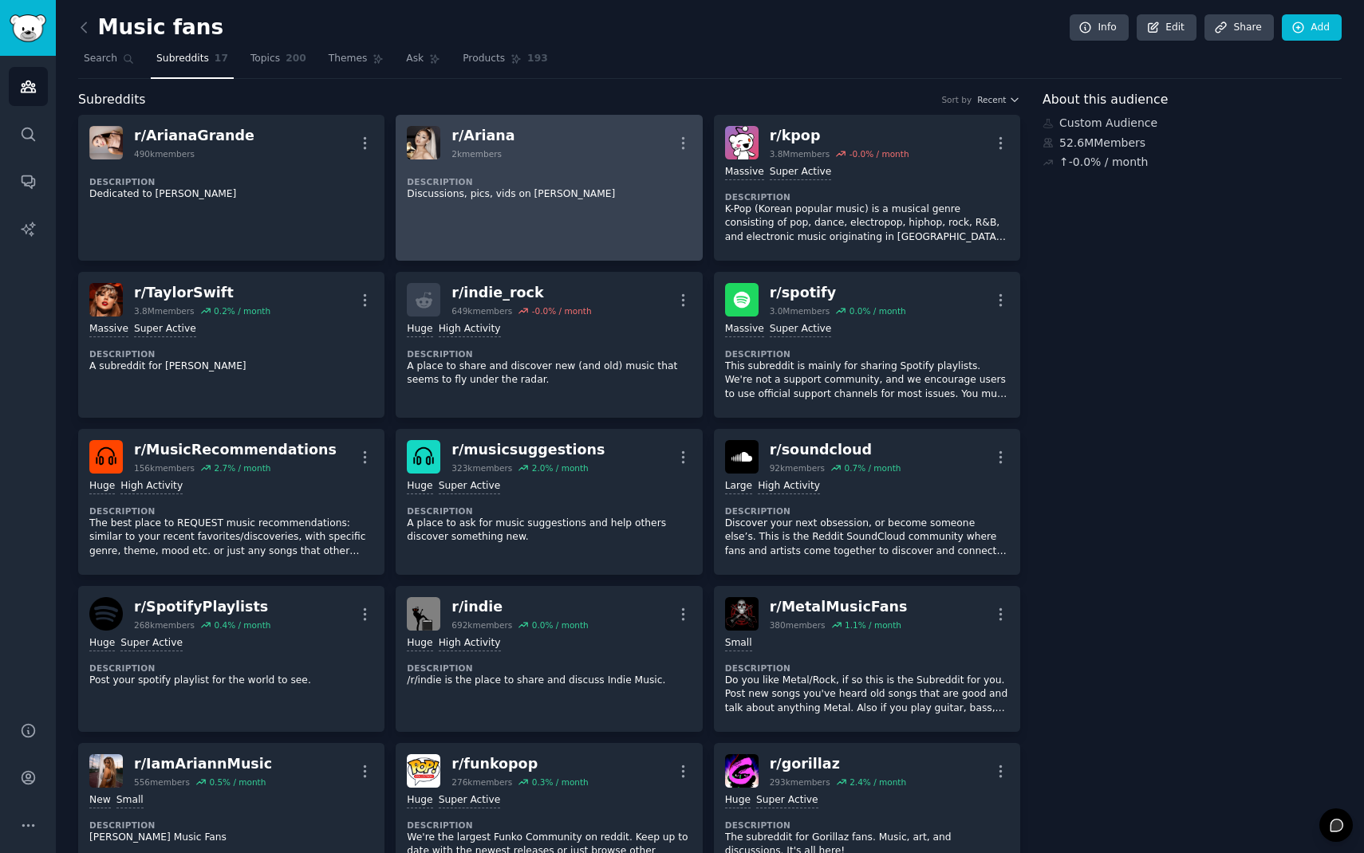
click at [586, 214] on link "r/ Ariana 2k members More Description Discussions, pics, vids on [PERSON_NAME]" at bounding box center [549, 188] width 306 height 146
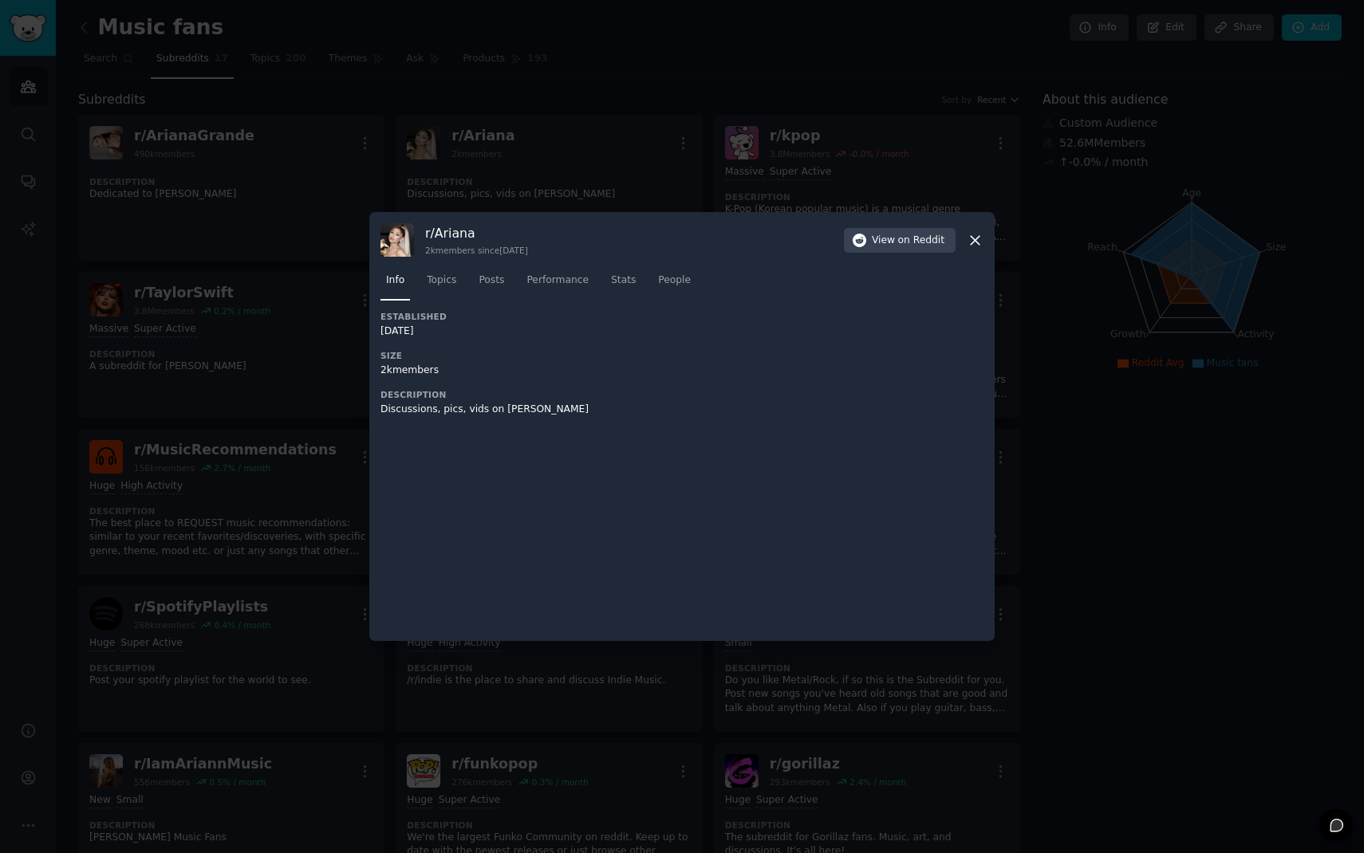
click at [975, 251] on div "r/ Ariana 2k members since [DATE] View on Reddit" at bounding box center [681, 240] width 603 height 34
click at [975, 239] on icon at bounding box center [975, 240] width 9 height 9
